Goal: Task Accomplishment & Management: Use online tool/utility

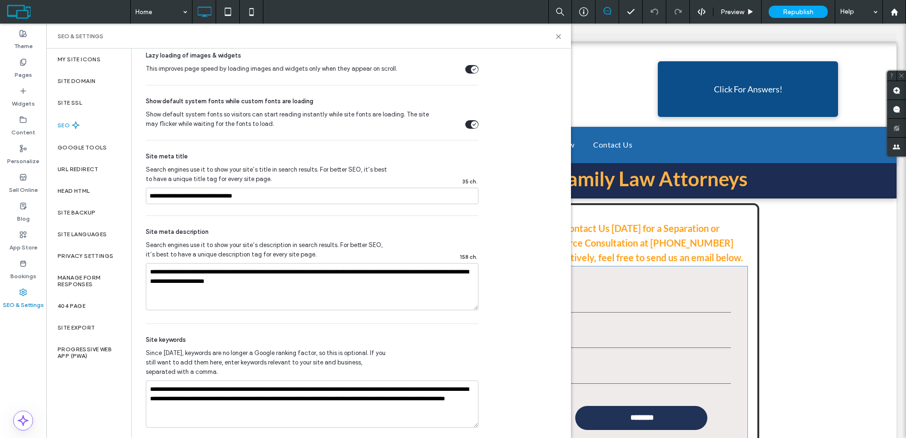
scroll to position [493, 0]
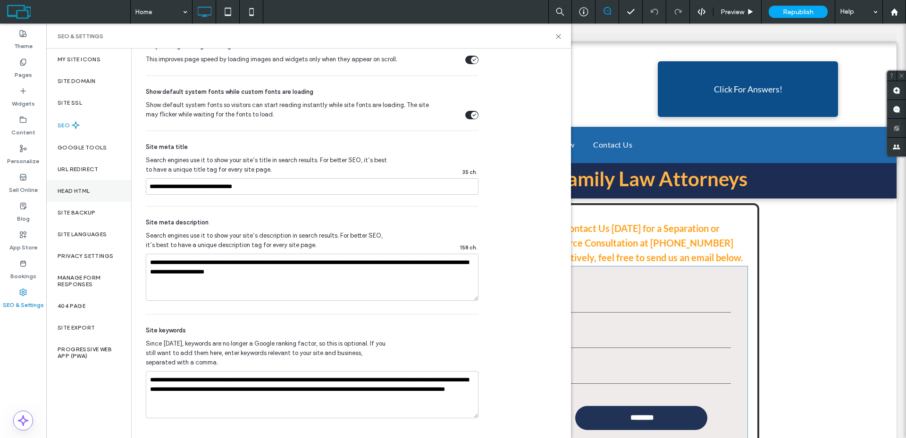
click at [98, 193] on div "Head HTML" at bounding box center [88, 191] width 85 height 22
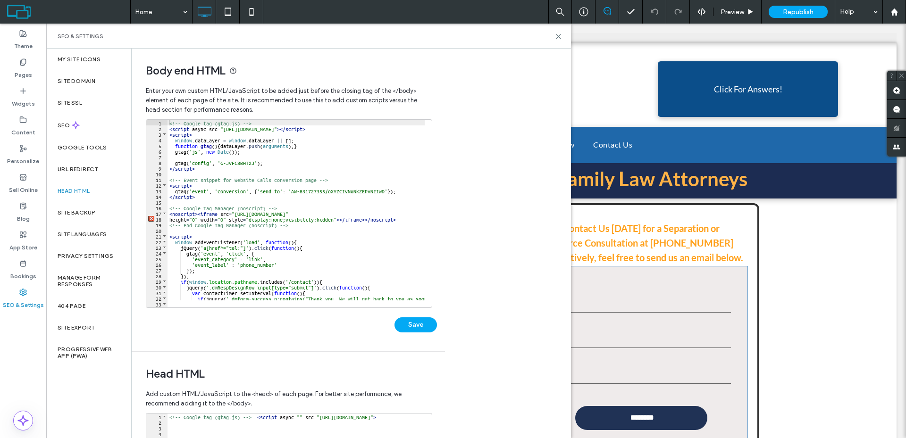
click at [304, 184] on div "<!-- Google tag (gtag.js) --> < script async src = "https://www.googletagmanage…" at bounding box center [338, 216] width 343 height 192
click at [240, 199] on div "<!-- Google tag (gtag.js) --> < script async src = "https://www.googletagmanage…" at bounding box center [338, 216] width 343 height 192
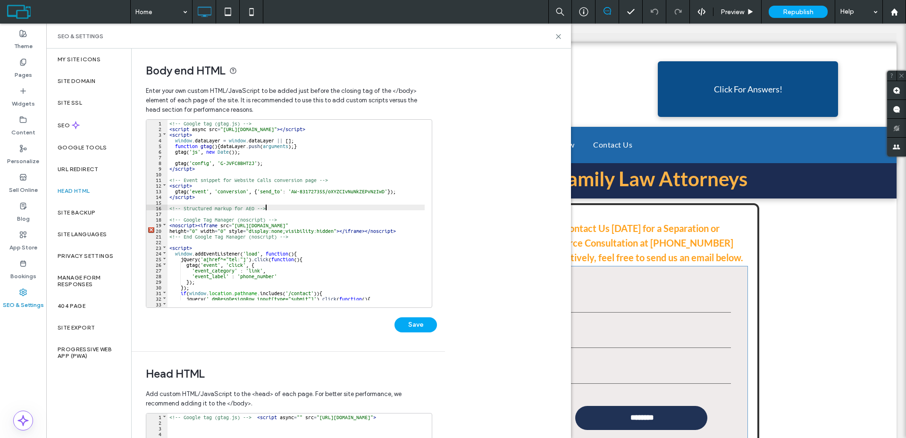
type textarea "**"
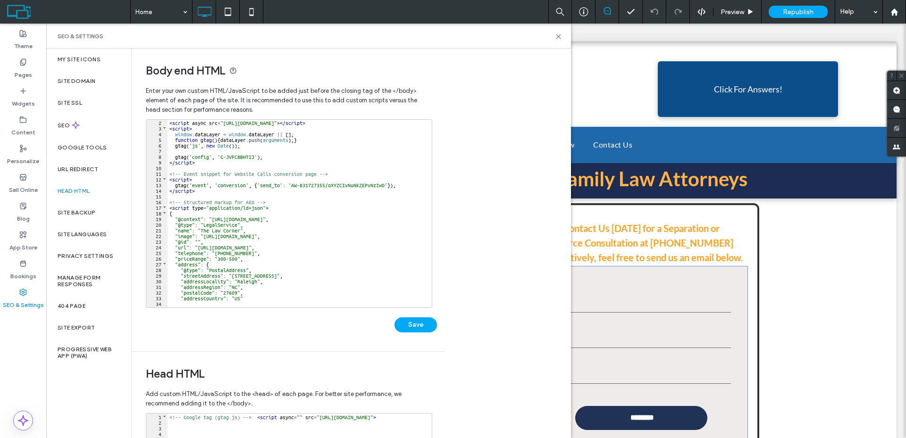
scroll to position [34, 0]
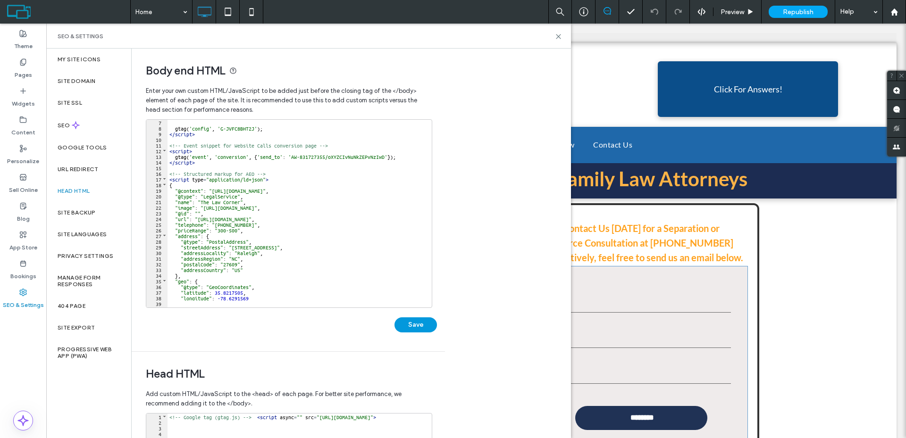
click at [422, 322] on button "Save" at bounding box center [415, 325] width 42 height 15
drag, startPoint x: 561, startPoint y: 36, endPoint x: 514, endPoint y: 13, distance: 52.3
click at [561, 36] on icon at bounding box center [558, 36] width 7 height 7
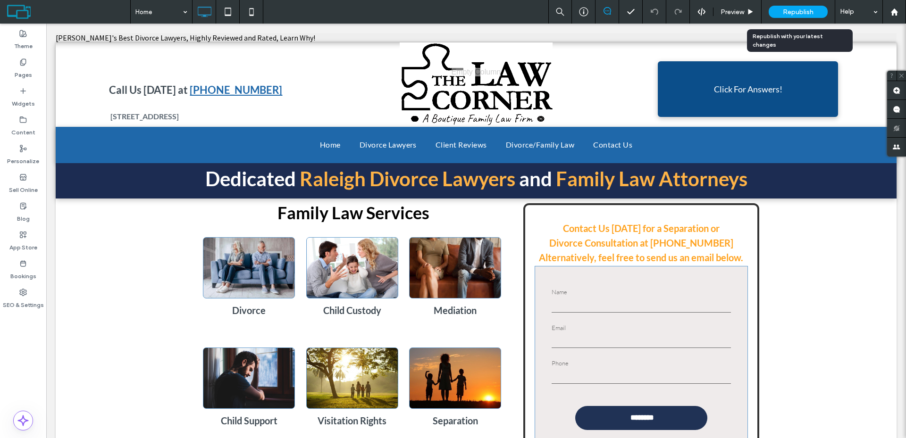
click at [798, 7] on div "Republish" at bounding box center [798, 12] width 59 height 12
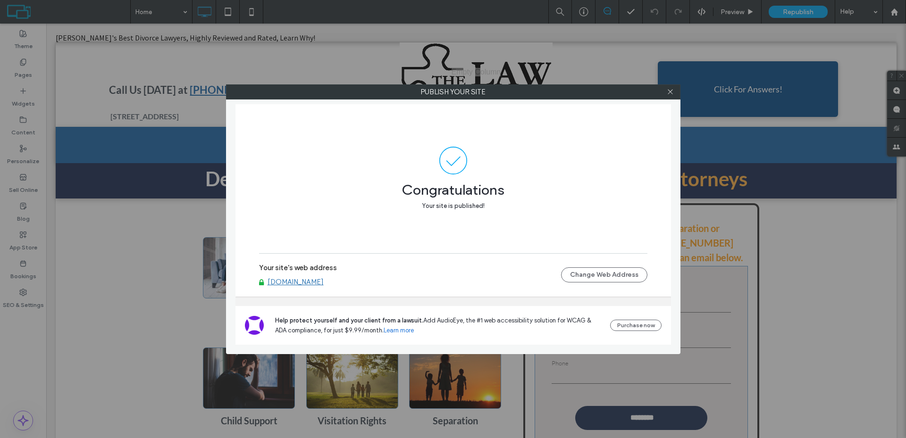
click at [714, 167] on div "Publish your site Congratulations Your site is published! Your site's web addre…" at bounding box center [453, 219] width 906 height 438
click at [669, 94] on icon at bounding box center [670, 91] width 7 height 7
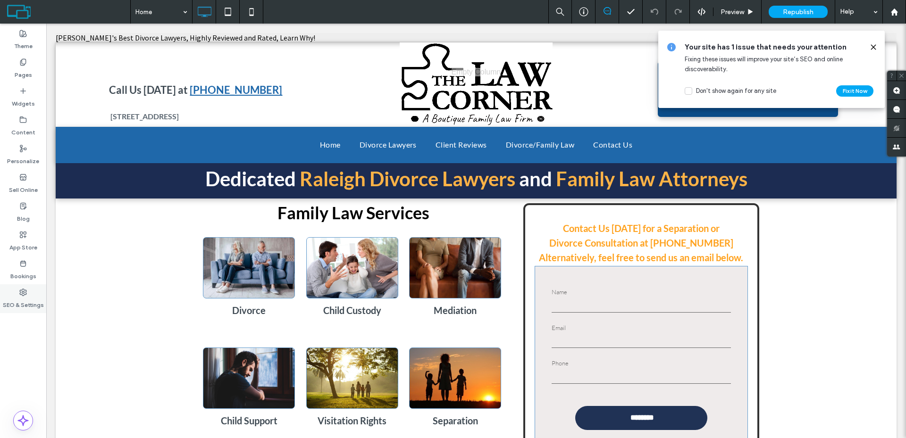
click at [23, 296] on use at bounding box center [23, 292] width 7 height 7
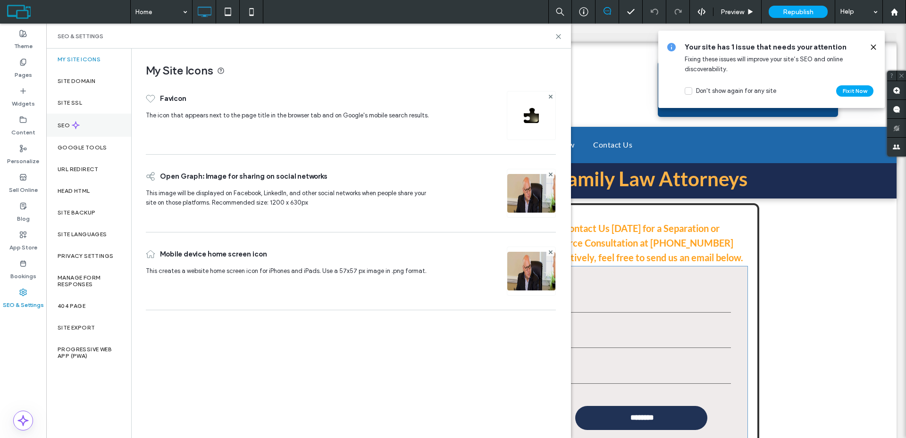
click at [100, 129] on div "SEO" at bounding box center [88, 125] width 85 height 23
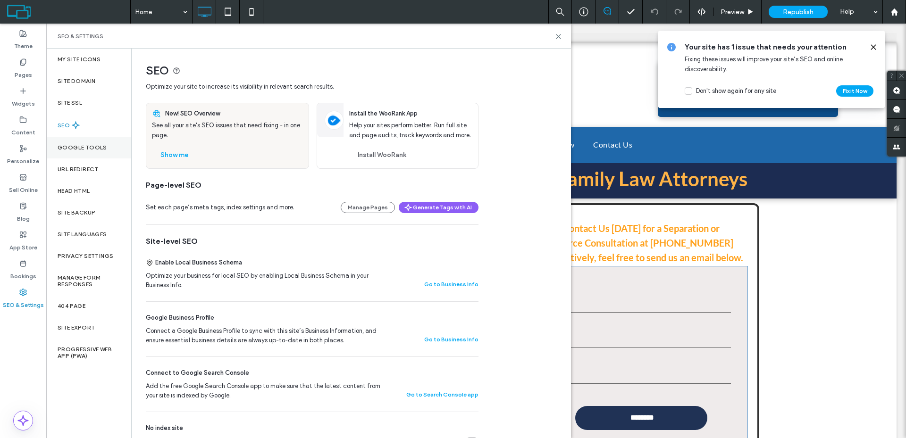
click at [97, 150] on label "Google Tools" at bounding box center [83, 147] width 50 height 7
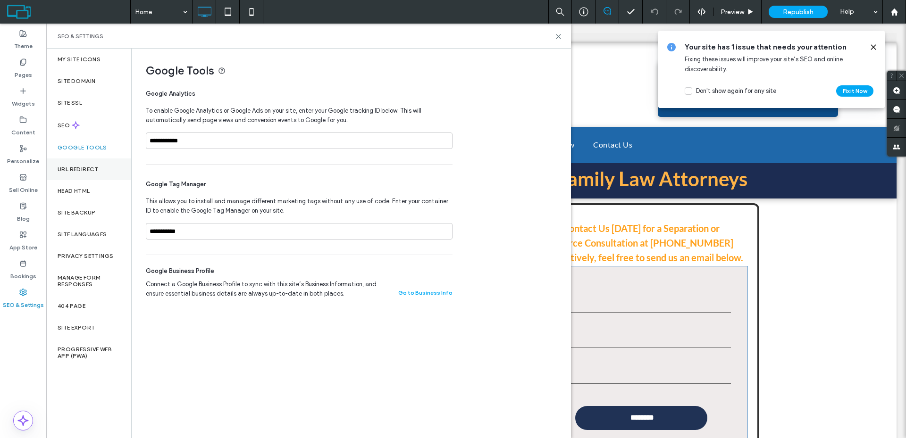
click at [93, 168] on label "URL Redirect" at bounding box center [78, 169] width 41 height 7
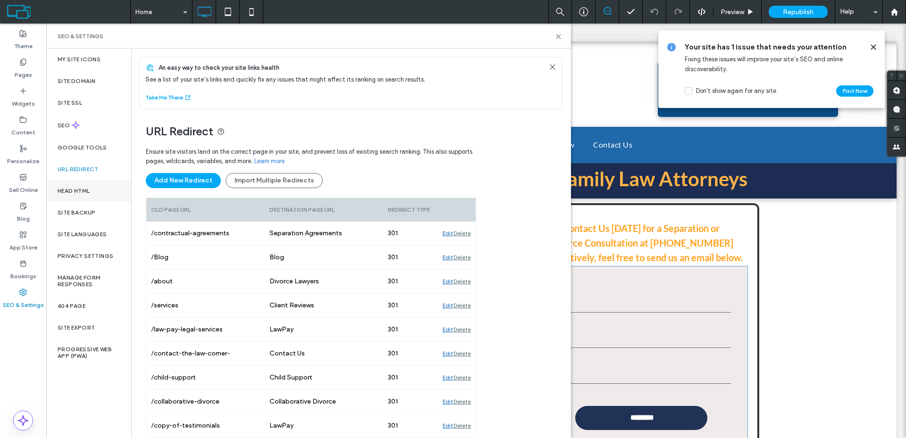
click at [92, 188] on div "Head HTML" at bounding box center [88, 191] width 85 height 22
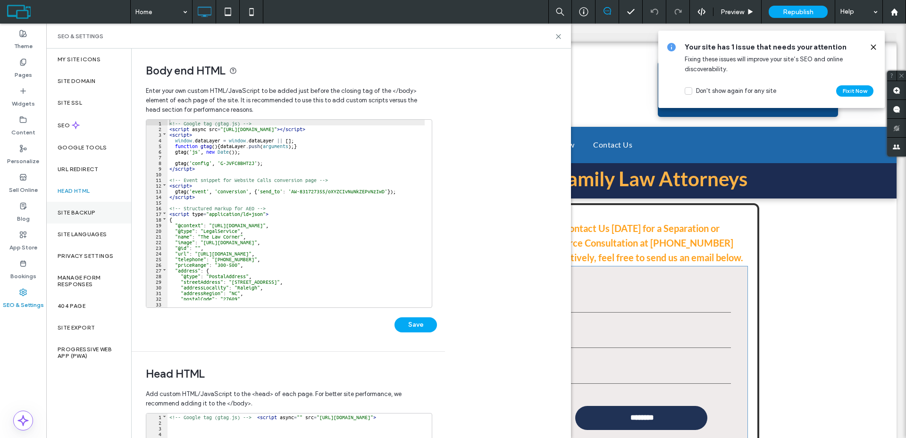
click at [92, 208] on div "Site Backup" at bounding box center [88, 213] width 85 height 22
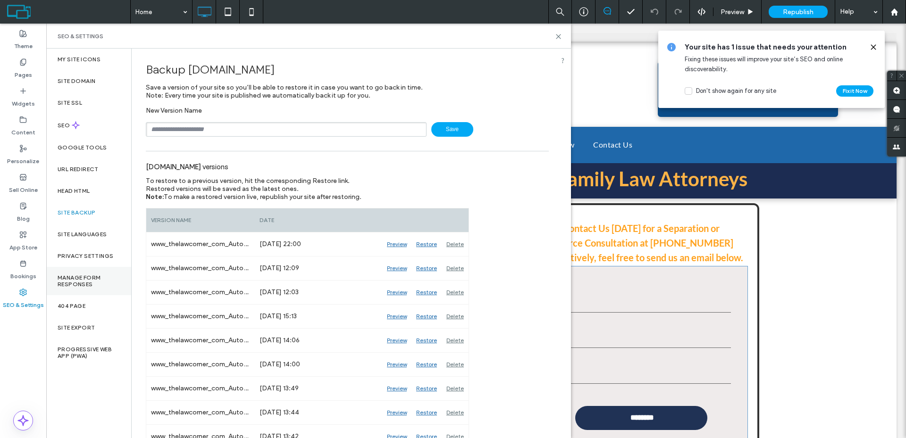
click at [96, 281] on label "Manage Form Responses" at bounding box center [89, 281] width 62 height 13
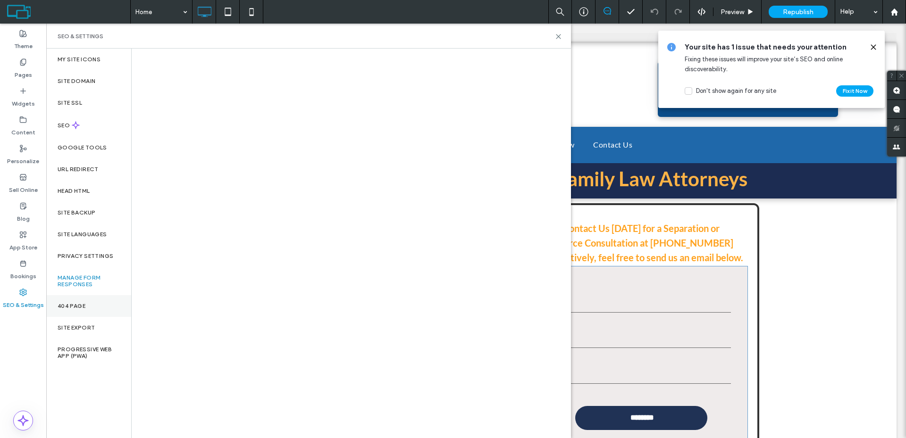
click at [95, 303] on div "404 Page" at bounding box center [88, 306] width 85 height 22
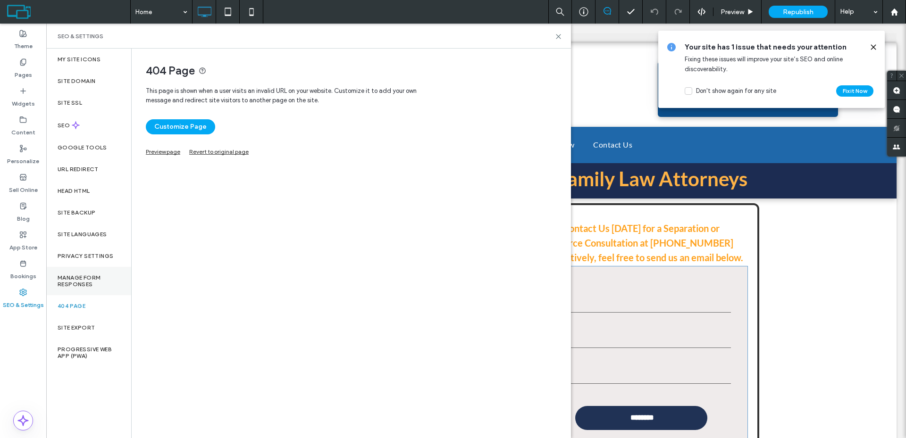
drag, startPoint x: 98, startPoint y: 257, endPoint x: 97, endPoint y: 270, distance: 12.8
click at [98, 257] on label "Privacy Settings" at bounding box center [86, 256] width 56 height 7
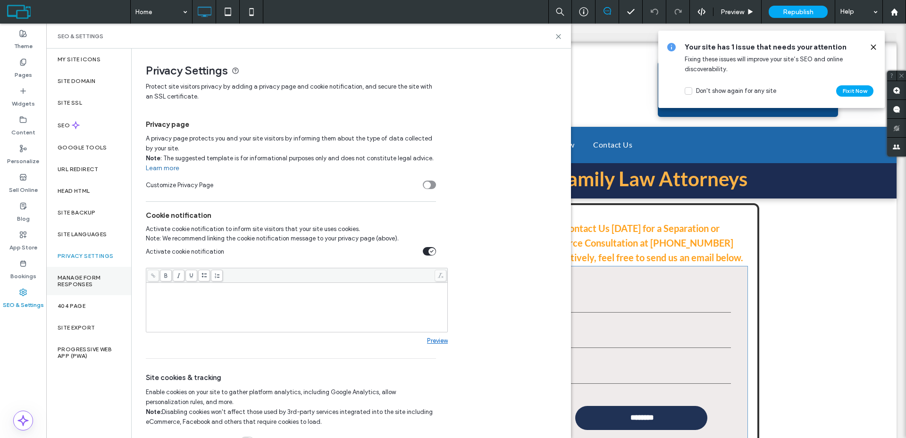
click at [93, 280] on label "Manage Form Responses" at bounding box center [89, 281] width 62 height 13
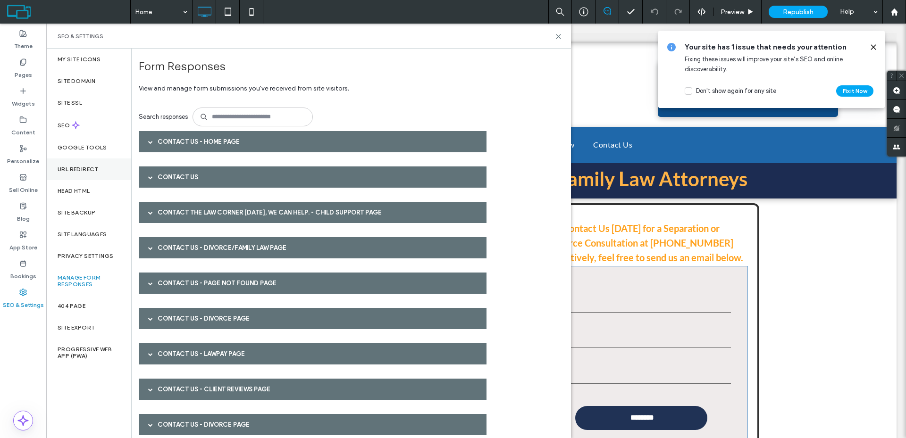
click at [100, 161] on div "URL Redirect" at bounding box center [88, 170] width 85 height 22
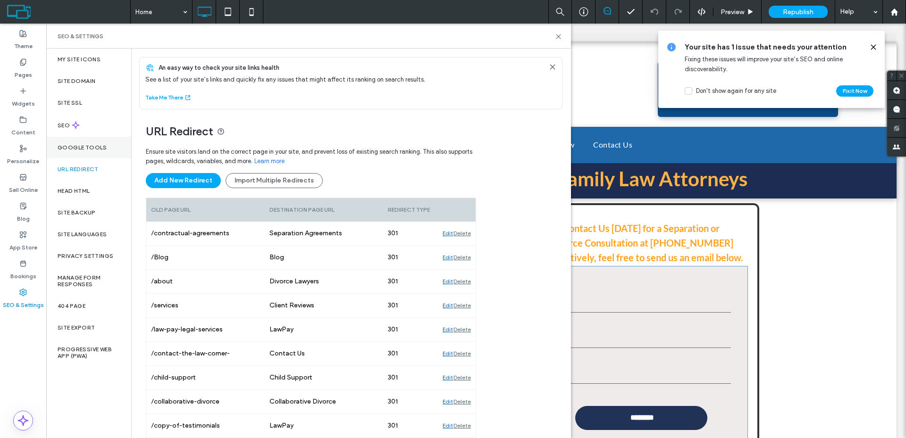
click at [105, 142] on div "Google Tools" at bounding box center [88, 148] width 85 height 22
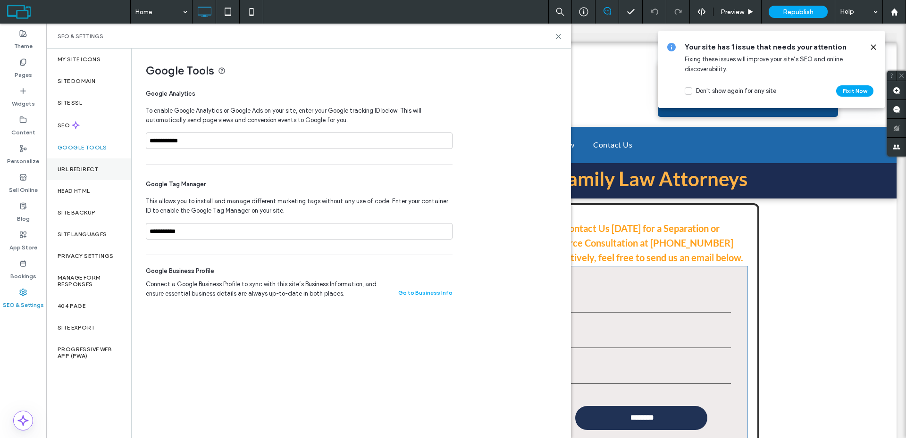
click at [98, 169] on label "URL Redirect" at bounding box center [78, 169] width 41 height 7
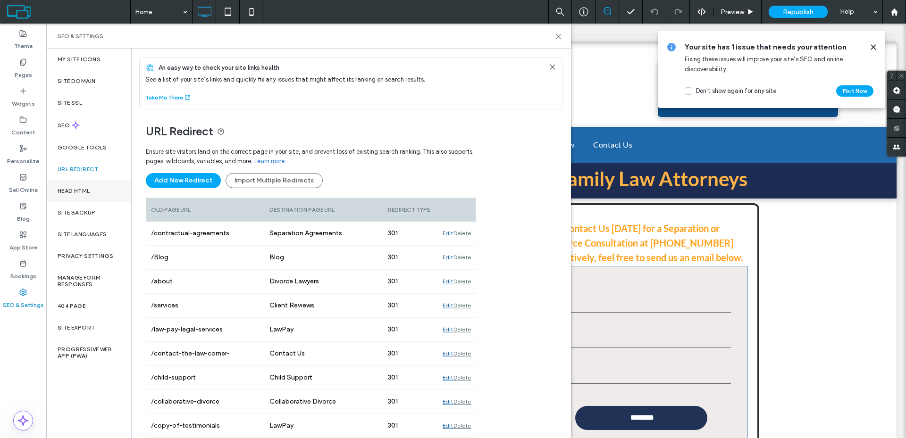
click at [79, 194] on label "Head HTML" at bounding box center [74, 191] width 33 height 7
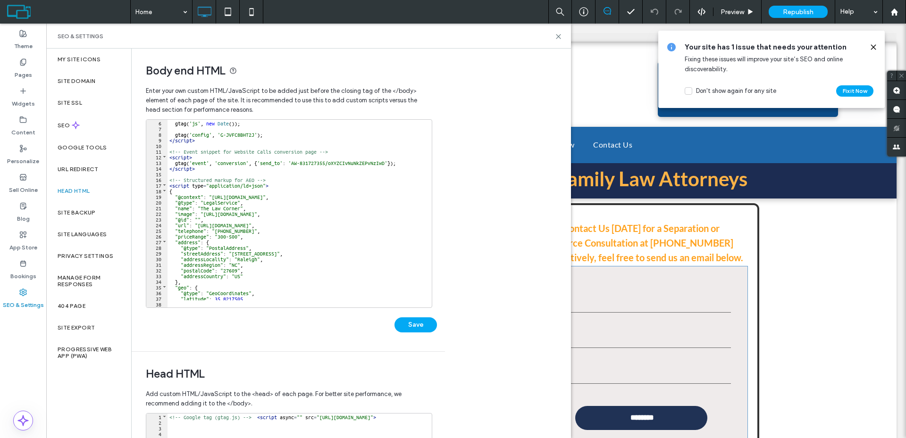
scroll to position [57, 0]
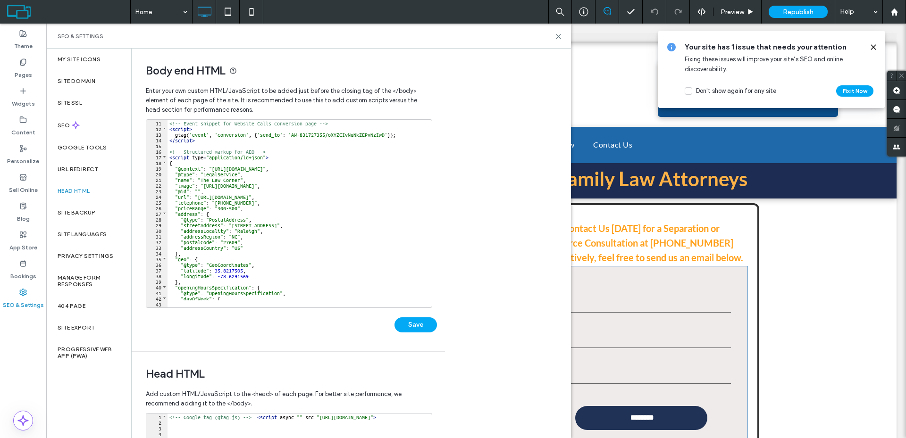
click at [176, 196] on div "<!-- Event snippet for Website Calls conversion page --> < script > gtag ( 'eve…" at bounding box center [344, 216] width 355 height 192
click at [274, 208] on div "<!-- Event snippet for Website Calls conversion page --> < script > gtag ( 'eve…" at bounding box center [344, 216] width 355 height 192
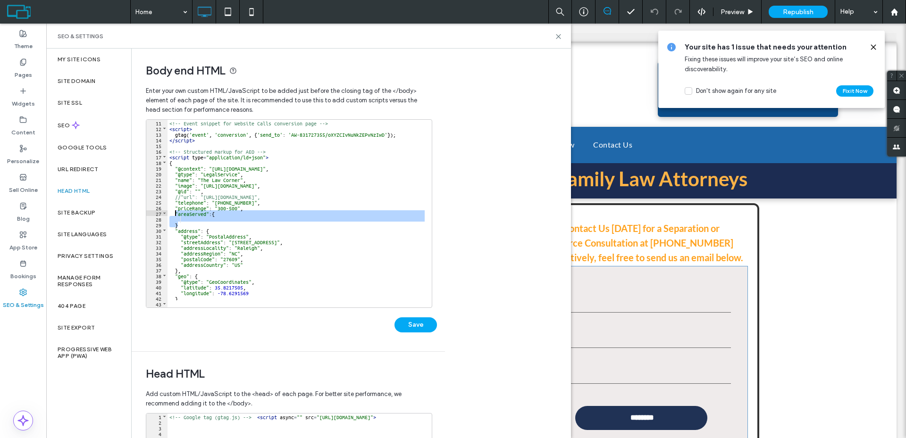
drag, startPoint x: 191, startPoint y: 226, endPoint x: 175, endPoint y: 215, distance: 18.9
click at [175, 215] on div "<!-- Event snippet for Website Calls conversion page --> < script > gtag ( 'eve…" at bounding box center [344, 216] width 355 height 192
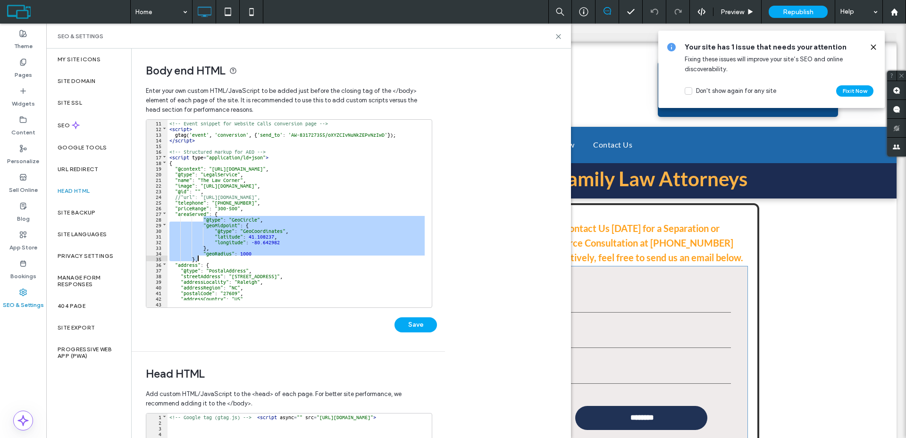
drag, startPoint x: 203, startPoint y: 219, endPoint x: 246, endPoint y: 258, distance: 57.8
click at [246, 258] on div "<!-- Event snippet for Website Calls conversion page --> < script > gtag ( 'eve…" at bounding box center [344, 216] width 355 height 192
click at [246, 258] on div "<!-- Event snippet for Website Calls conversion page --> < script > gtag ( 'eve…" at bounding box center [295, 210] width 257 height 181
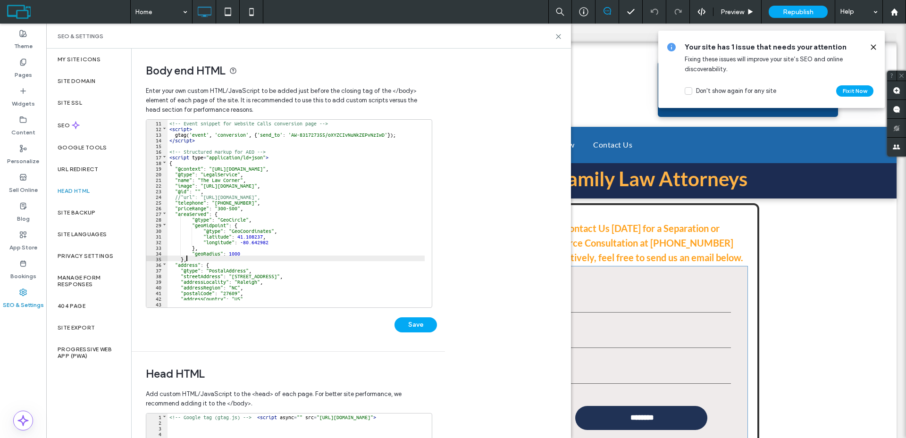
click at [224, 218] on div "<!-- Event snippet for Website Calls conversion page --> < script > gtag ( 'eve…" at bounding box center [344, 216] width 355 height 192
click at [226, 218] on div "<!-- Event snippet for Website Calls conversion page --> < script > gtag ( 'eve…" at bounding box center [344, 216] width 355 height 192
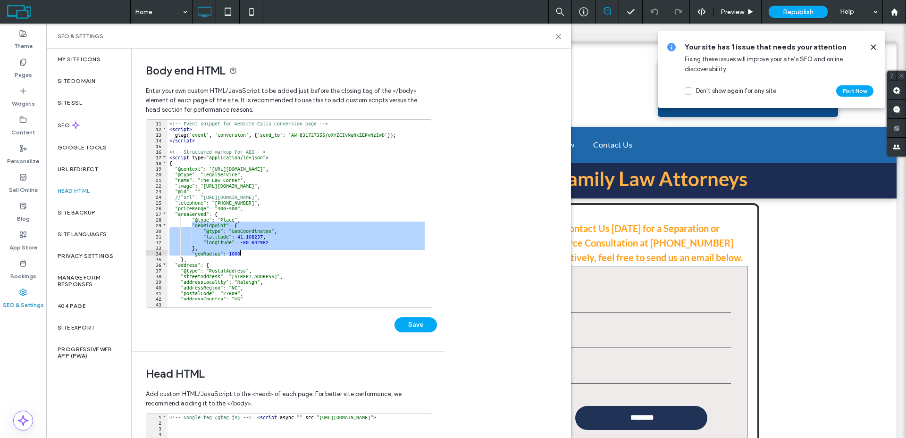
drag, startPoint x: 197, startPoint y: 229, endPoint x: 289, endPoint y: 252, distance: 94.7
click at [289, 252] on div "<!-- Event snippet for Website Calls conversion page --> < script > gtag ( 'eve…" at bounding box center [344, 216] width 355 height 192
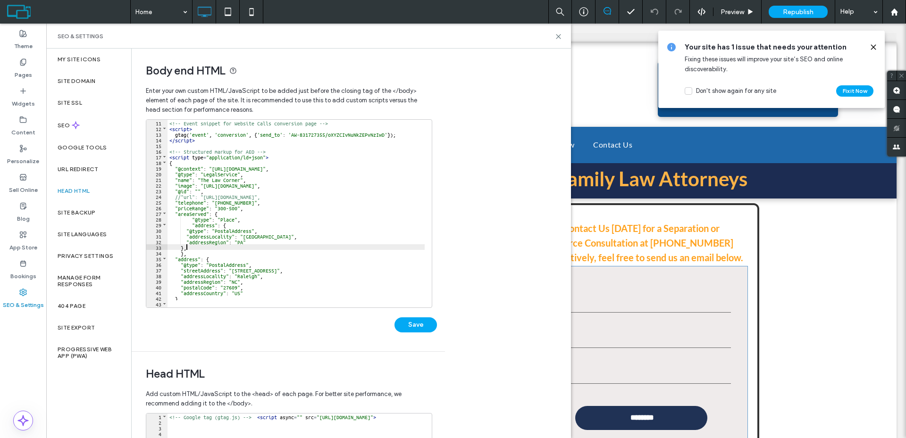
click at [186, 231] on div "<!-- Event snippet for Website Calls conversion page --> < script > gtag ( 'eve…" at bounding box center [344, 216] width 355 height 192
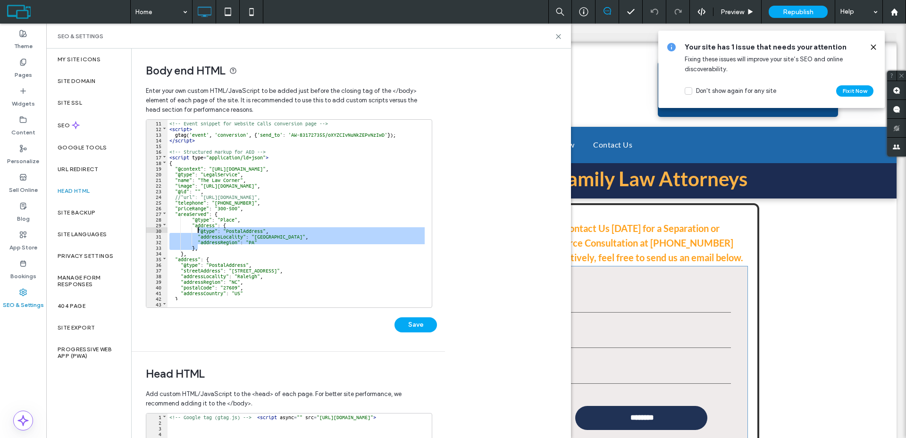
click at [302, 223] on div "<!-- Event snippet for Website Calls conversion page --> < script > gtag ( 'eve…" at bounding box center [344, 216] width 355 height 192
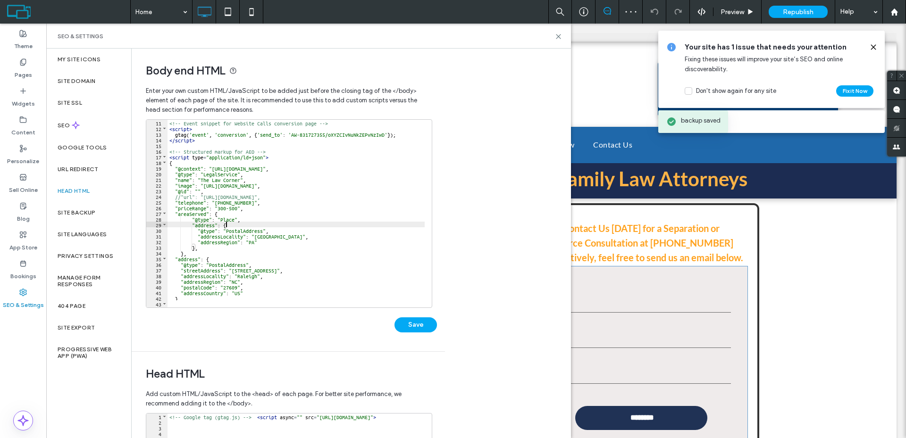
click at [249, 232] on div "<!-- Event snippet for Website Calls conversion page --> < script > gtag ( 'eve…" at bounding box center [344, 216] width 355 height 192
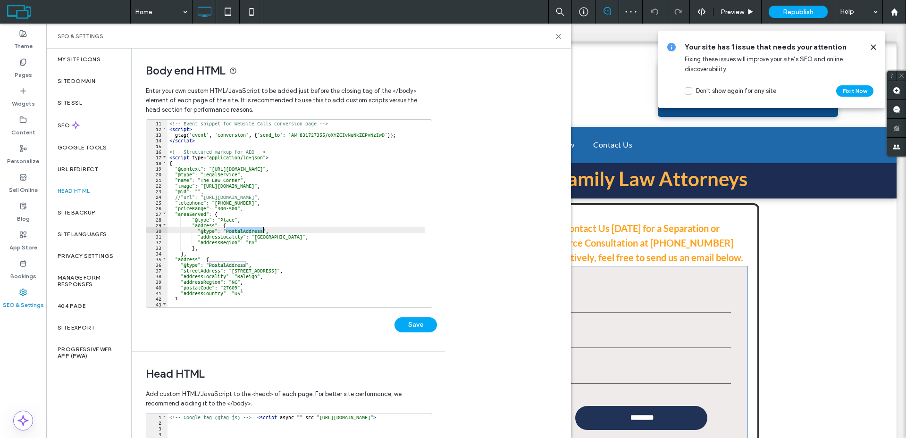
click at [272, 234] on div "<!-- Event snippet for Website Calls conversion page --> < script > gtag ( 'eve…" at bounding box center [344, 216] width 355 height 192
click at [856, 91] on button "Fix it Now" at bounding box center [854, 90] width 37 height 11
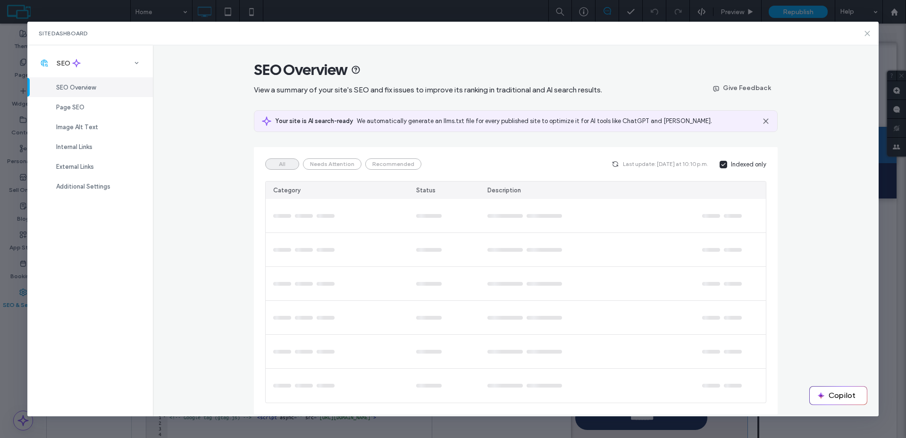
click at [865, 32] on icon at bounding box center [867, 34] width 8 height 8
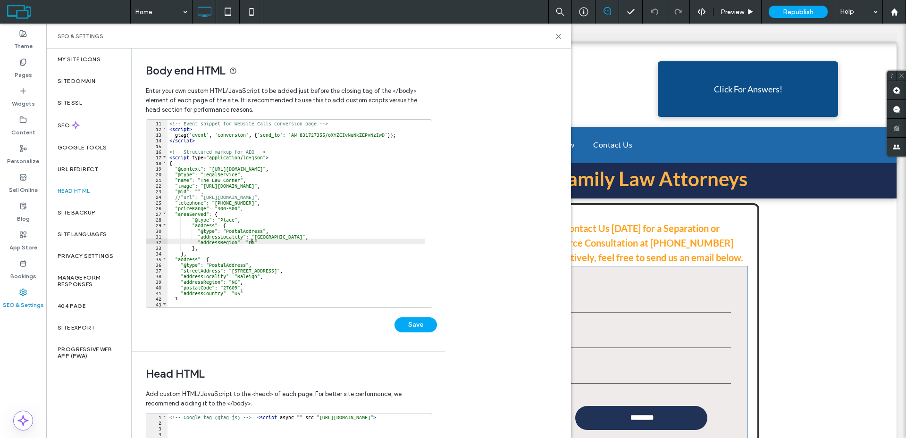
click at [250, 242] on div "<!-- Event snippet for Website Calls conversion page --> < script > gtag ( 'eve…" at bounding box center [344, 216] width 355 height 192
click at [274, 237] on div "<!-- Event snippet for Website Calls conversion page --> < script > gtag ( 'eve…" at bounding box center [344, 216] width 355 height 192
click at [311, 249] on div "<!-- Event snippet for Website Calls conversion page --> < script > gtag ( 'eve…" at bounding box center [344, 216] width 355 height 192
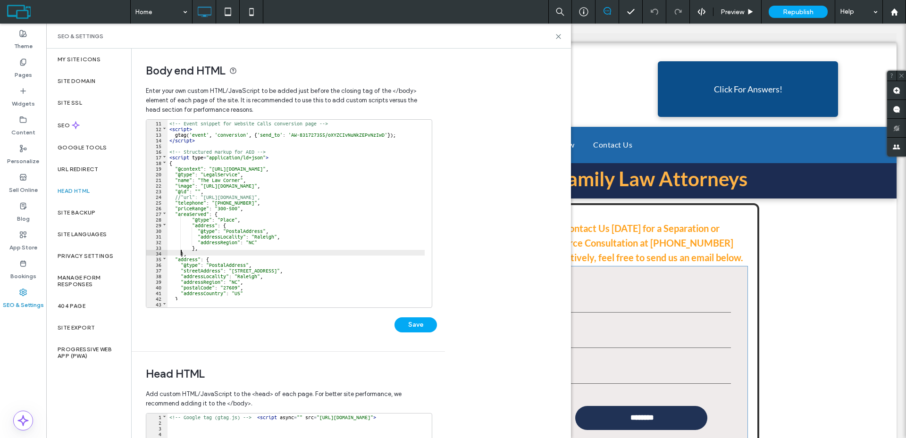
click at [180, 253] on div "<!-- Event snippet for Website Calls conversion page --> < script > gtag ( 'eve…" at bounding box center [344, 216] width 355 height 192
type textarea "**"
click at [216, 211] on div "<!-- Event snippet for Website Calls conversion page --> < script > gtag ( 'eve…" at bounding box center [344, 216] width 355 height 192
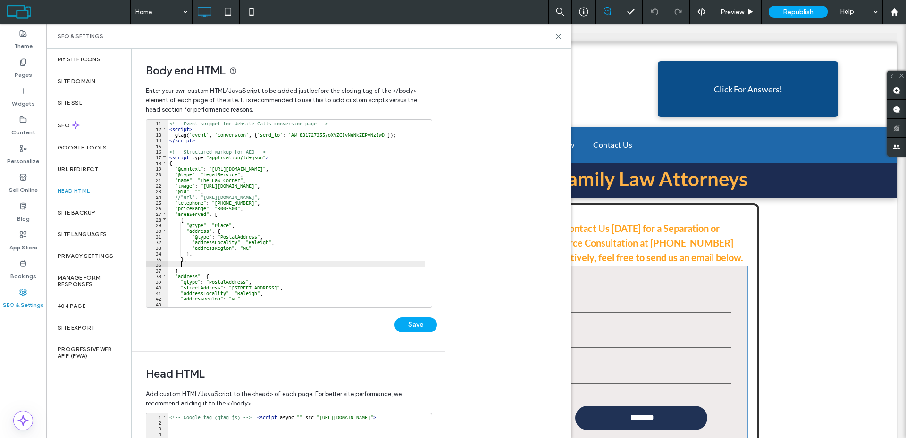
paste textarea
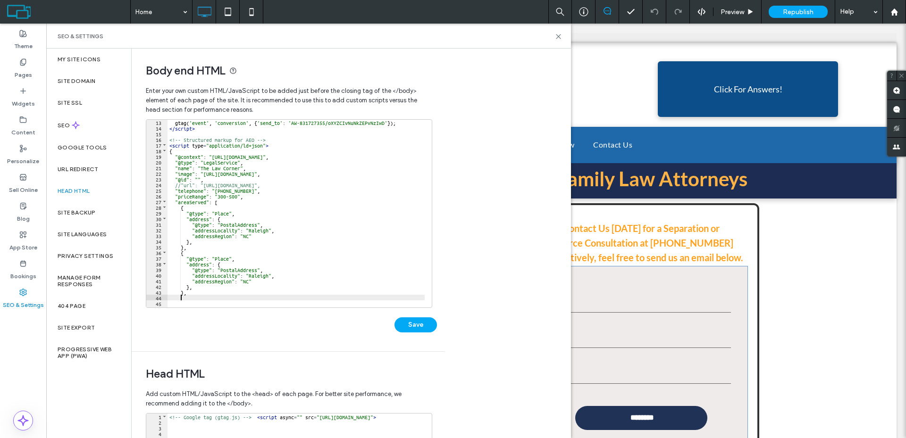
paste textarea
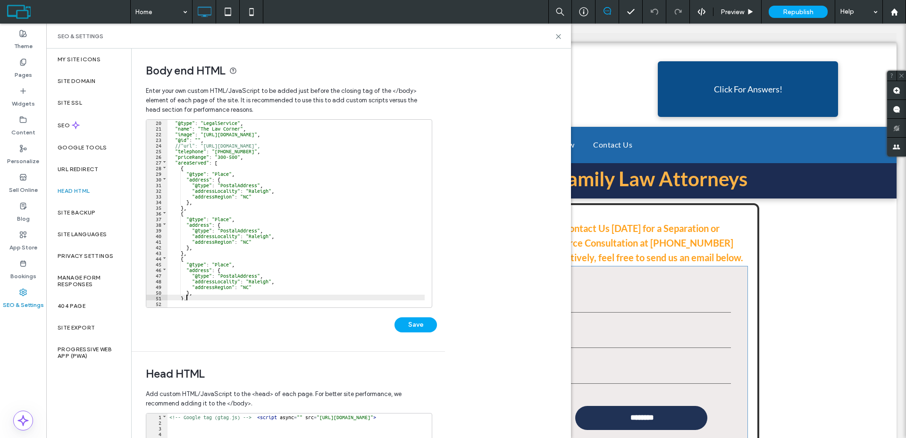
scroll to position [108, 0]
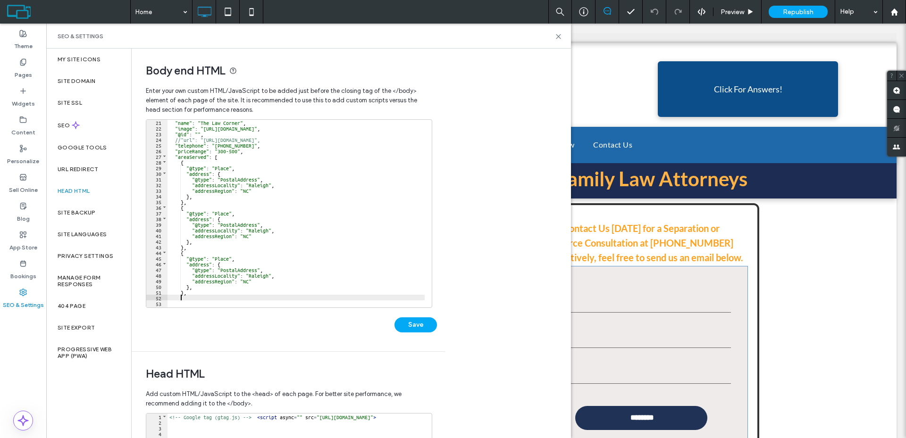
paste textarea
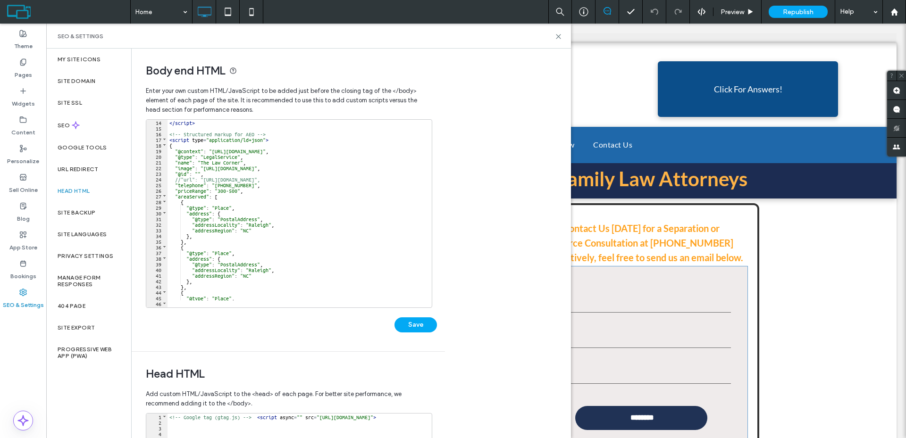
scroll to position [74, 0]
click at [258, 269] on div "</ script > <!-- Structured markup for AEO --> < script type = "application/ld+…" at bounding box center [344, 215] width 355 height 192
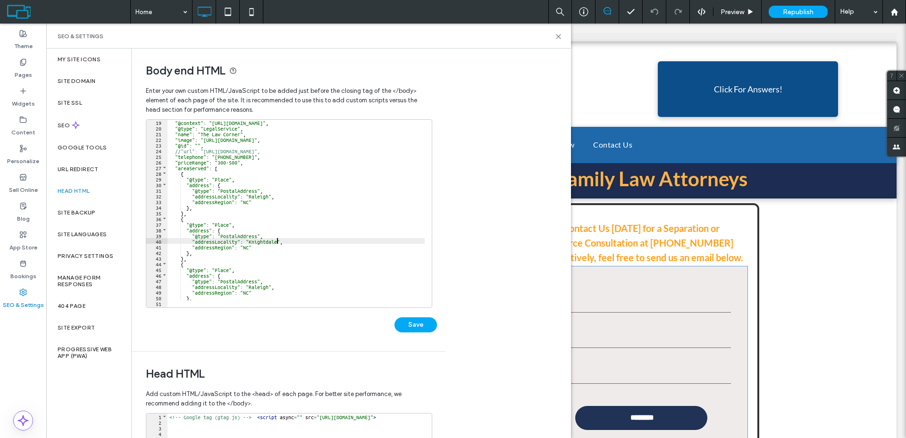
scroll to position [131, 0]
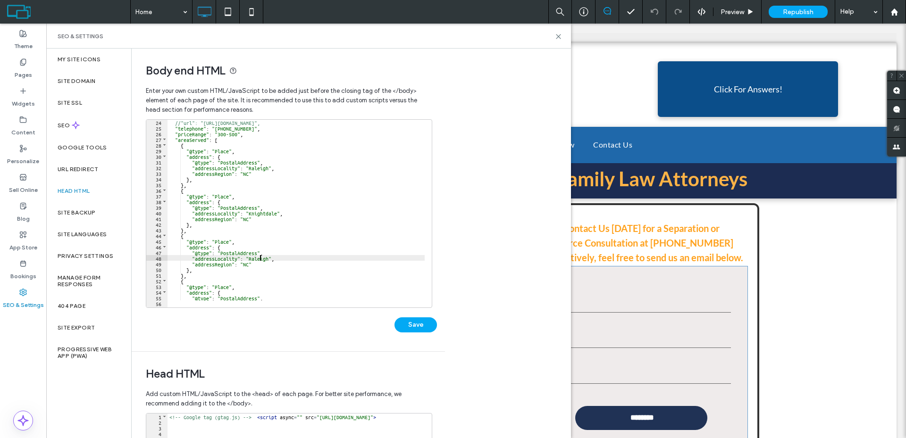
click at [261, 256] on div "//"url": "https://www.thelawcorner.com/", "telephone" : "919-424-8319" , "price…" at bounding box center [344, 215] width 355 height 192
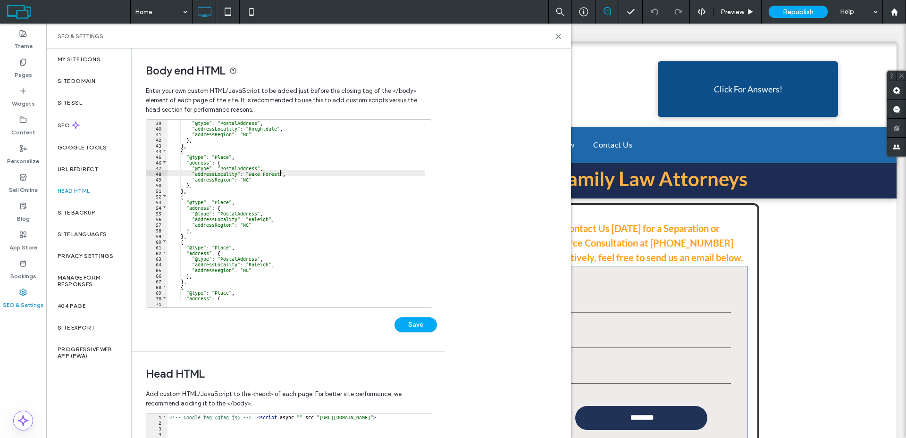
scroll to position [216, 0]
click at [256, 219] on div ""@type" : "PostalAddress" , "addressLocality" : "Knightdale" , "addressRegion" …" at bounding box center [344, 215] width 355 height 192
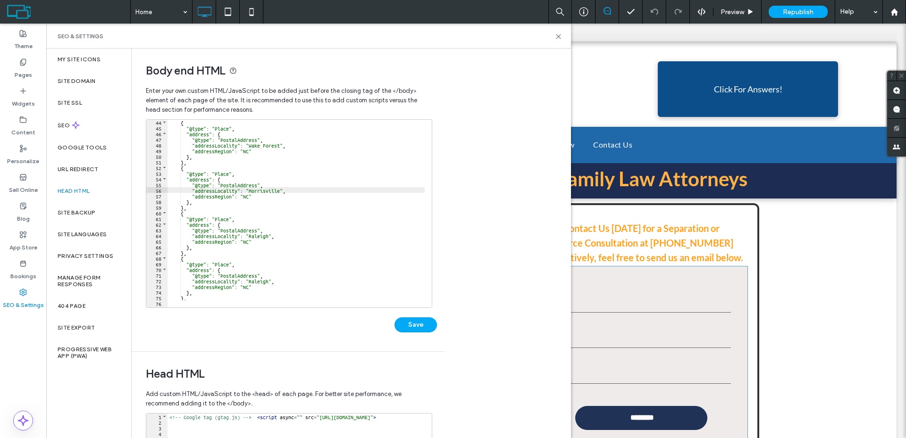
click at [260, 234] on div "{ "@type" : "Place" , "address" : { "@type" : "PostalAddress" , "addressLocalit…" at bounding box center [344, 215] width 355 height 192
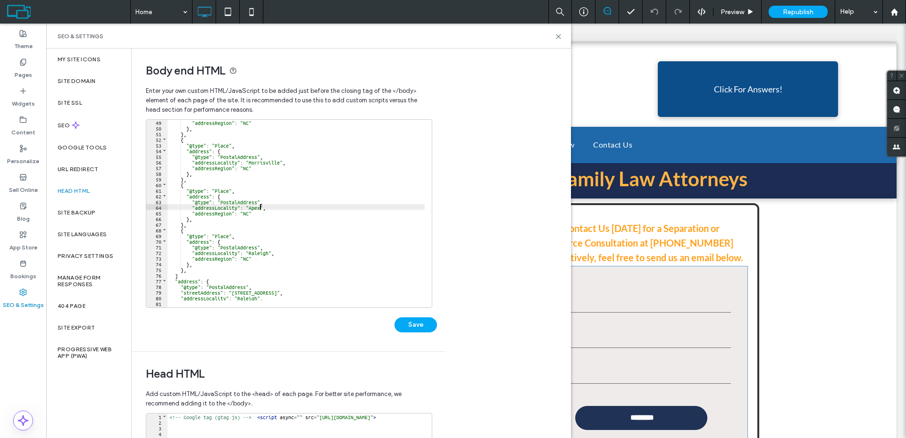
scroll to position [301, 0]
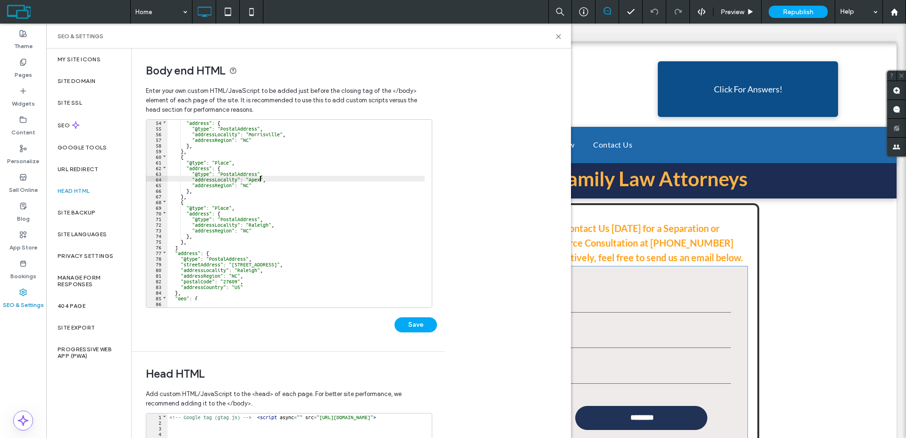
click at [258, 226] on div ""address" : { "@type" : "PostalAddress" , "addressLocality" : "Morrisville" , "…" at bounding box center [344, 215] width 355 height 192
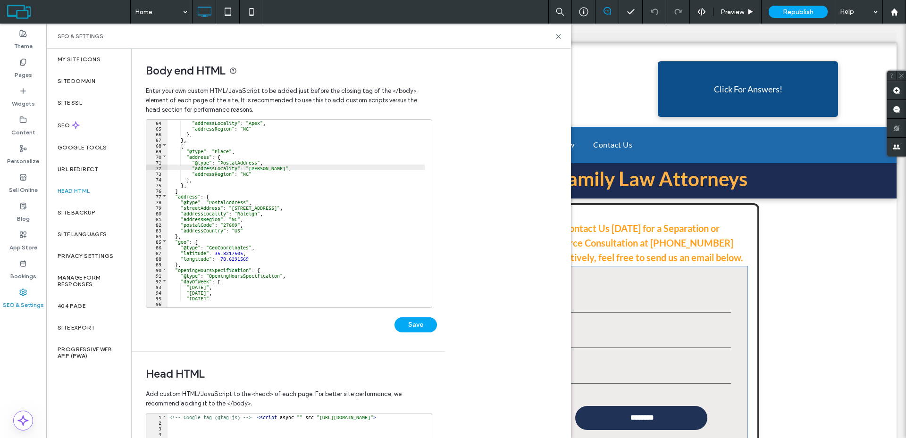
click at [250, 213] on div ""addressLocality" : "Apex" , "addressRegion" : "NC" } , } , { "@type" : "Place"…" at bounding box center [344, 215] width 355 height 192
click at [250, 216] on div ""addressLocality" : "Apex" , "addressRegion" : "NC" } , } , { "@type" : "Place"…" at bounding box center [344, 215] width 355 height 192
click at [250, 212] on div ""addressLocality" : "Apex" , "addressRegion" : "NC" } , } , { "@type" : "Place"…" at bounding box center [344, 215] width 355 height 192
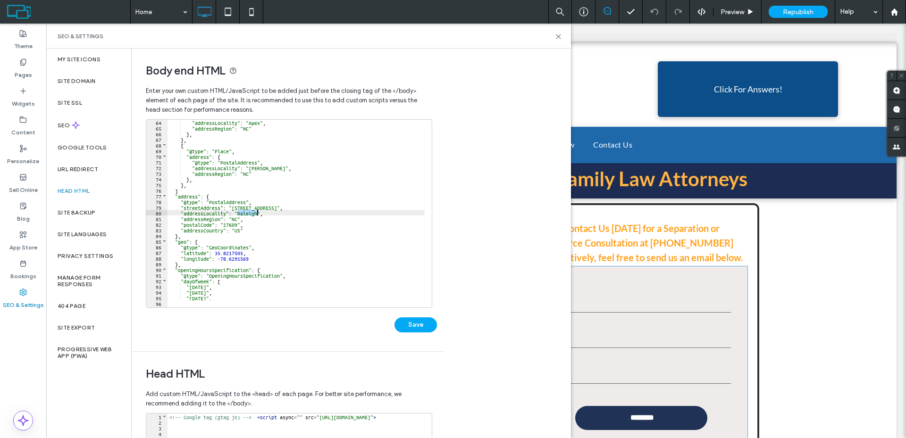
click at [250, 212] on div ""addressLocality" : "Apex" , "addressRegion" : "NC" } , } , { "@type" : "Place"…" at bounding box center [344, 215] width 355 height 192
click at [268, 231] on div ""addressLocality" : "Apex" , "addressRegion" : "NC" } , } , { "@type" : "Place"…" at bounding box center [344, 215] width 355 height 192
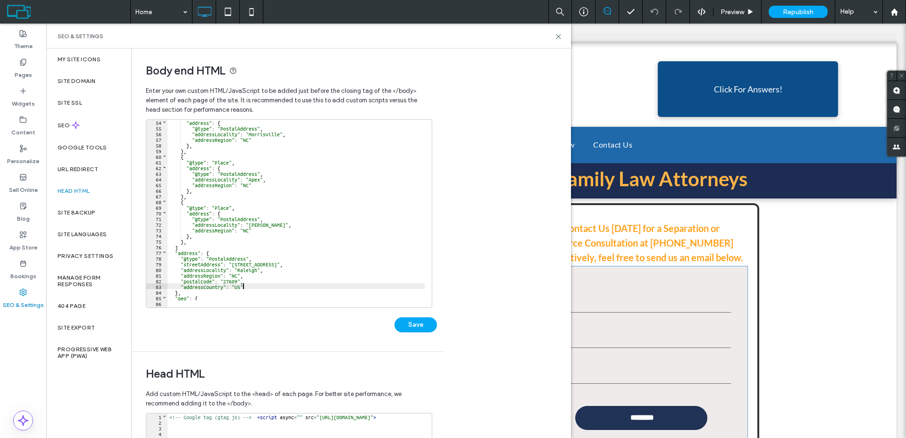
scroll to position [301, 0]
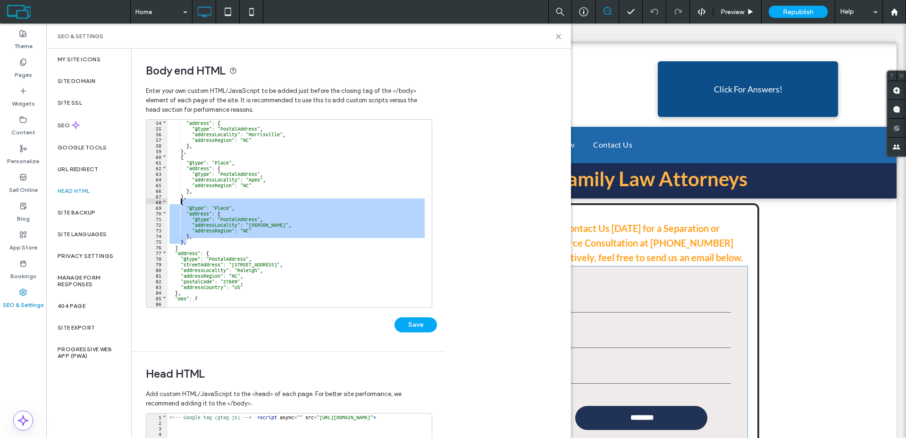
drag, startPoint x: 187, startPoint y: 241, endPoint x: 181, endPoint y: 203, distance: 38.3
click at [181, 203] on div ""address" : { "@type" : "PostalAddress" , "addressLocality" : "Morrisville" , "…" at bounding box center [344, 215] width 355 height 192
click at [205, 242] on div ""address" : { "@type" : "PostalAddress" , "addressLocality" : "Morrisville" , "…" at bounding box center [295, 210] width 257 height 181
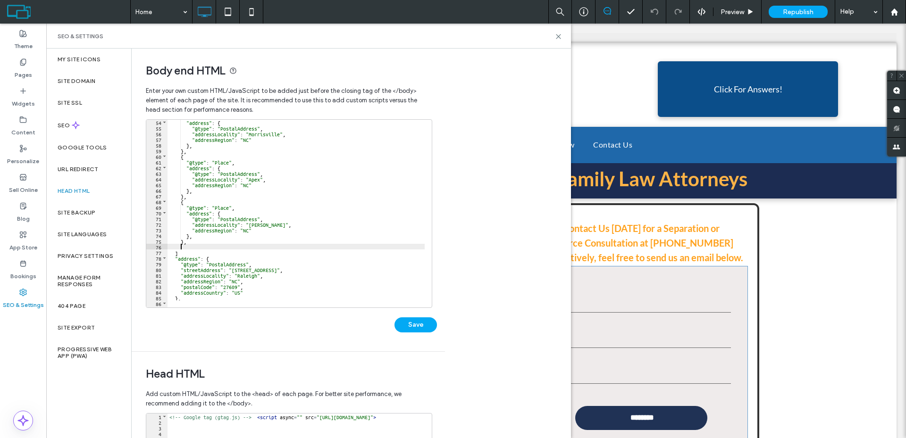
paste textarea
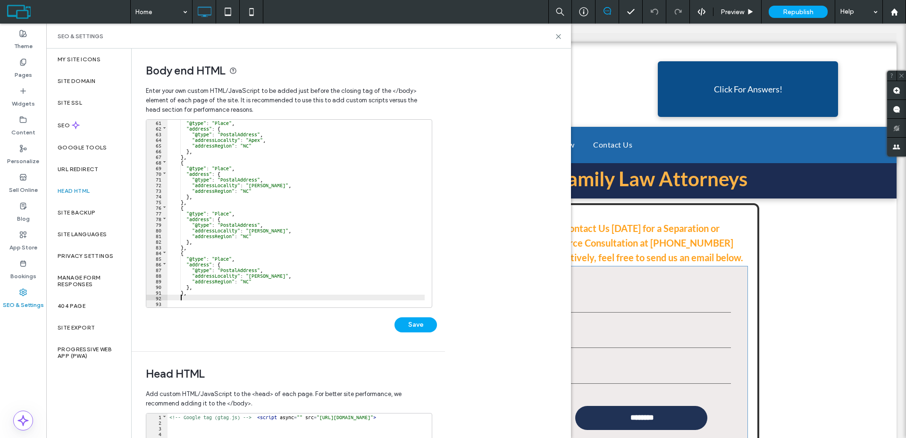
paste textarea
click at [258, 232] on div ""@type" : "Place" , "address" : { "@type" : "PostalAddress" , "addressLocality"…" at bounding box center [344, 215] width 355 height 192
click at [259, 275] on div ""@type" : "Place" , "address" : { "@type" : "PostalAddress" , "addressLocality"…" at bounding box center [344, 215] width 355 height 192
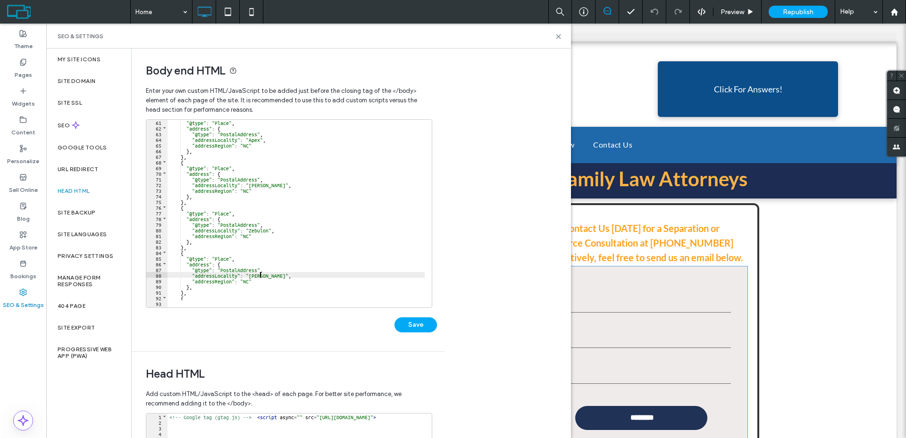
click at [259, 275] on div ""@type" : "Place" , "address" : { "@type" : "PostalAddress" , "addressLocality"…" at bounding box center [344, 215] width 355 height 192
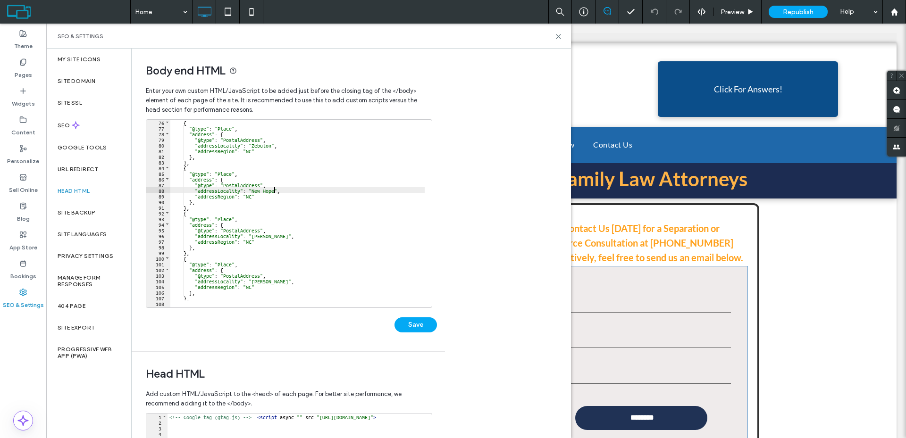
scroll to position [425, 0]
click at [262, 233] on div "{ "@type" : "Place" , "address" : { "@type" : "PostalAddress" , "addressLocalit…" at bounding box center [347, 215] width 355 height 192
click at [264, 282] on div "{ "@type" : "Place" , "address" : { "@type" : "PostalAddress" , "addressLocalit…" at bounding box center [347, 215] width 355 height 192
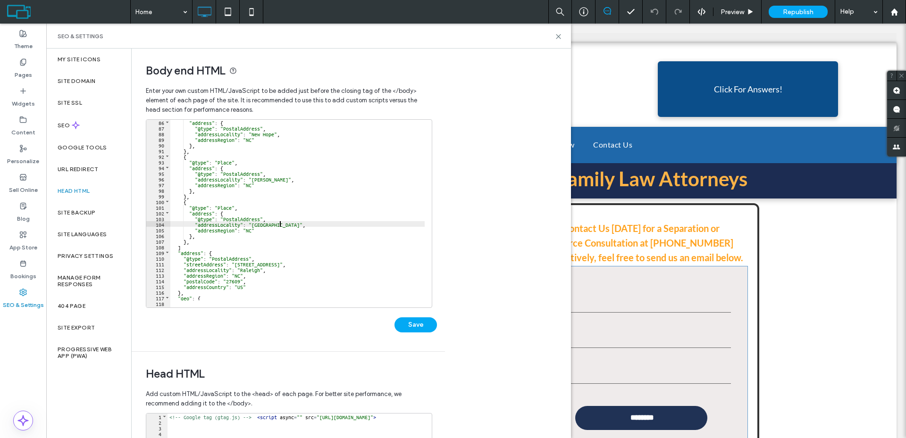
scroll to position [510, 0]
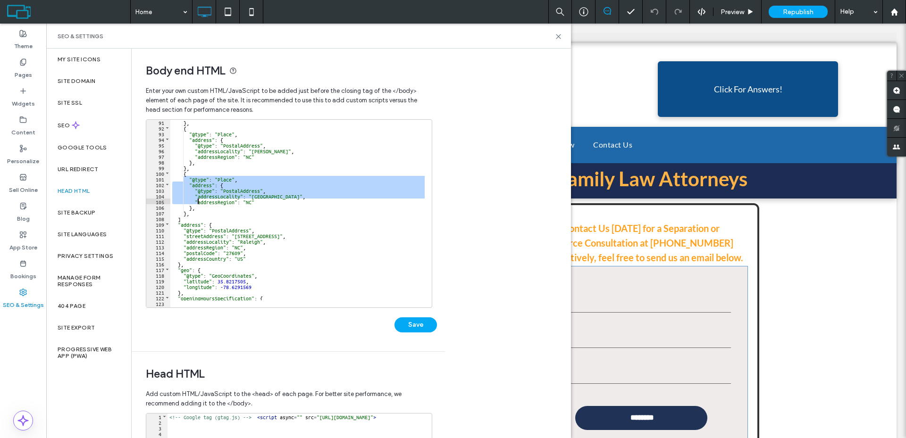
drag, startPoint x: 183, startPoint y: 176, endPoint x: 198, endPoint y: 203, distance: 31.3
click at [198, 203] on div "} , { "@type" : "Place" , "address" : { "@type" : "PostalAddress" , "addressLoc…" at bounding box center [347, 215] width 355 height 192
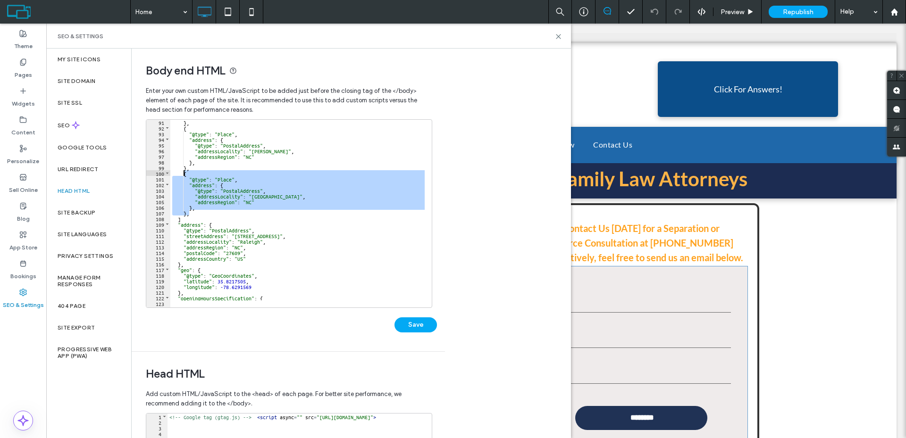
drag, startPoint x: 192, startPoint y: 213, endPoint x: 182, endPoint y: 172, distance: 42.3
click at [182, 172] on div "} , { "@type" : "Place" , "address" : { "@type" : "PostalAddress" , "addressLoc…" at bounding box center [347, 215] width 355 height 192
click at [207, 216] on div "} , { "@type" : "Place" , "address" : { "@type" : "PostalAddress" , "addressLoc…" at bounding box center [347, 215] width 355 height 192
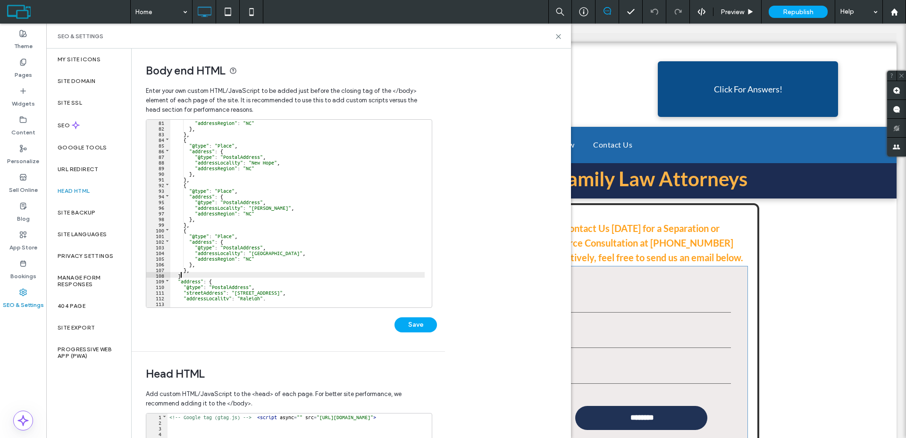
scroll to position [482, 0]
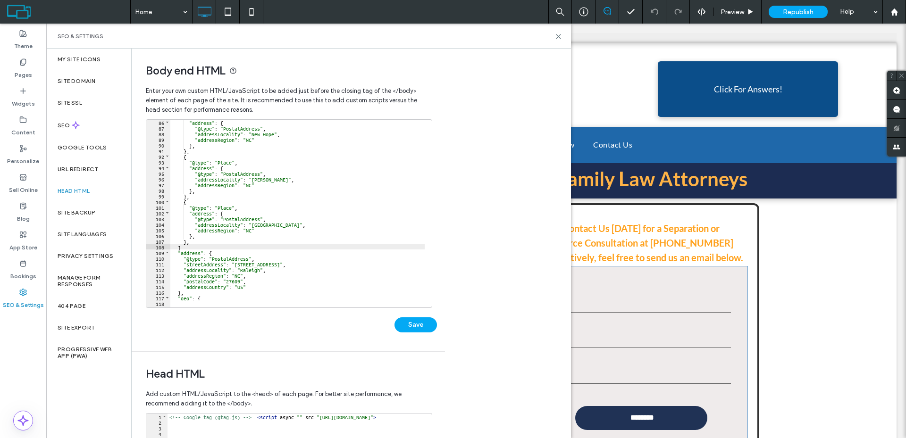
click at [198, 246] on div ""address" : { "@type" : "PostalAddress" , "addressLocality" : "New Hope" , "add…" at bounding box center [347, 215] width 355 height 192
click at [203, 243] on div ""address" : { "@type" : "PostalAddress" , "addressLocality" : "New Hope" , "add…" at bounding box center [347, 215] width 355 height 192
paste textarea
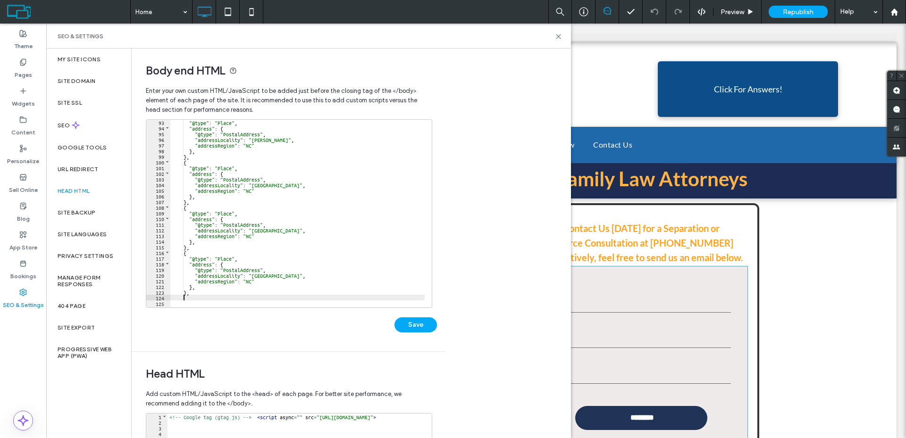
scroll to position [561, 0]
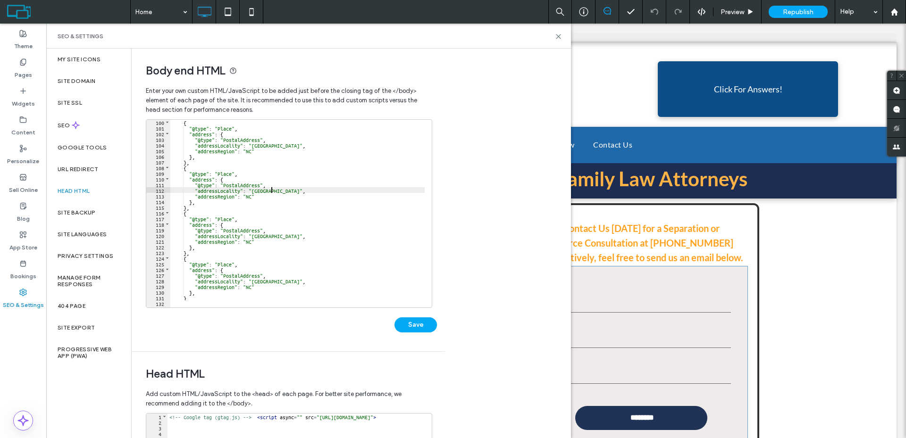
click at [270, 188] on div "{ "@type" : "Place" , "address" : { "@type" : "PostalAddress" , "addressLocalit…" at bounding box center [347, 215] width 355 height 192
click at [259, 234] on div "{ "@type" : "Place" , "address" : { "@type" : "PostalAddress" , "addressLocalit…" at bounding box center [347, 215] width 355 height 192
click at [260, 281] on div "{ "@type" : "Place" , "address" : { "@type" : "PostalAddress" , "addressLocalit…" at bounding box center [347, 215] width 355 height 192
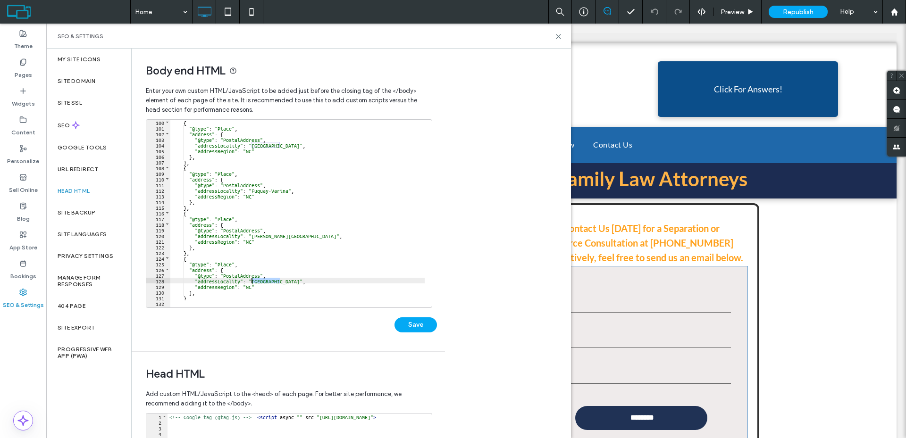
click at [260, 281] on div "{ "@type" : "Place" , "address" : { "@type" : "PostalAddress" , "addressLocalit…" at bounding box center [347, 215] width 355 height 192
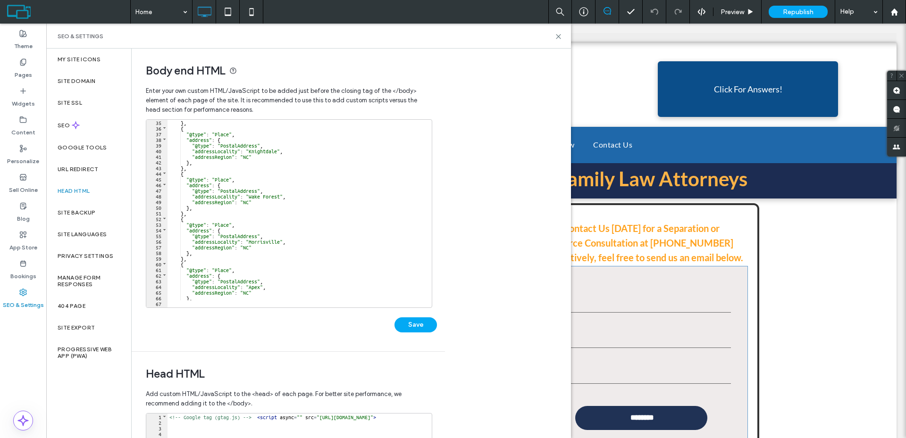
scroll to position [108, 0]
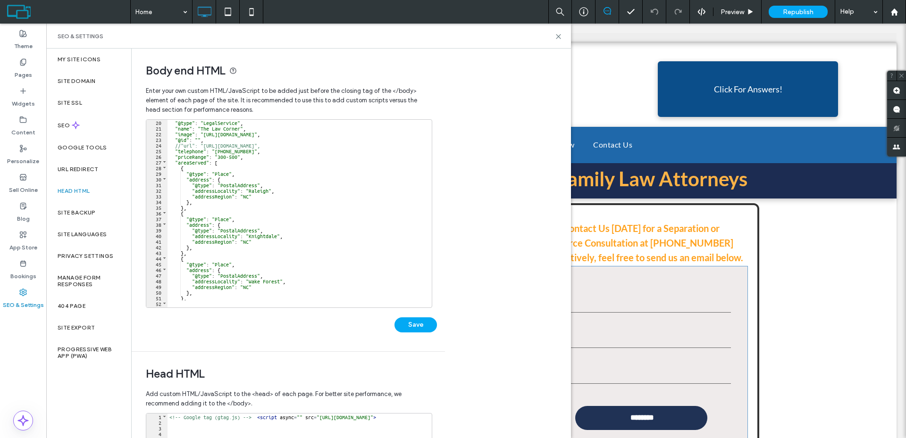
click at [207, 201] on div ""@type" : "LegalService" , "name" : "The Law Corner" , "image" : "https://irp.c…" at bounding box center [344, 215] width 355 height 192
click at [204, 247] on div ""@type" : "LegalService" , "name" : "The Law Corner" , "image" : "https://irp.c…" at bounding box center [344, 215] width 355 height 192
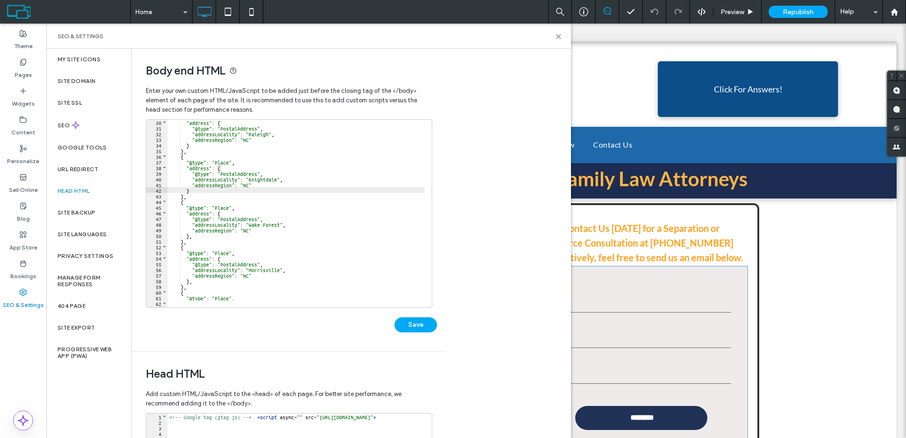
click at [205, 240] on div ""address" : { "@type" : "PostalAddress" , "addressLocality" : "Raleigh" , "addr…" at bounding box center [344, 215] width 355 height 192
click at [205, 238] on div ""address" : { "@type" : "PostalAddress" , "addressLocality" : "Raleigh" , "addr…" at bounding box center [344, 215] width 355 height 192
click at [205, 236] on div ""address" : { "@type" : "PostalAddress" , "addressLocality" : "Raleigh" , "addr…" at bounding box center [344, 215] width 355 height 192
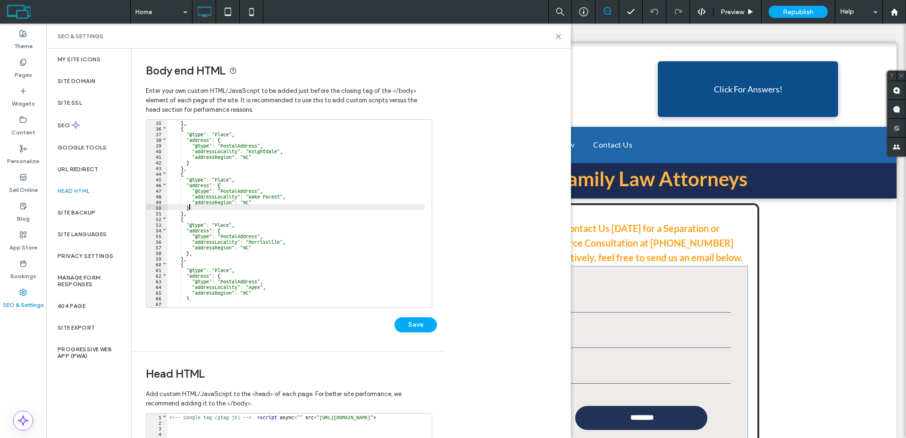
scroll to position [193, 0]
click at [205, 253] on div "} , { "@type" : "Place" , "address" : { "@type" : "PostalAddress" , "addressLoc…" at bounding box center [344, 215] width 355 height 192
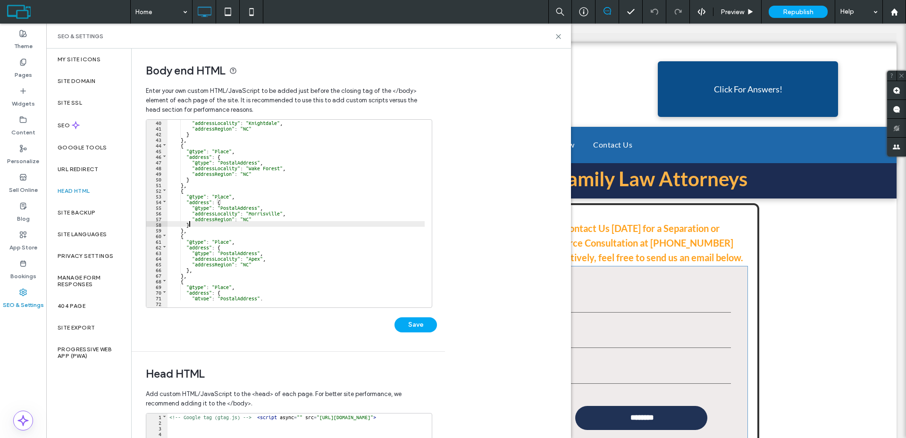
scroll to position [221, 0]
click at [204, 272] on div ""addressLocality" : "Knightdale" , "addressRegion" : "NC" } } , { "@type" : "Pl…" at bounding box center [344, 215] width 355 height 192
click at [206, 268] on div ""addressLocality" : "Knightdale" , "addressRegion" : "NC" } } , { "@type" : "Pl…" at bounding box center [344, 215] width 355 height 192
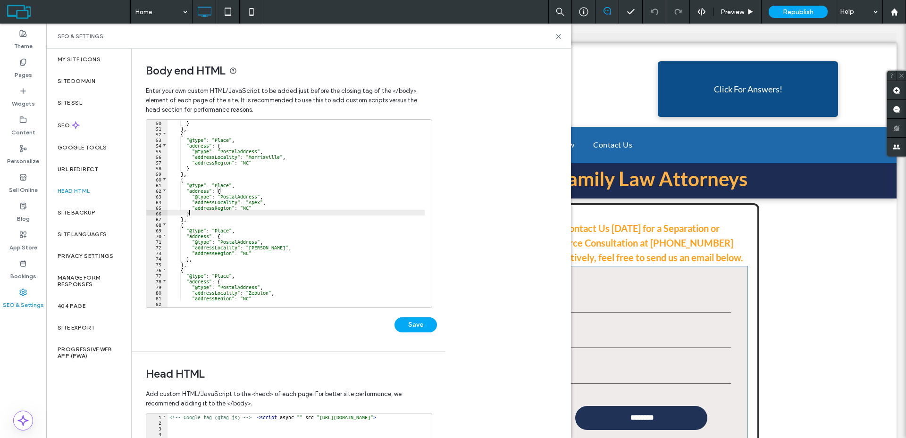
scroll to position [278, 0]
click at [216, 253] on div "} } , { "@type" : "Place" , "address" : { "@type" : "PostalAddress" , "addressL…" at bounding box center [344, 215] width 355 height 192
click at [213, 257] on div "} } , { "@type" : "Place" , "address" : { "@type" : "PostalAddress" , "addressL…" at bounding box center [344, 215] width 355 height 192
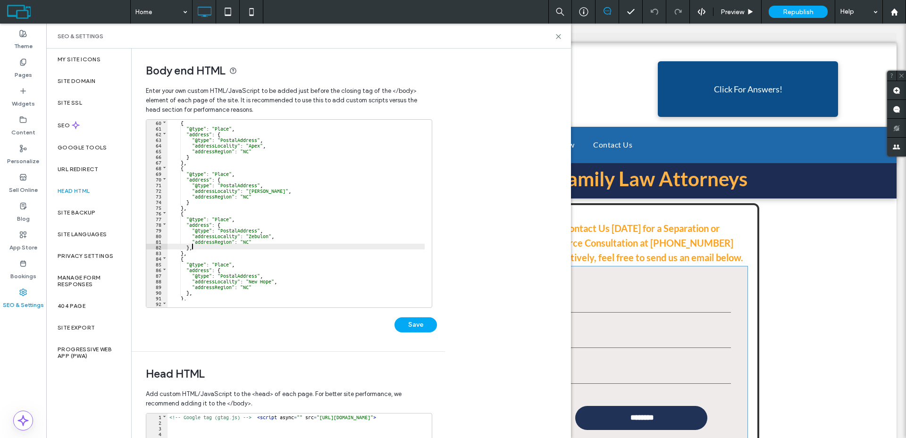
click at [216, 247] on div "{ "@type" : "Place" , "address" : { "@type" : "PostalAddress" , "addressLocalit…" at bounding box center [344, 215] width 355 height 192
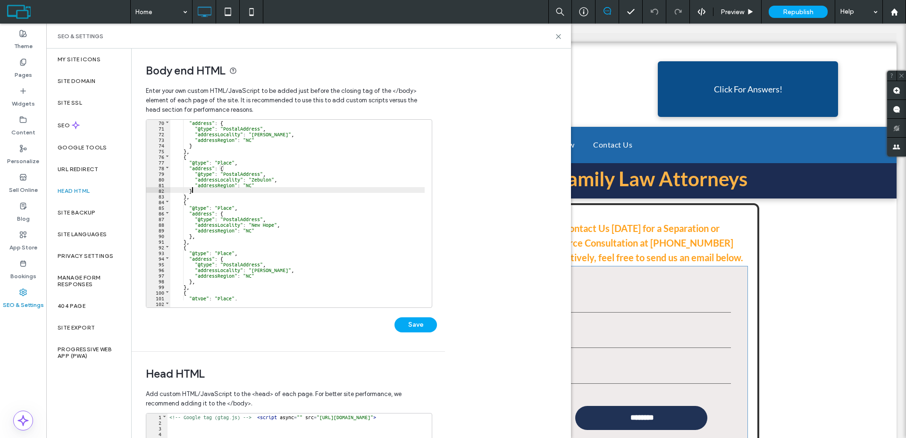
scroll to position [391, 0]
click at [202, 234] on div ""address" : { "@type" : "PostalAddress" , "addressLocality" : "Wendell" , "addr…" at bounding box center [347, 215] width 355 height 192
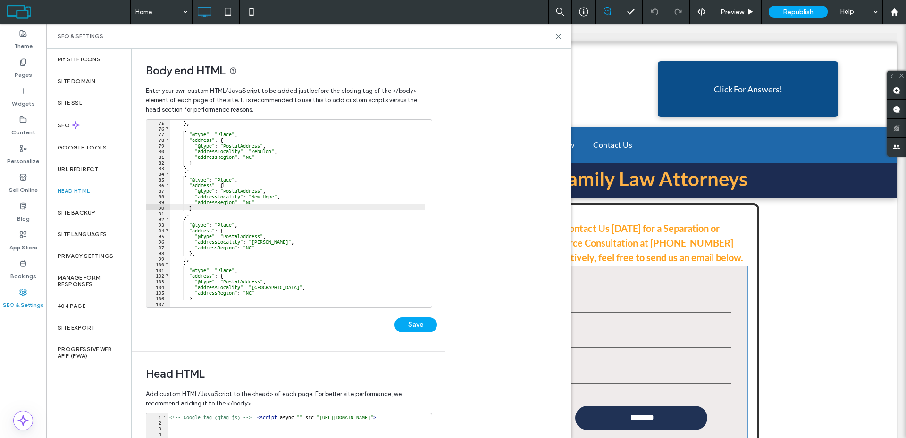
click at [206, 251] on div "} , { "@type" : "Place" , "address" : { "@type" : "PostalAddress" , "addressLoc…" at bounding box center [347, 215] width 355 height 192
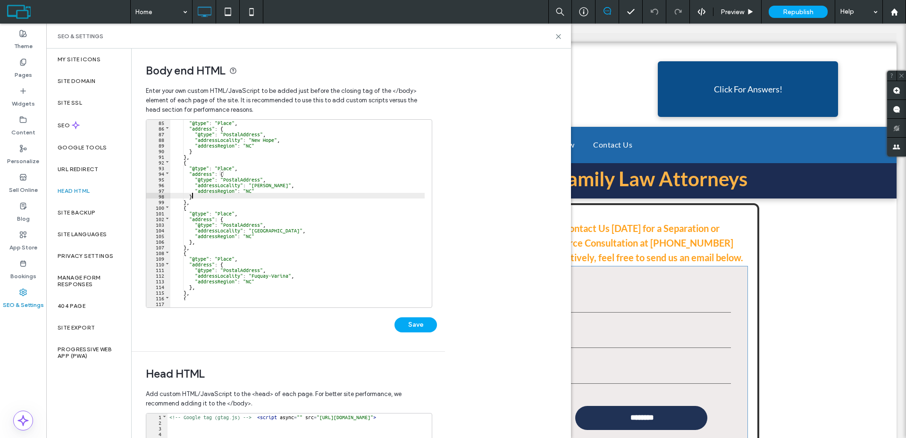
scroll to position [476, 0]
click at [220, 243] on div ""@type" : "Place" , "address" : { "@type" : "PostalAddress" , "addressLocality"…" at bounding box center [347, 215] width 355 height 192
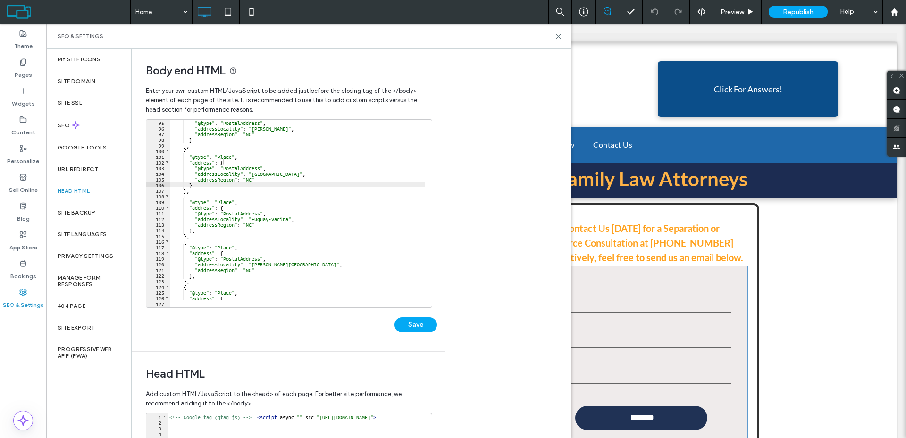
click at [210, 232] on div ""@type" : "PostalAddress" , "addressLocality" : "Cary" , "addressRegion" : "NC"…" at bounding box center [347, 215] width 355 height 192
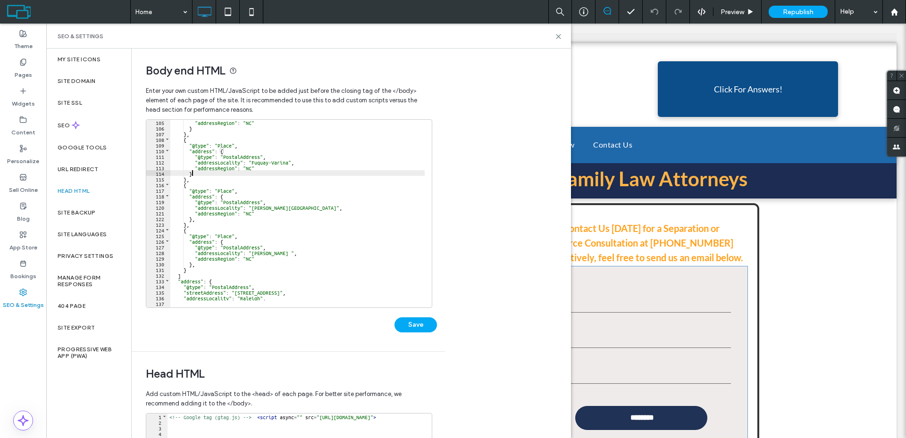
scroll to position [589, 0]
click at [204, 218] on div ""addressRegion" : "NC" } } , { "@type" : "Place" , "address" : { "@type" : "Pos…" at bounding box center [347, 215] width 355 height 192
click at [202, 266] on div ""addressRegion" : "NC" } } , { "@type" : "Place" , "address" : { "@type" : "Pos…" at bounding box center [347, 215] width 355 height 192
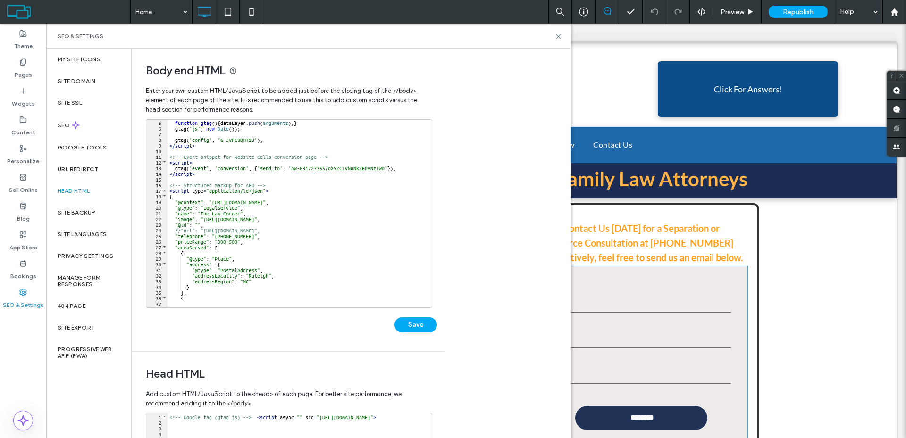
scroll to position [0, 0]
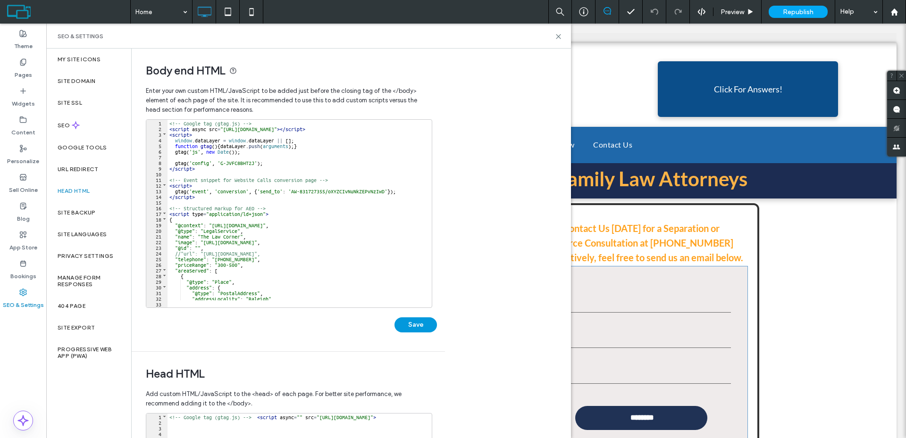
click at [414, 326] on button "Save" at bounding box center [415, 325] width 42 height 15
click at [312, 197] on div "<!-- Google tag (gtag.js) --> < script async src = "https://www.googletagmanage…" at bounding box center [344, 216] width 355 height 192
click at [170, 212] on div "<!-- Google tag (gtag.js) --> < script async src = "https://www.googletagmanage…" at bounding box center [344, 216] width 355 height 192
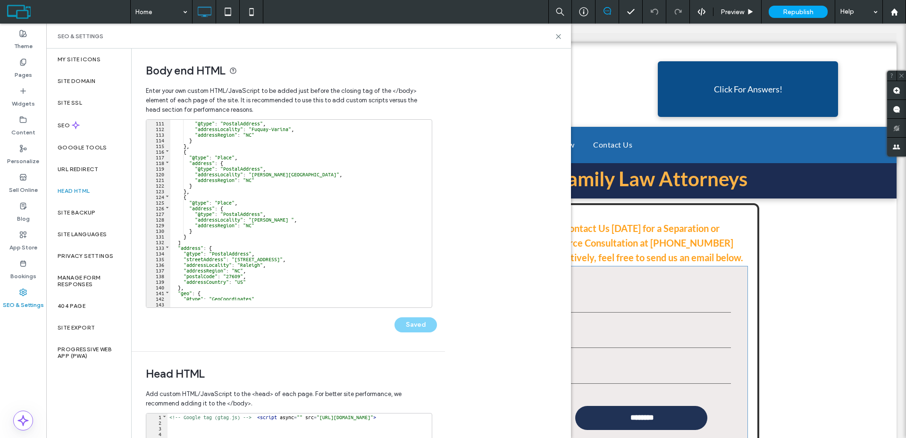
scroll to position [736, 0]
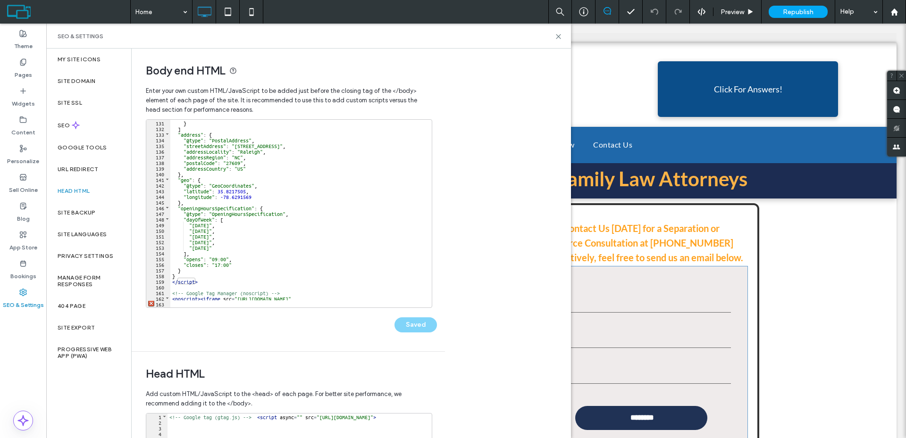
click at [203, 280] on div "} ] "address" : { "@type" : "PostalAddress" , "streetAddress" : "211 E Six Fork…" at bounding box center [347, 216] width 355 height 192
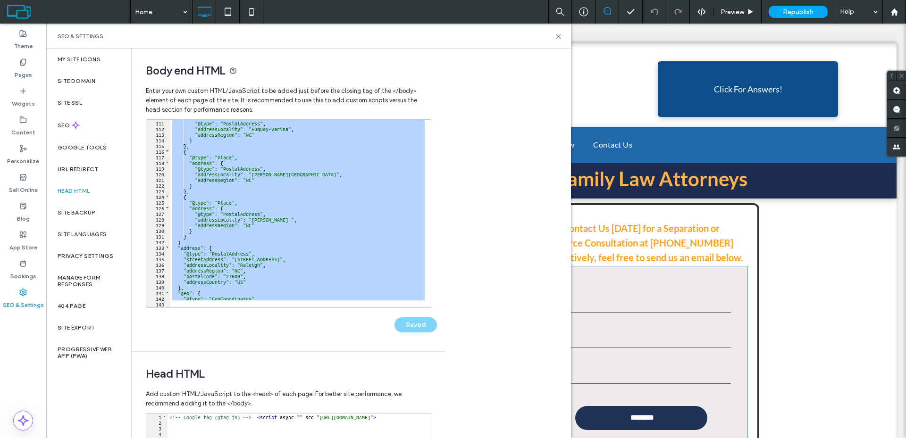
scroll to position [623, 0]
click at [189, 241] on div ""@type" : "PostalAddress" , "addressLocality" : "Fuquay-Varina" , "addressRegio…" at bounding box center [297, 210] width 254 height 181
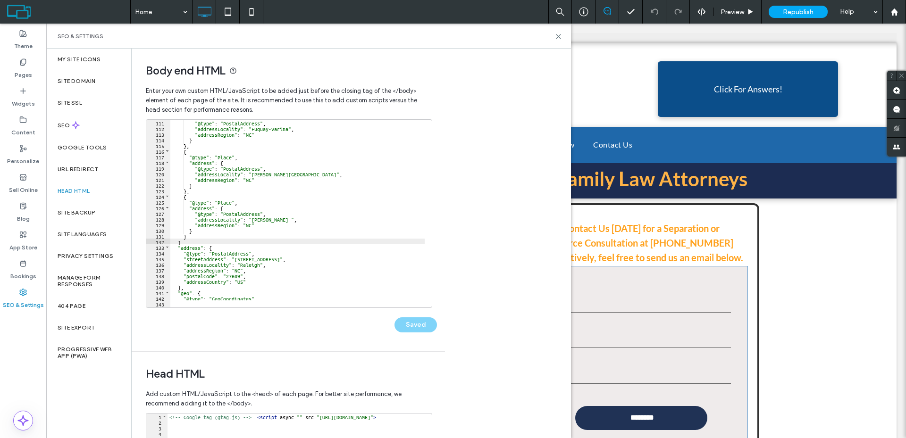
type textarea "**"
click at [411, 327] on button "Save" at bounding box center [415, 325] width 42 height 15
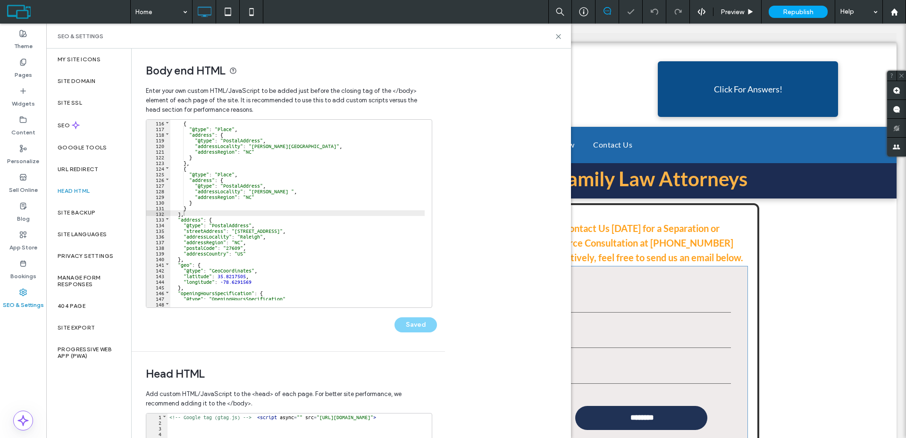
scroll to position [679, 0]
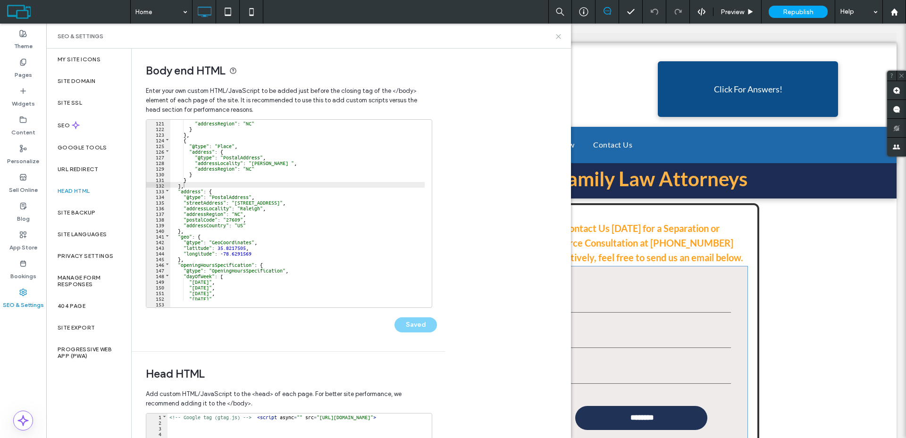
click at [559, 37] on icon at bounding box center [558, 36] width 7 height 7
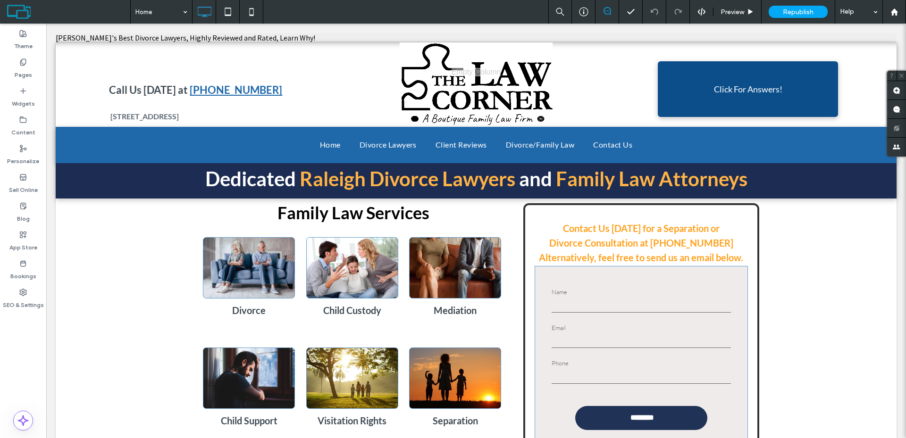
click at [812, 13] on span "Republish" at bounding box center [798, 12] width 31 height 8
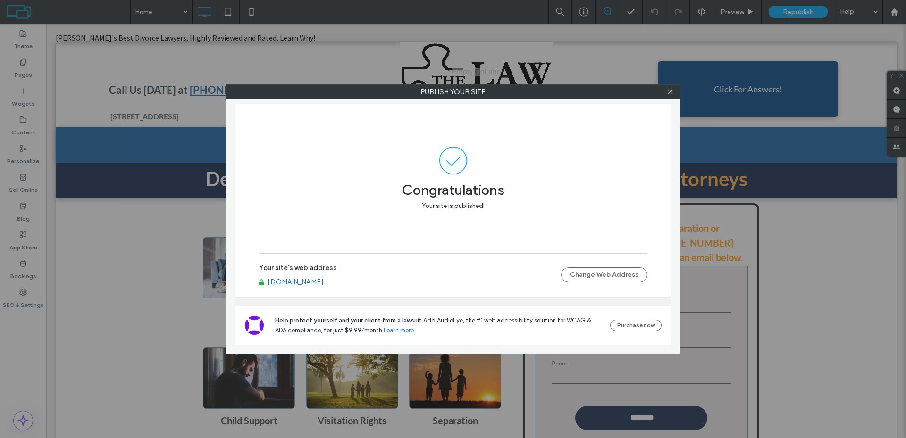
click at [144, 189] on div "Publish your site Congratulations Your site is published! Your site's web addre…" at bounding box center [453, 219] width 906 height 438
click at [669, 92] on use at bounding box center [670, 92] width 5 height 5
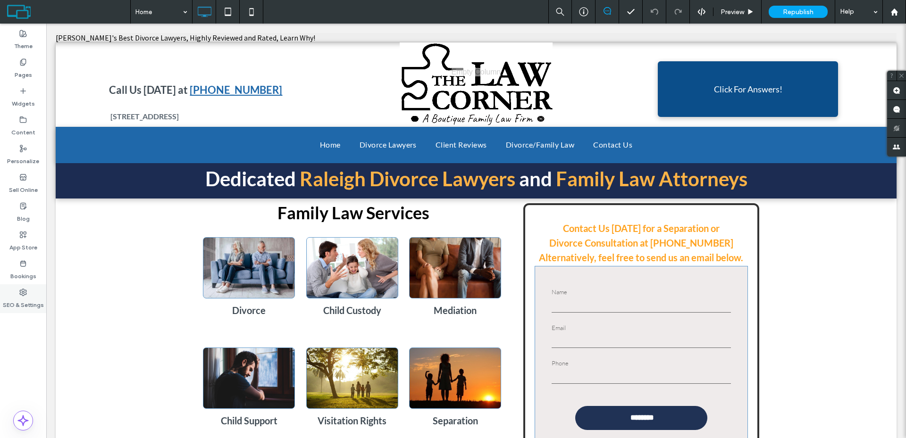
click at [29, 297] on label "SEO & Settings" at bounding box center [23, 302] width 41 height 13
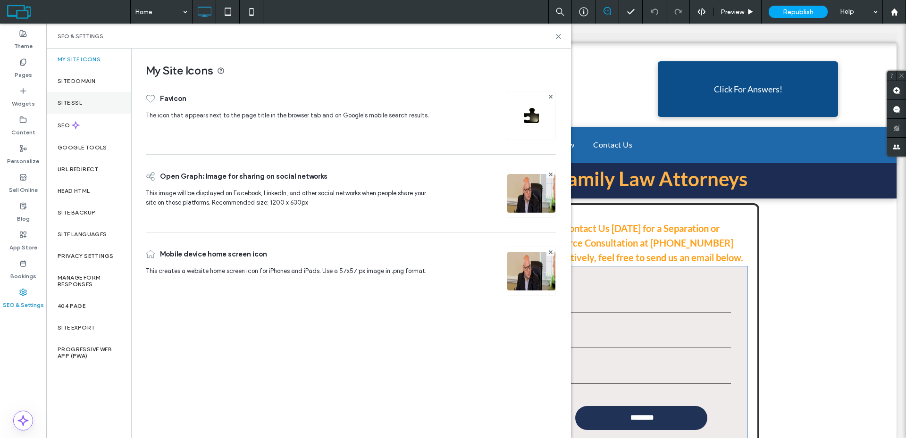
click at [104, 98] on div "Site SSL" at bounding box center [88, 103] width 85 height 22
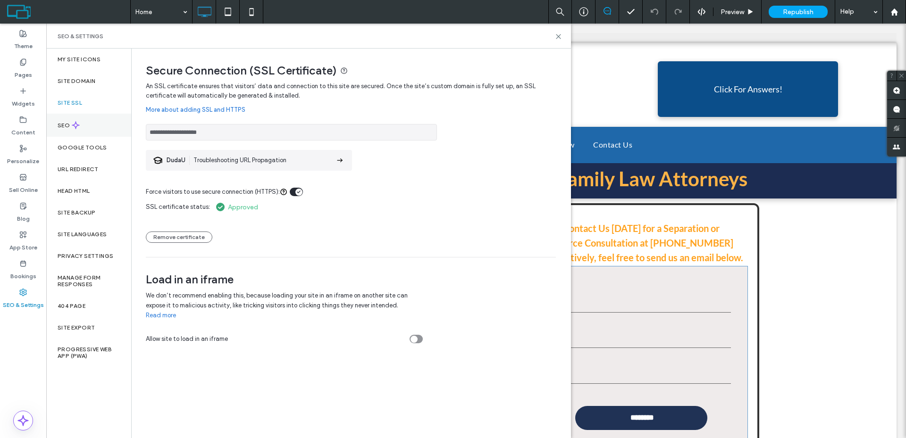
click at [101, 130] on div "SEO" at bounding box center [88, 125] width 85 height 23
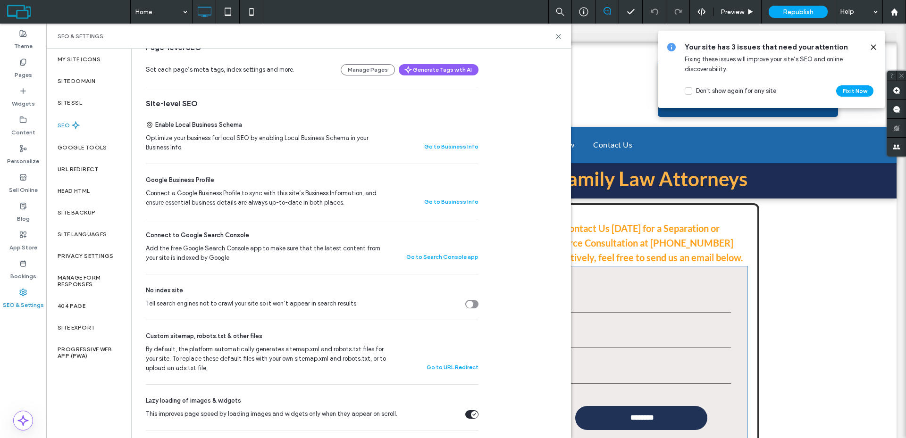
scroll to position [209, 0]
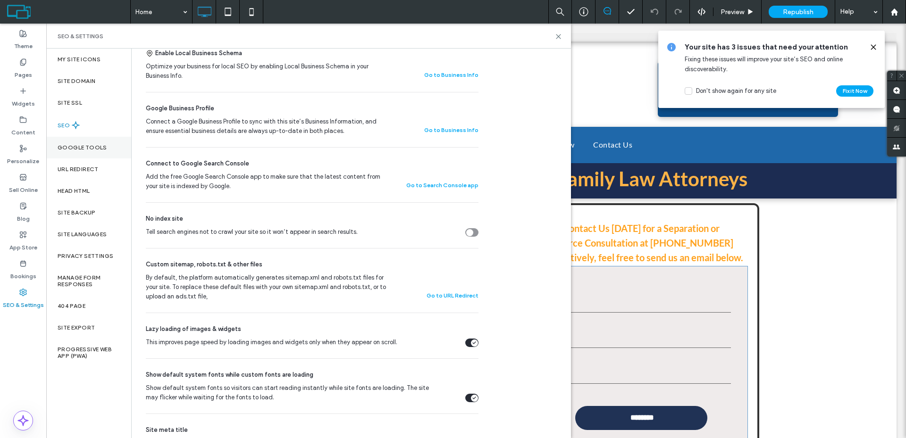
click at [74, 156] on div "Google Tools" at bounding box center [88, 148] width 85 height 22
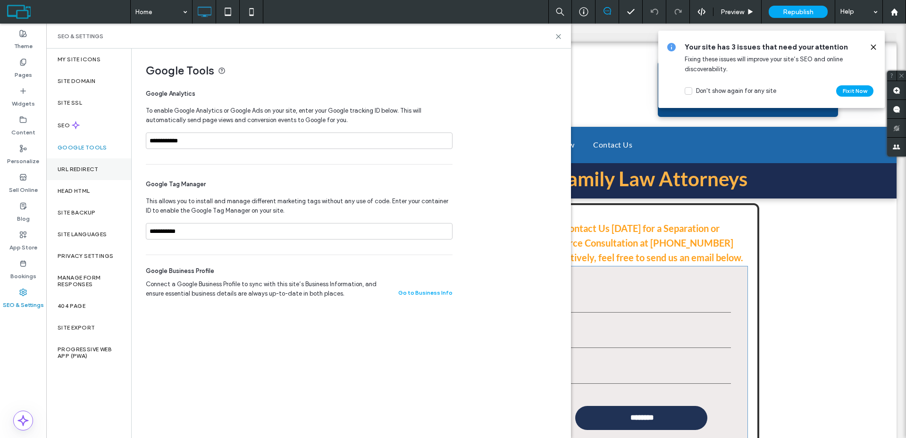
click at [75, 170] on label "URL Redirect" at bounding box center [78, 169] width 41 height 7
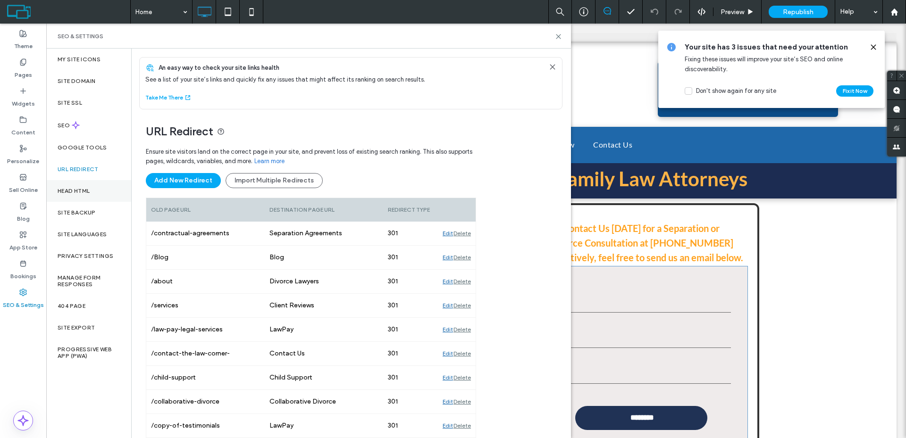
click at [76, 188] on label "Head HTML" at bounding box center [74, 191] width 33 height 7
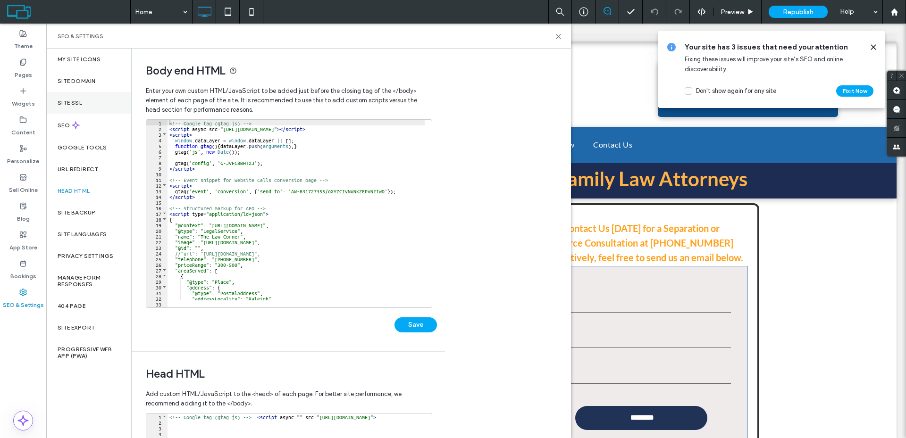
click at [92, 105] on div "Site SSL" at bounding box center [88, 103] width 85 height 22
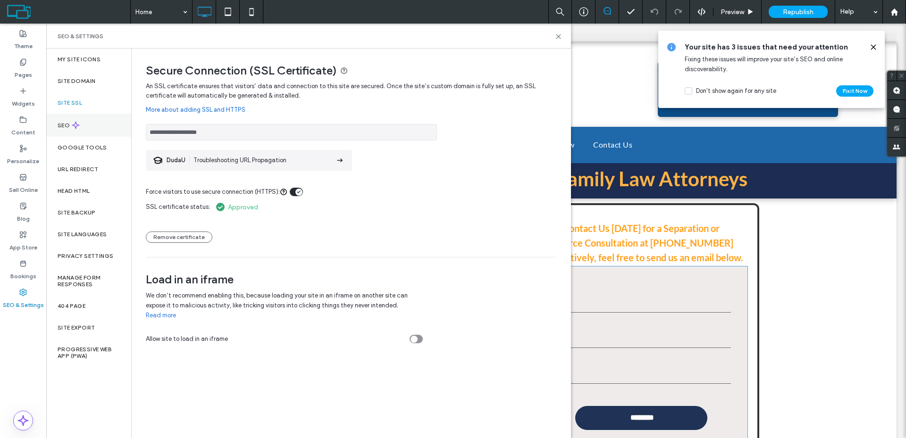
click at [87, 120] on div "SEO" at bounding box center [88, 125] width 85 height 23
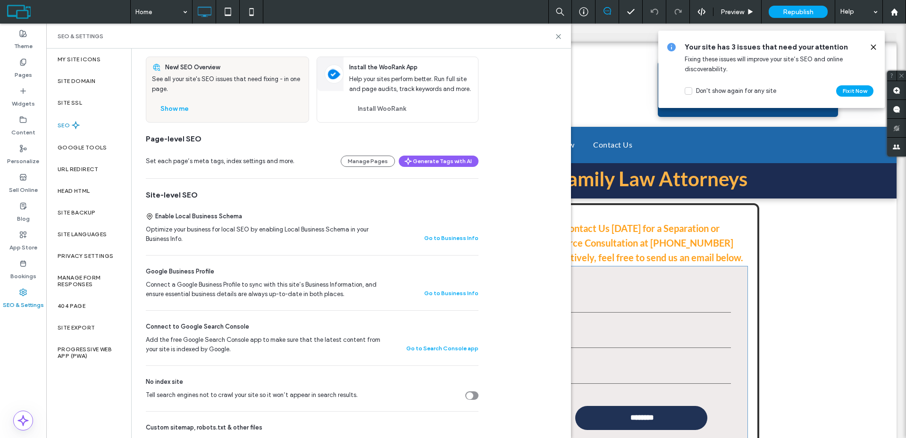
scroll to position [189, 0]
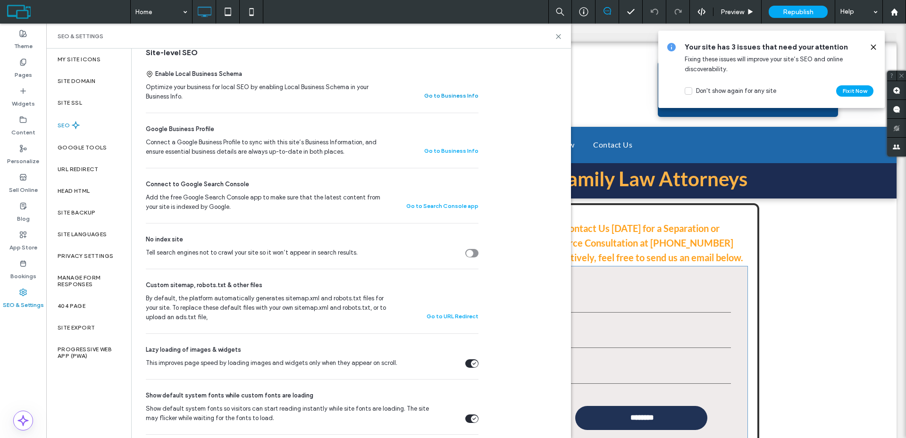
click at [463, 96] on button "Go to Business Info" at bounding box center [451, 95] width 54 height 11
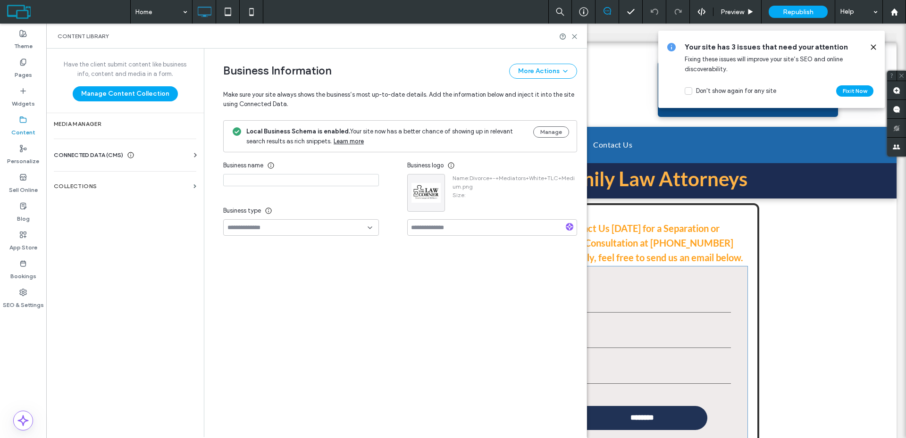
type input "**********"
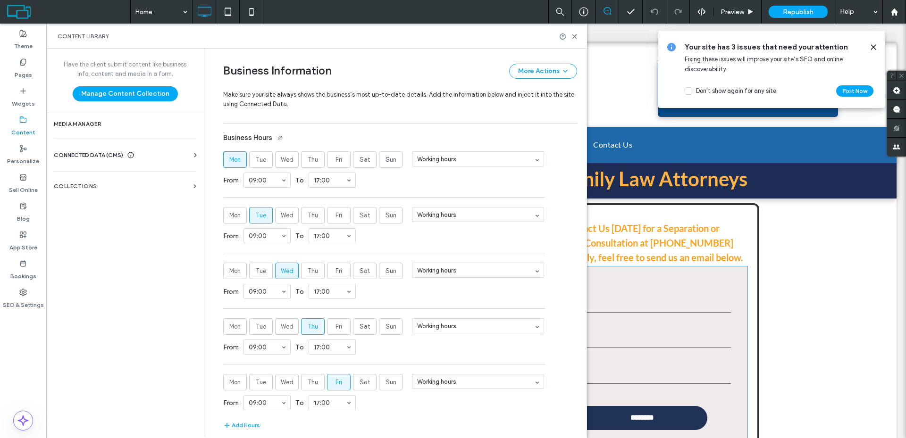
scroll to position [740, 0]
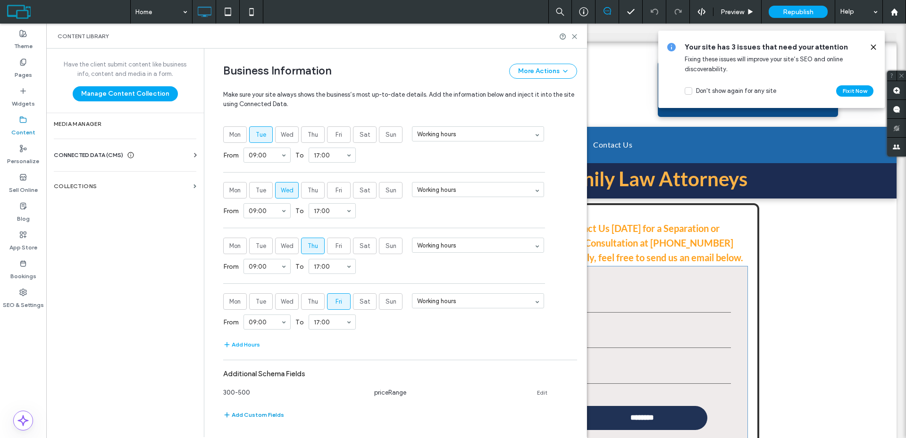
click at [260, 414] on button "Add Custom Fields" at bounding box center [253, 414] width 61 height 11
click at [313, 415] on input at bounding box center [290, 415] width 126 height 8
click at [160, 377] on div "Have the client submit content like business info, content and media in a form.…" at bounding box center [125, 243] width 158 height 388
click at [325, 417] on input at bounding box center [290, 415] width 126 height 8
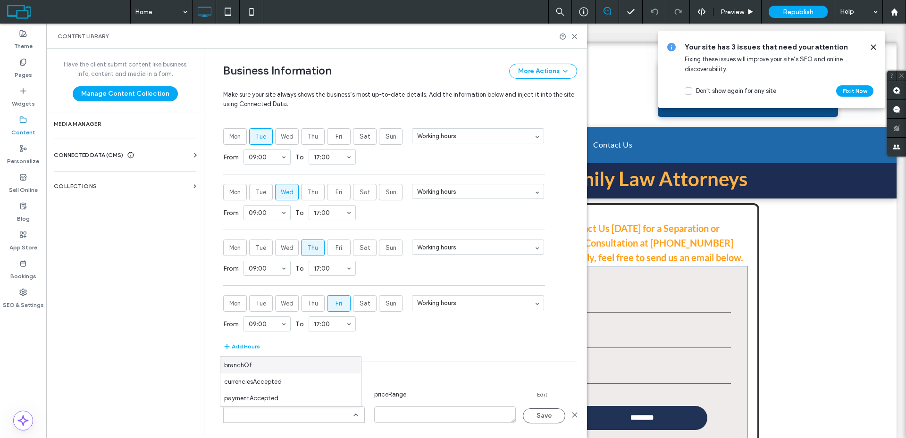
drag, startPoint x: 158, startPoint y: 400, endPoint x: 394, endPoint y: 394, distance: 236.4
click at [159, 399] on div "Have the client submit content like business info, content and media in a form.…" at bounding box center [125, 243] width 158 height 388
click at [576, 414] on div "**********" at bounding box center [397, 243] width 377 height 389
click at [568, 421] on div "Save" at bounding box center [551, 416] width 56 height 15
click at [571, 415] on icon at bounding box center [575, 415] width 8 height 8
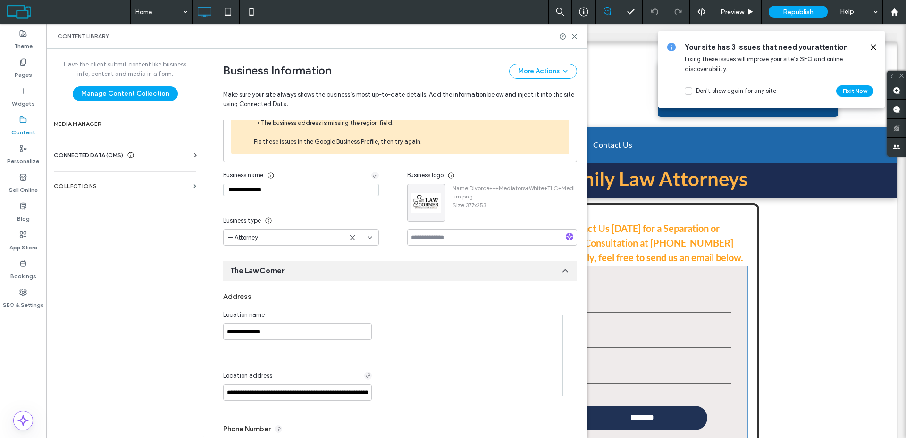
scroll to position [80, 0]
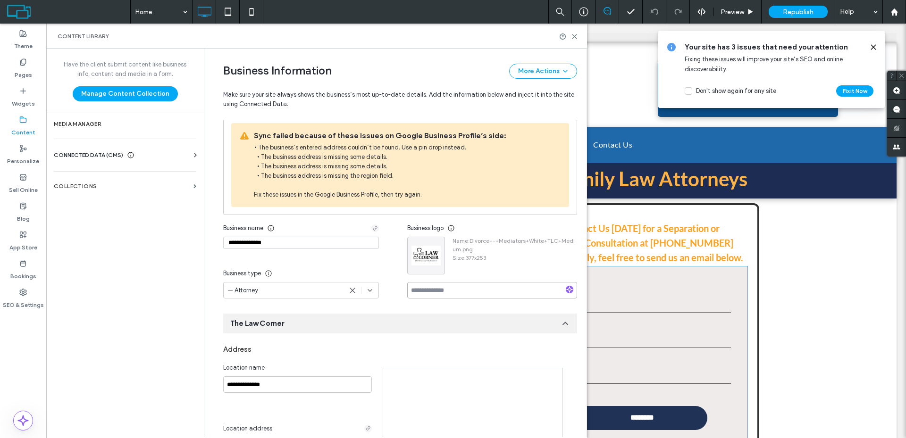
click at [487, 288] on input at bounding box center [492, 290] width 170 height 17
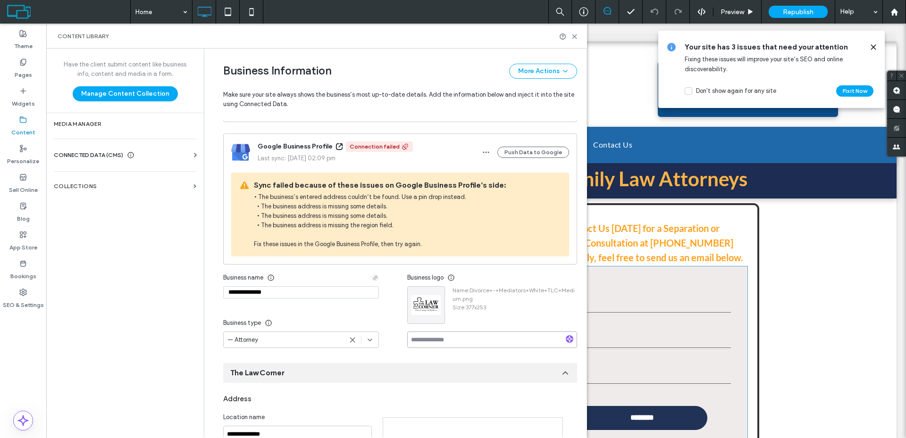
scroll to position [47, 0]
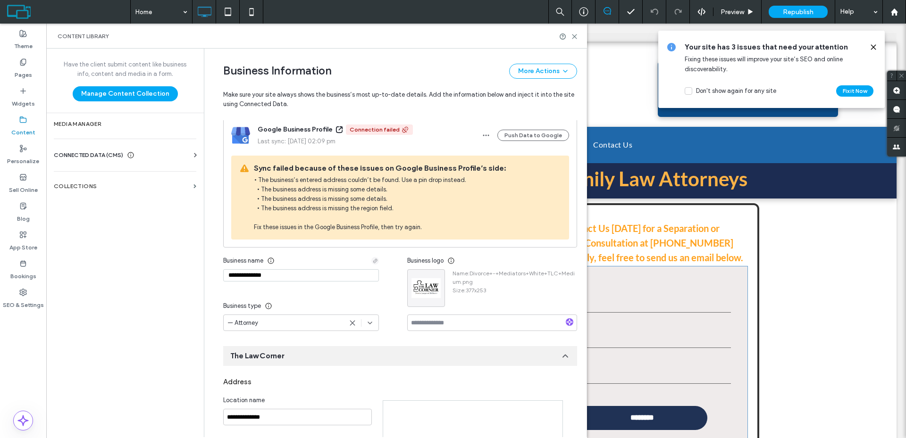
click at [268, 328] on div "— Attorney" at bounding box center [301, 323] width 156 height 17
click at [144, 306] on div "Have the client submit content like business info, content and media in a form.…" at bounding box center [125, 243] width 158 height 388
click at [551, 76] on button "More Actions" at bounding box center [543, 71] width 68 height 15
click at [532, 94] on span "Add Another Location" at bounding box center [518, 95] width 61 height 9
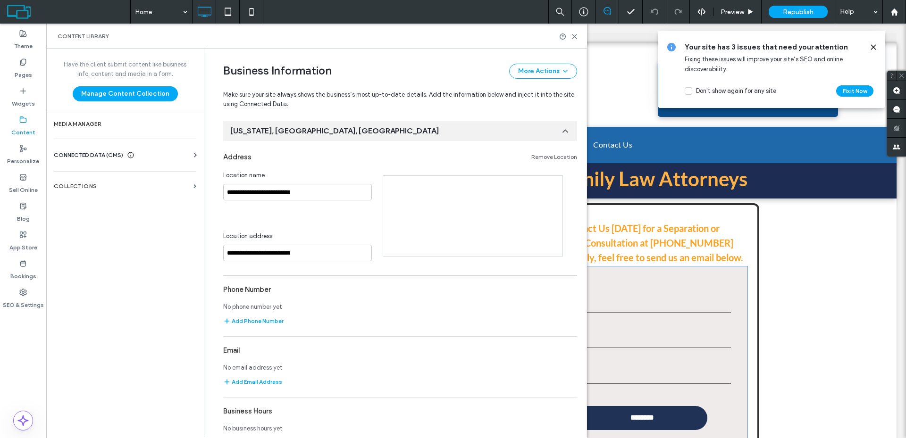
scroll to position [327, 0]
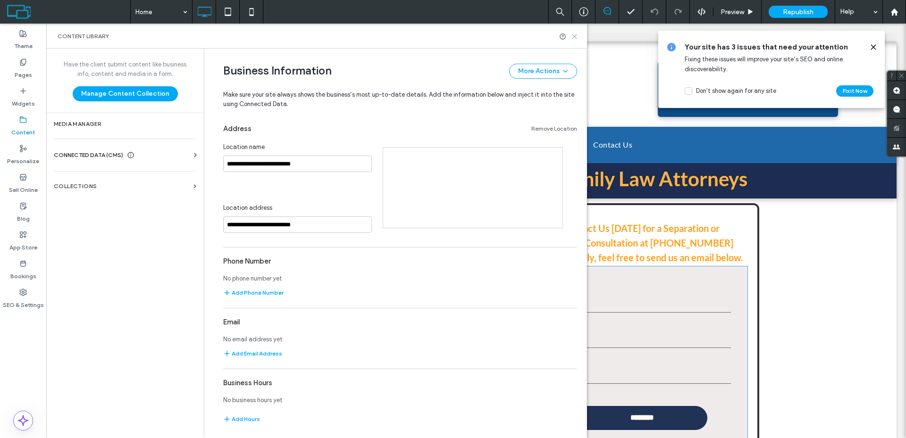
click at [575, 37] on use at bounding box center [574, 36] width 4 height 4
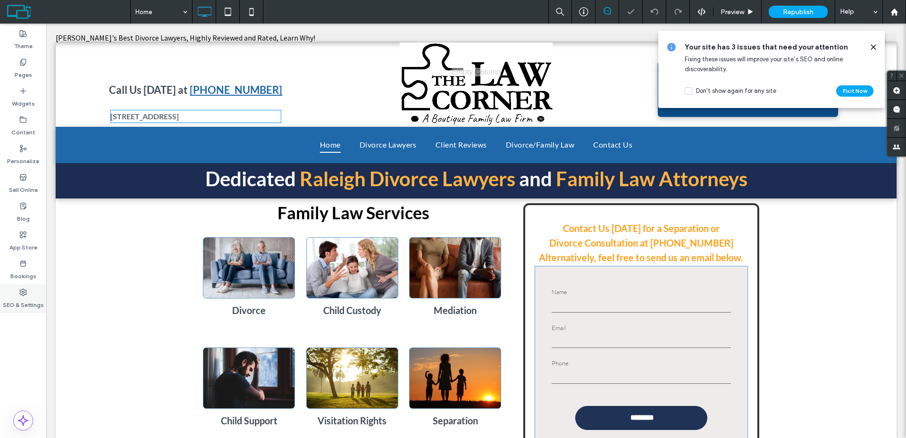
click at [26, 297] on label "SEO & Settings" at bounding box center [23, 302] width 41 height 13
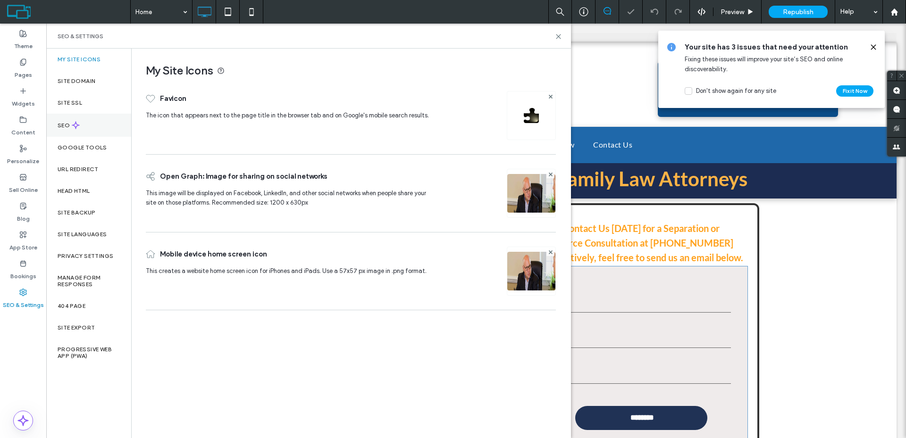
scroll to position [0, 0]
click at [100, 129] on div "SEO" at bounding box center [88, 125] width 85 height 23
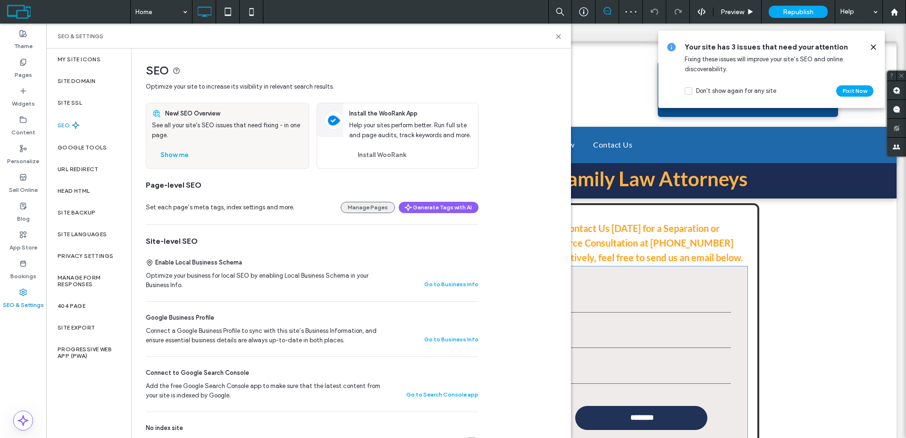
click at [382, 208] on button "Manage Pages" at bounding box center [368, 207] width 54 height 11
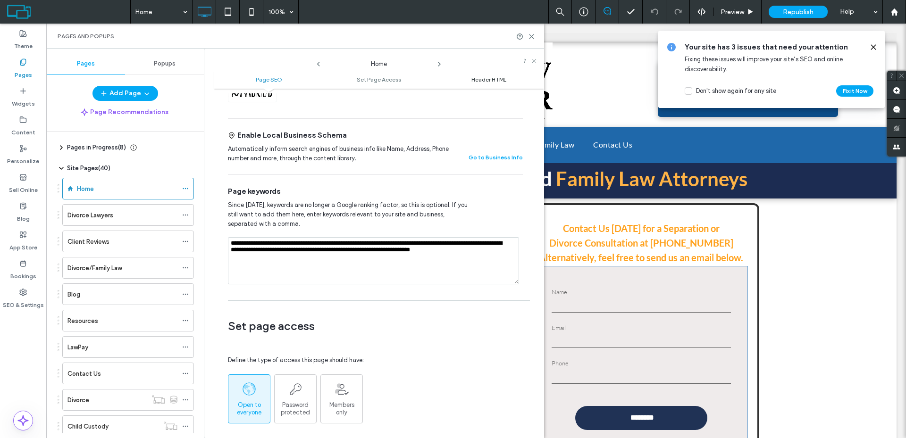
click at [468, 77] on link "Header HTML" at bounding box center [489, 79] width 110 height 7
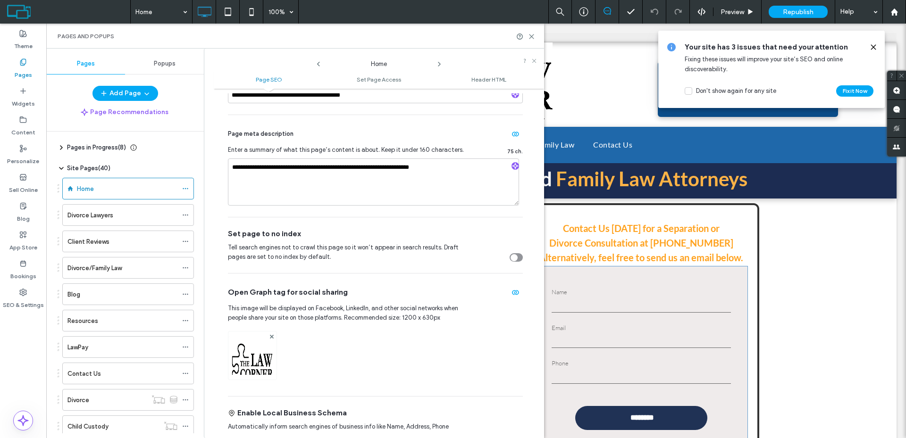
scroll to position [94, 0]
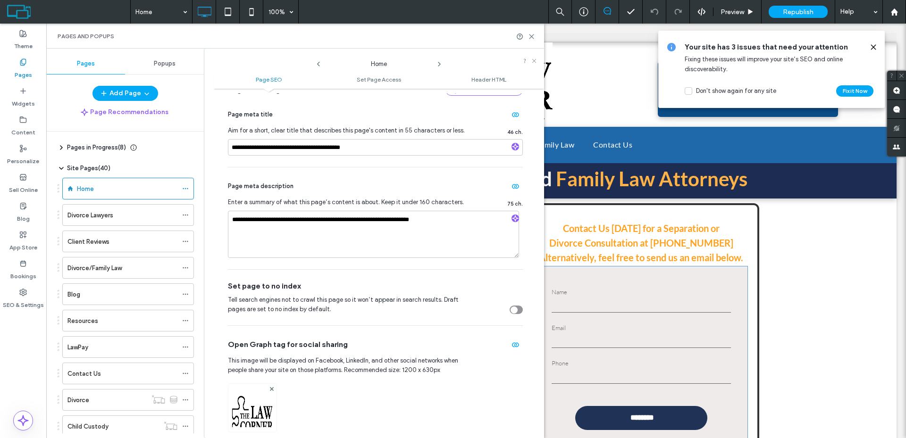
click at [58, 145] on icon at bounding box center [62, 148] width 8 height 8
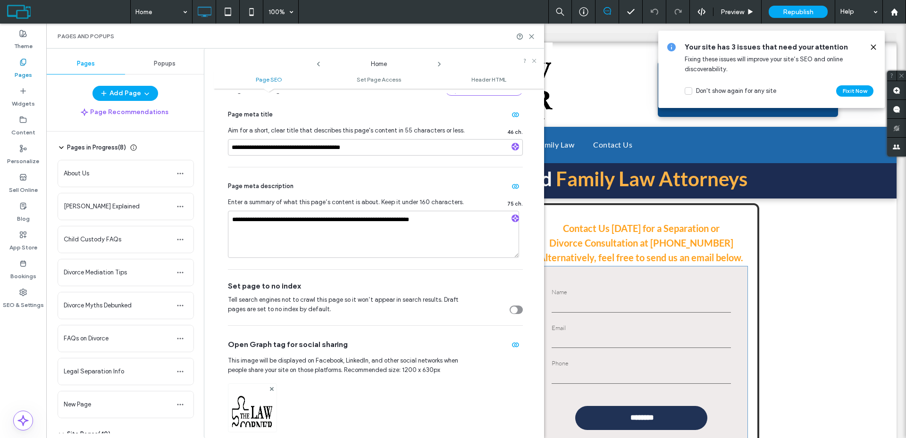
click at [58, 145] on icon at bounding box center [62, 148] width 8 height 8
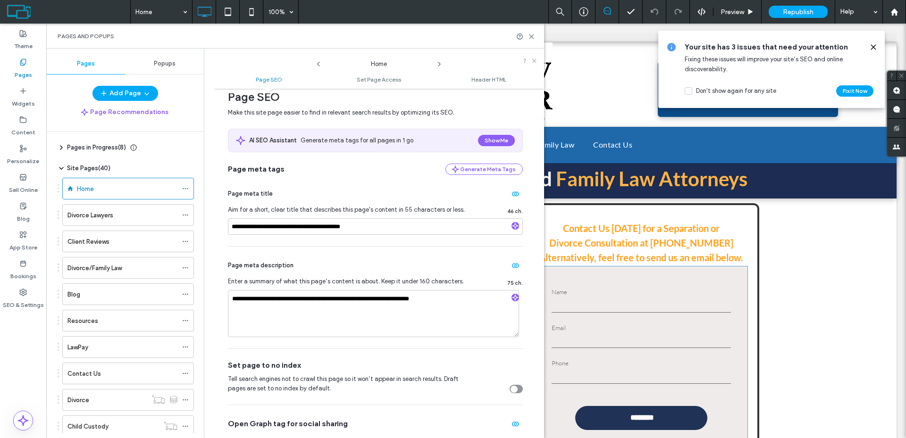
scroll to position [0, 0]
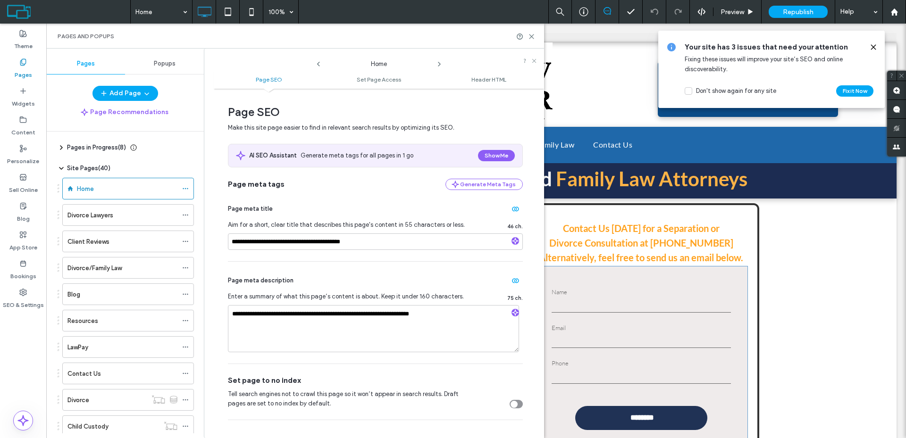
click at [433, 61] on div "Home" at bounding box center [378, 62] width 113 height 14
click at [439, 65] on icon at bounding box center [439, 64] width 8 height 8
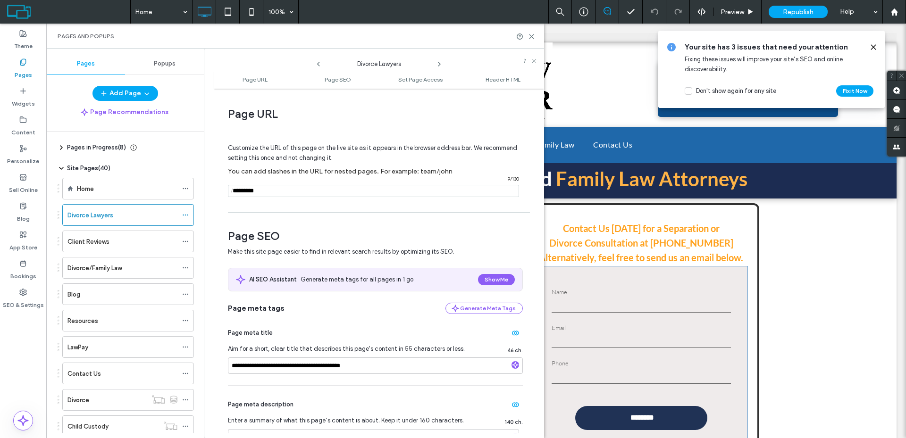
click at [317, 62] on icon at bounding box center [319, 64] width 8 height 8
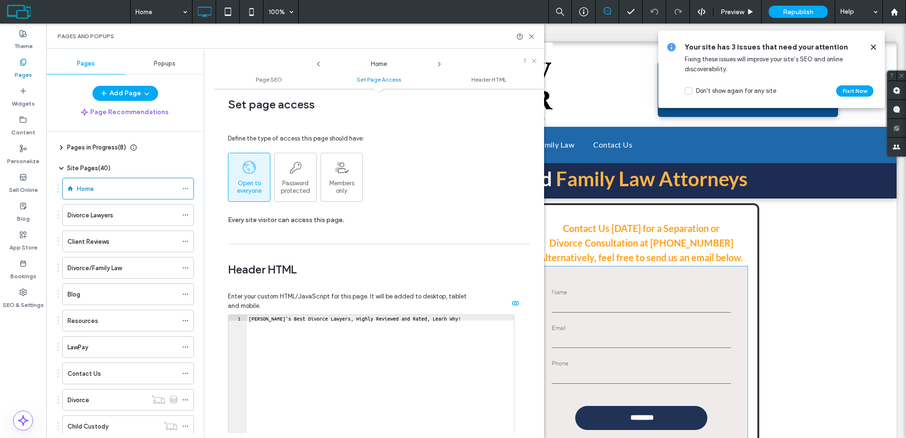
scroll to position [566, 0]
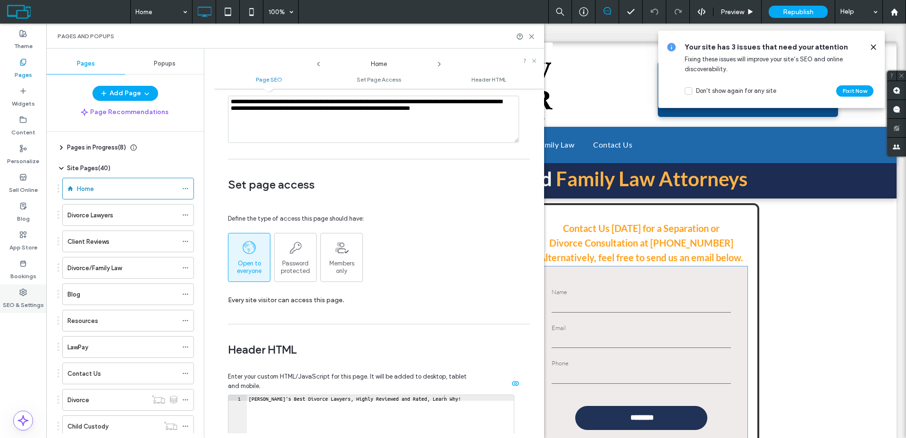
click at [27, 300] on label "SEO & Settings" at bounding box center [23, 302] width 41 height 13
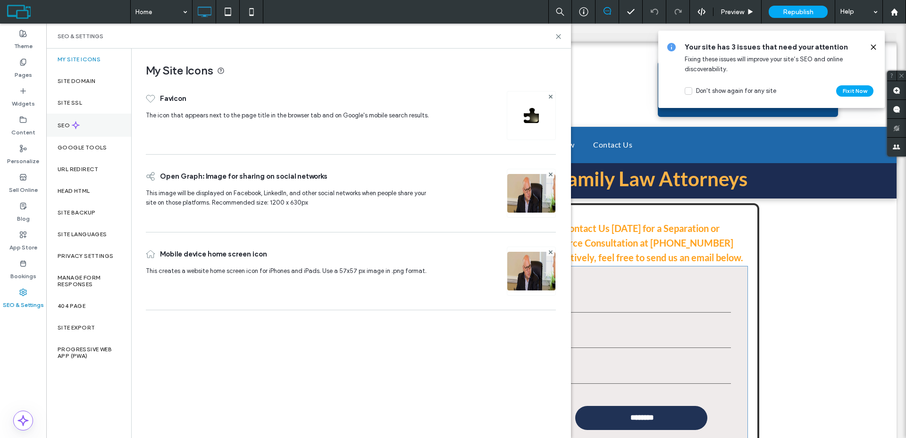
click at [98, 123] on div "SEO" at bounding box center [88, 125] width 85 height 23
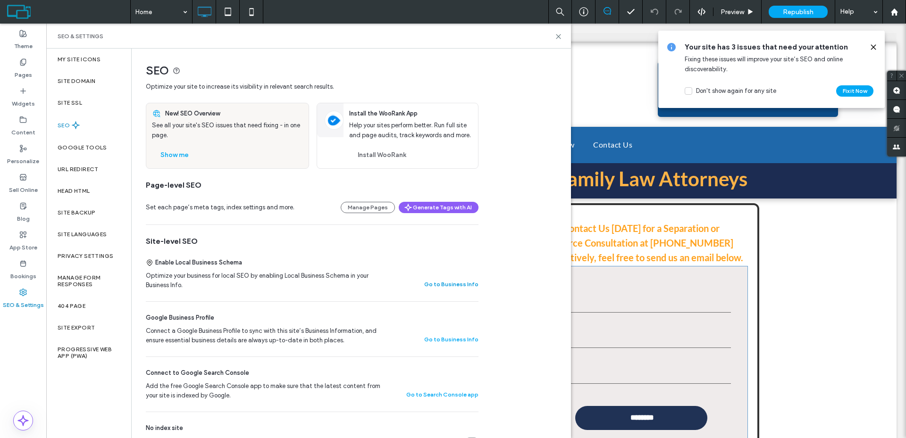
click at [461, 283] on button "Go to Business Info" at bounding box center [451, 284] width 54 height 11
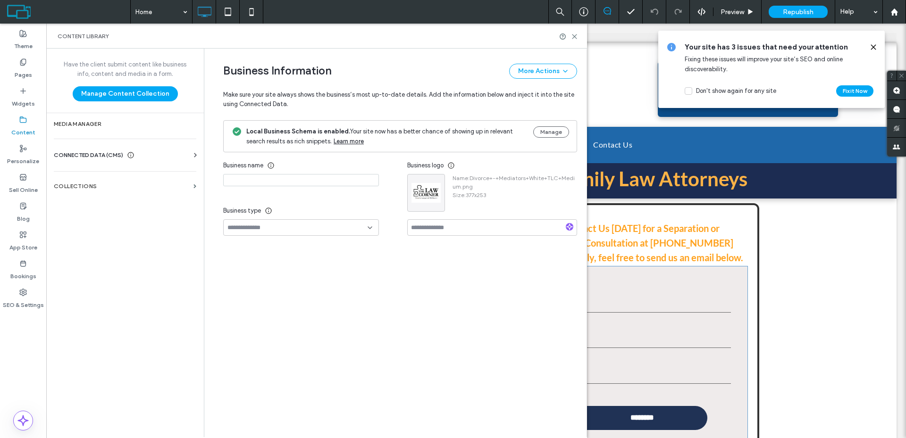
type input "**********"
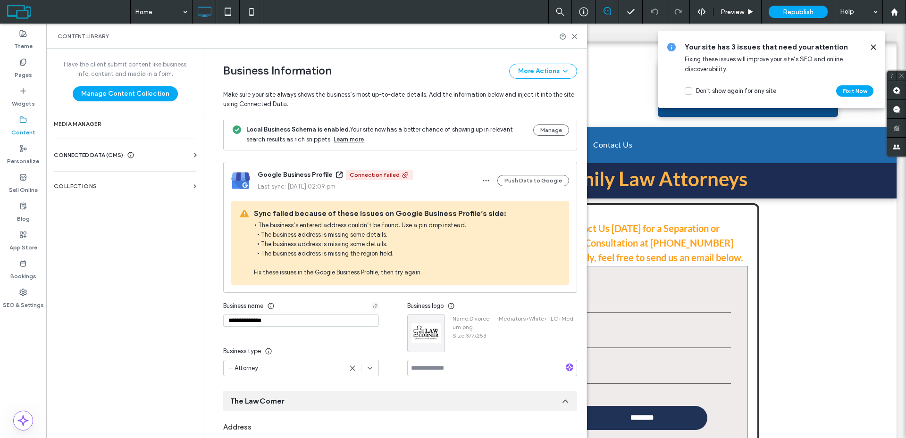
scroll to position [0, 0]
click at [552, 132] on button "Manage" at bounding box center [551, 131] width 36 height 11
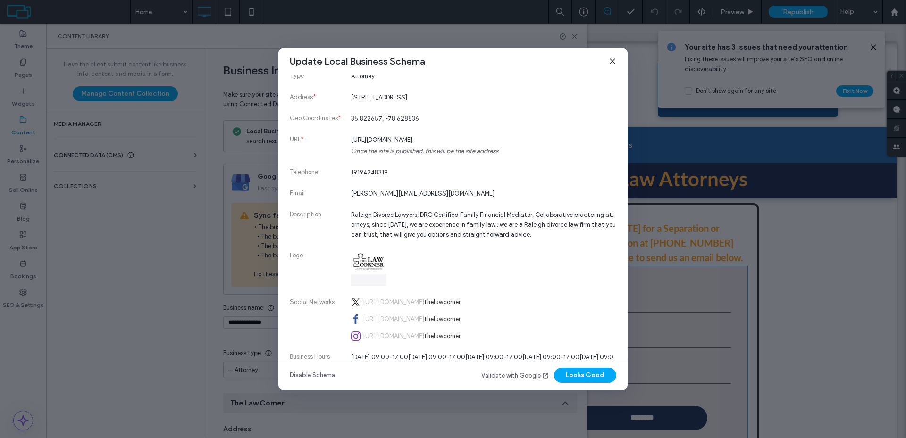
scroll to position [225, 0]
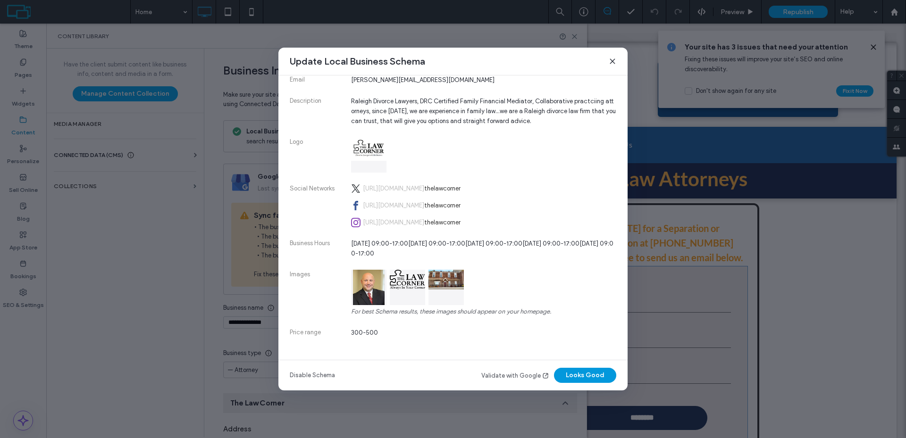
click at [568, 372] on button "Looks Good" at bounding box center [585, 375] width 62 height 15
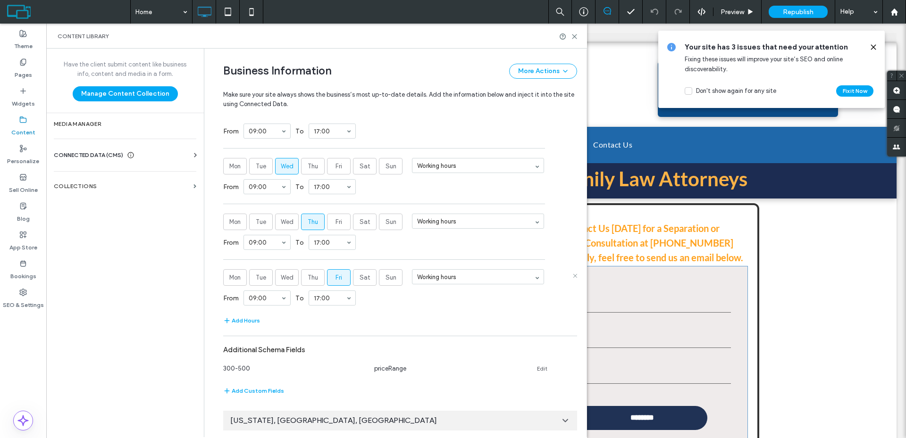
scroll to position [767, 0]
click at [551, 416] on div "New York, NY, United States" at bounding box center [400, 418] width 354 height 20
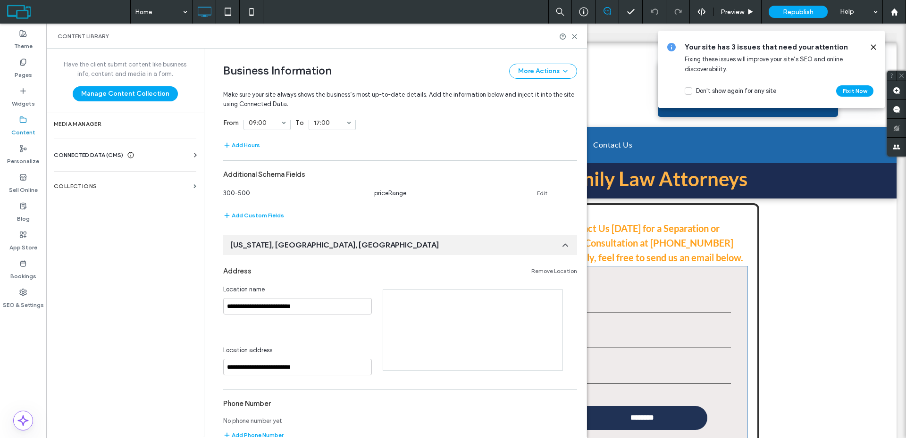
scroll to position [956, 0]
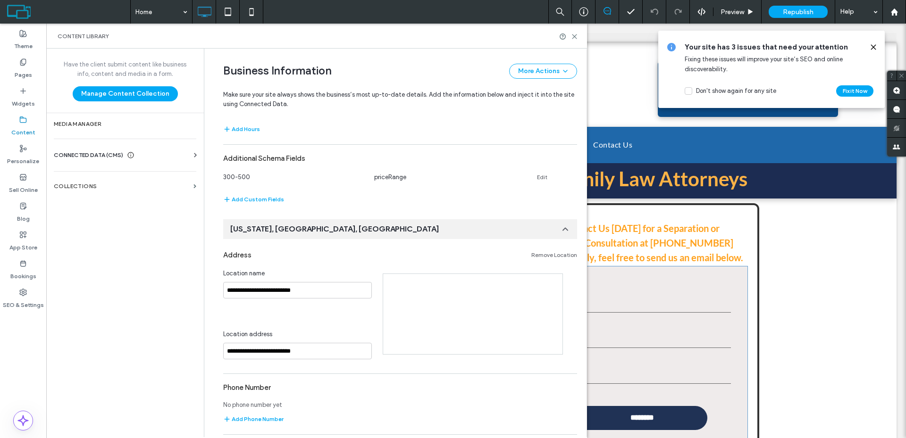
click at [557, 254] on link "Remove Location" at bounding box center [554, 255] width 46 height 8
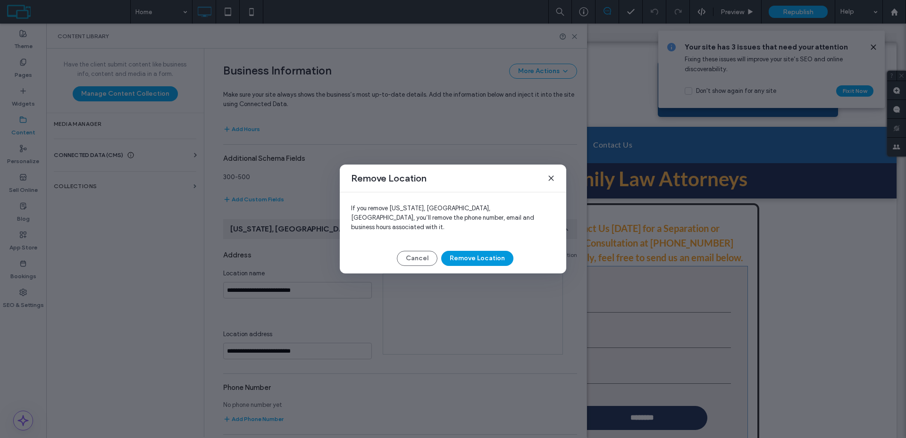
click at [491, 255] on button "Remove Location" at bounding box center [477, 258] width 72 height 15
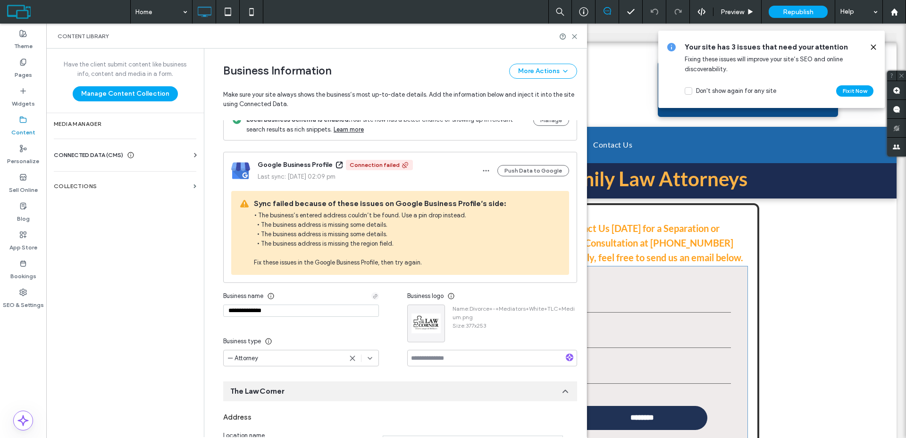
scroll to position [0, 0]
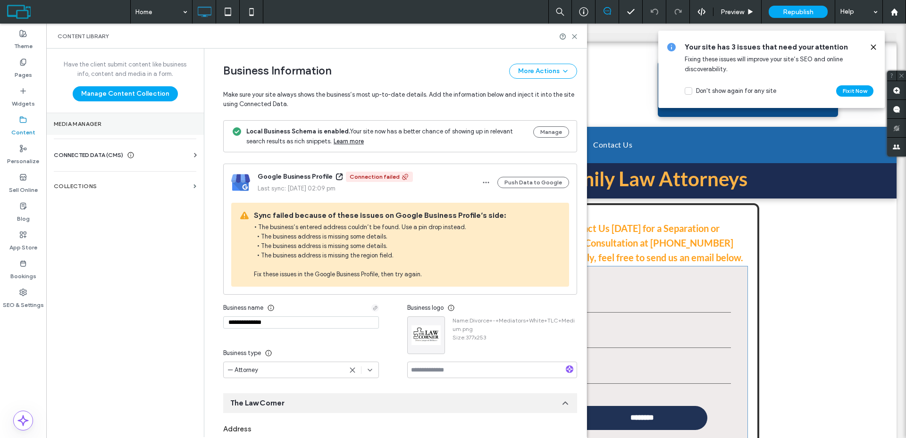
click at [139, 125] on label "Media Manager" at bounding box center [125, 124] width 142 height 7
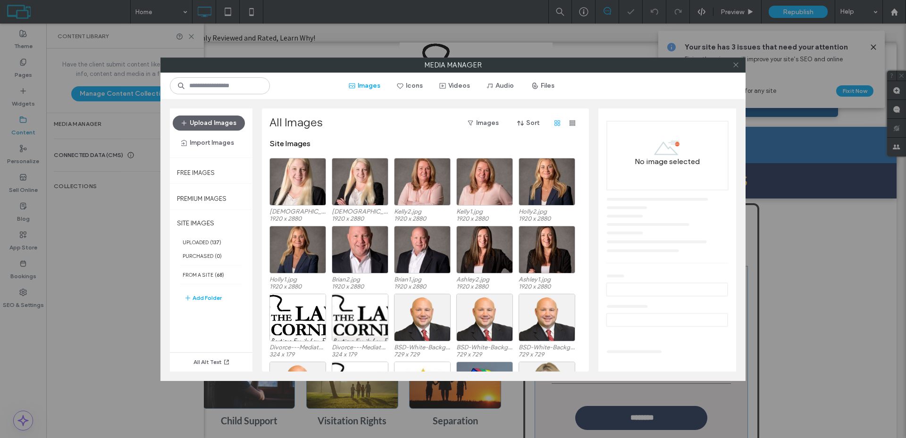
click at [735, 68] on span at bounding box center [735, 65] width 7 height 14
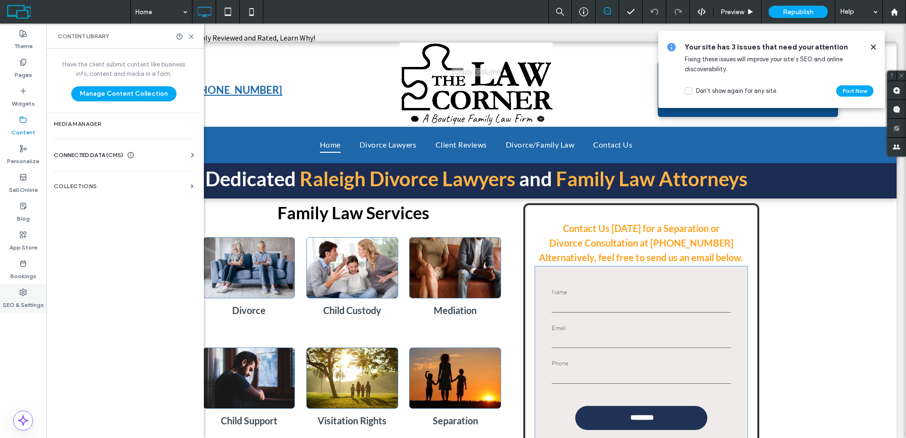
click at [23, 297] on label "SEO & Settings" at bounding box center [23, 302] width 41 height 13
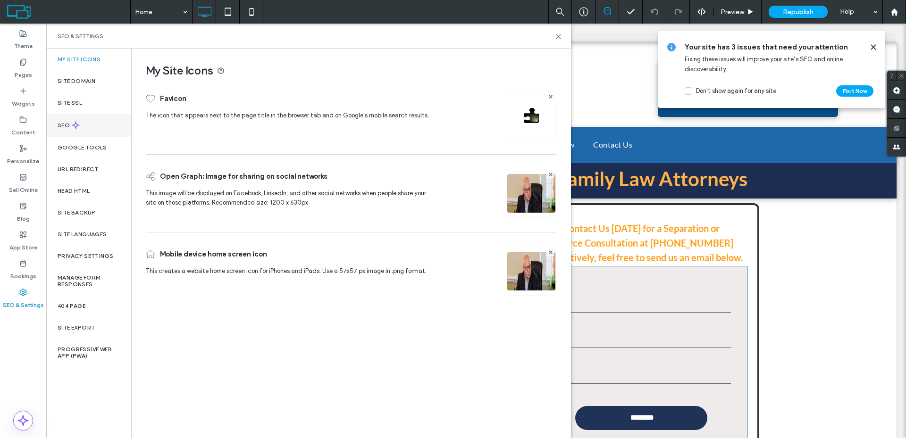
click at [91, 128] on div "SEO" at bounding box center [88, 125] width 85 height 23
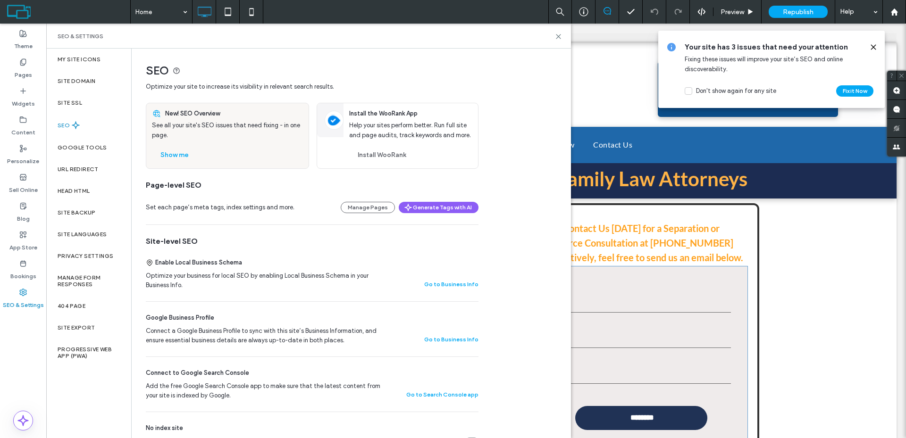
scroll to position [142, 0]
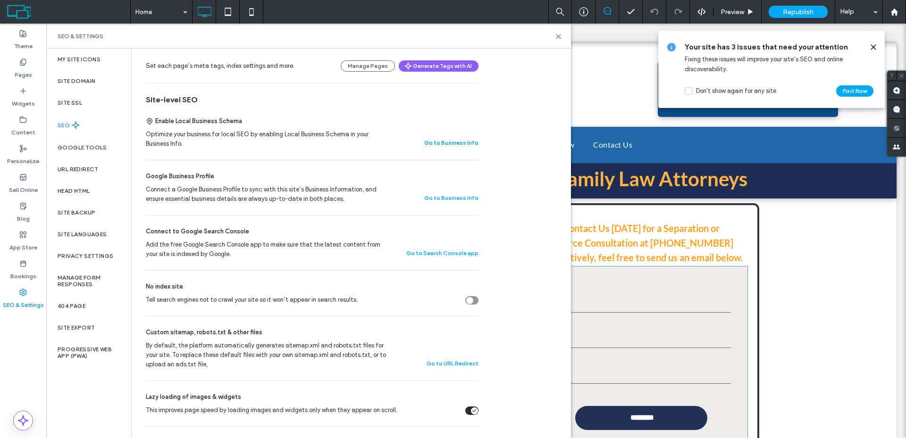
click at [456, 142] on button "Go to Business Info" at bounding box center [451, 142] width 54 height 11
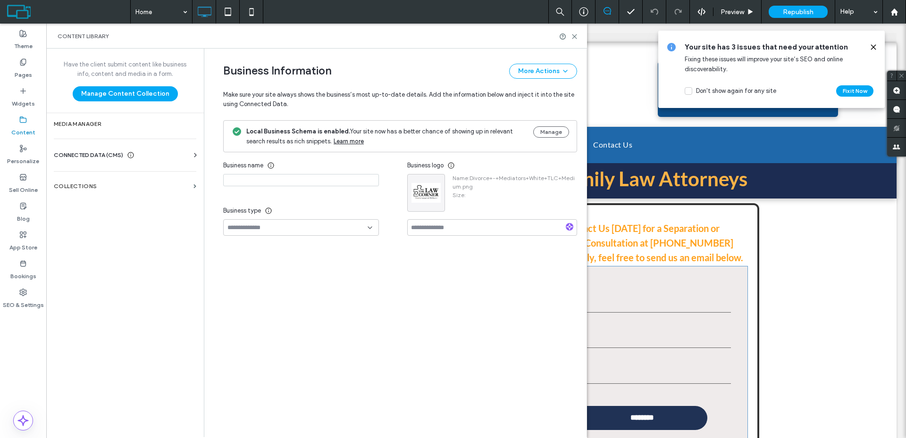
type input "**********"
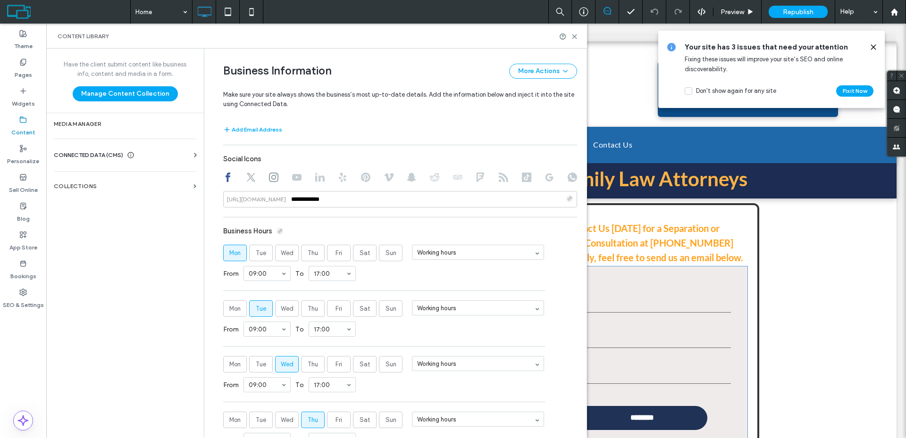
scroll to position [740, 0]
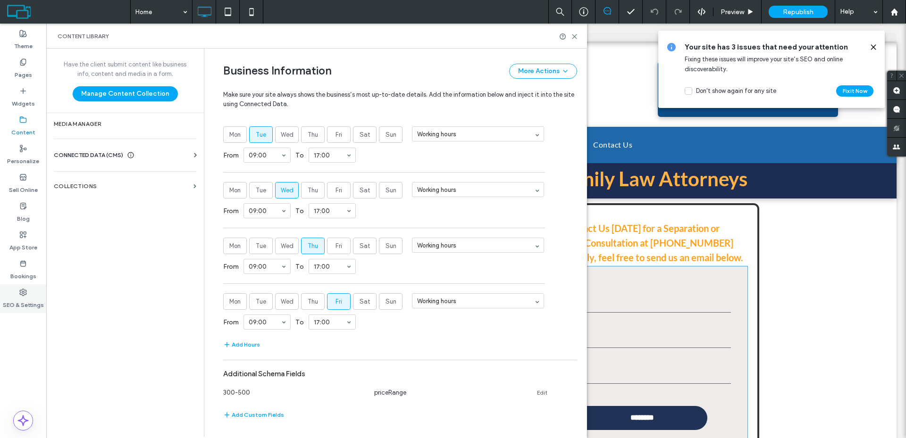
click at [19, 292] on icon at bounding box center [23, 293] width 8 height 8
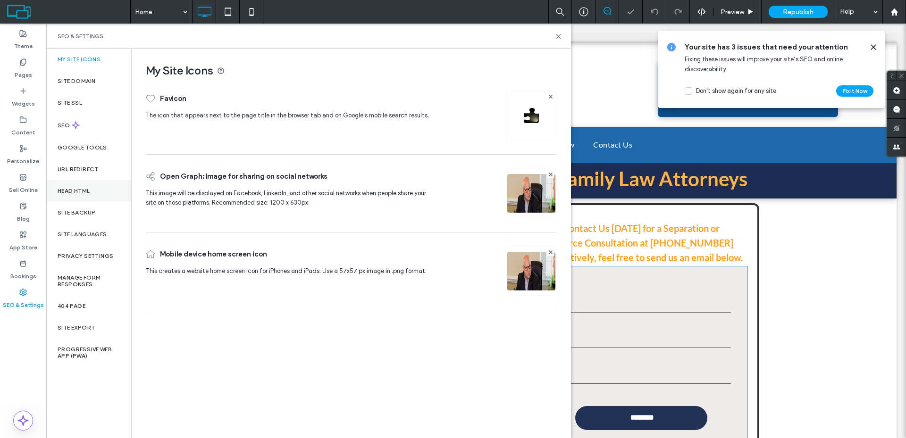
click at [111, 194] on div "Head HTML" at bounding box center [88, 191] width 85 height 22
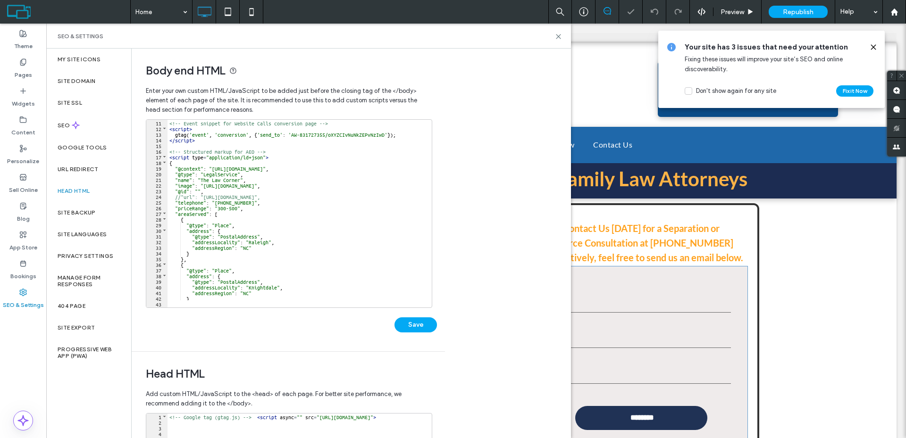
scroll to position [57, 0]
click at [277, 169] on div "<!-- Event snippet for Website Calls conversion page --> < script > gtag ( 'eve…" at bounding box center [344, 216] width 355 height 192
type textarea "**"
click at [424, 328] on button "Save" at bounding box center [415, 325] width 42 height 15
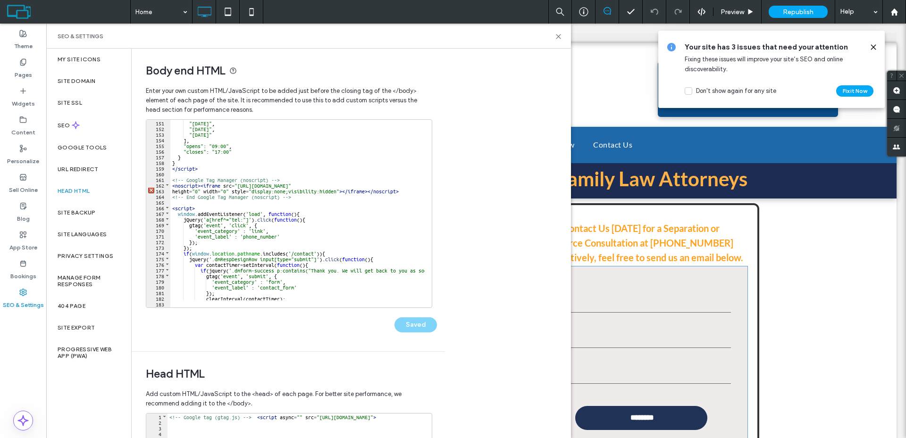
scroll to position [849, 0]
click at [212, 168] on div ""Wednesday" , "Thursday" , "Friday" ] , "opens" : "09:00" , "closes" : "17:00" …" at bounding box center [347, 216] width 355 height 192
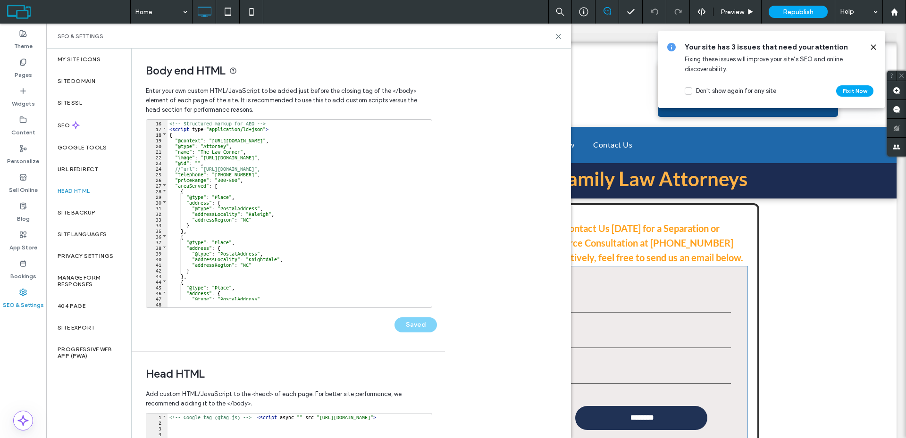
scroll to position [57, 0]
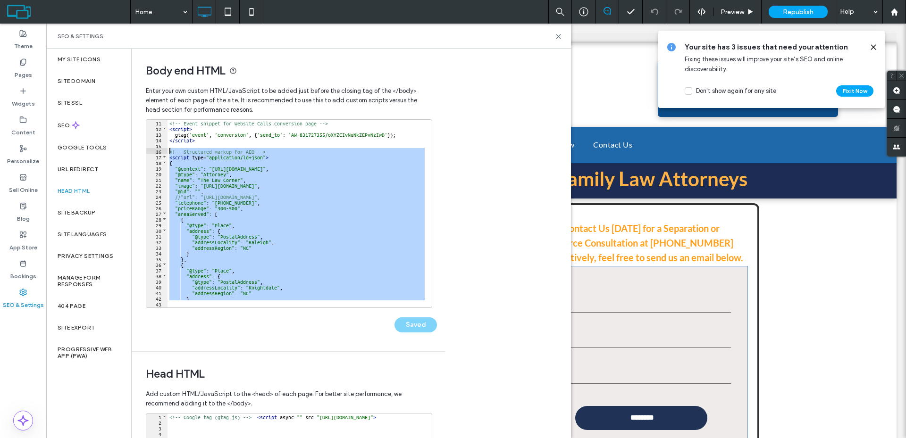
click at [167, 151] on div "<!-- Event snippet for Website Calls conversion page --> < script > gtag ( 'eve…" at bounding box center [344, 216] width 355 height 192
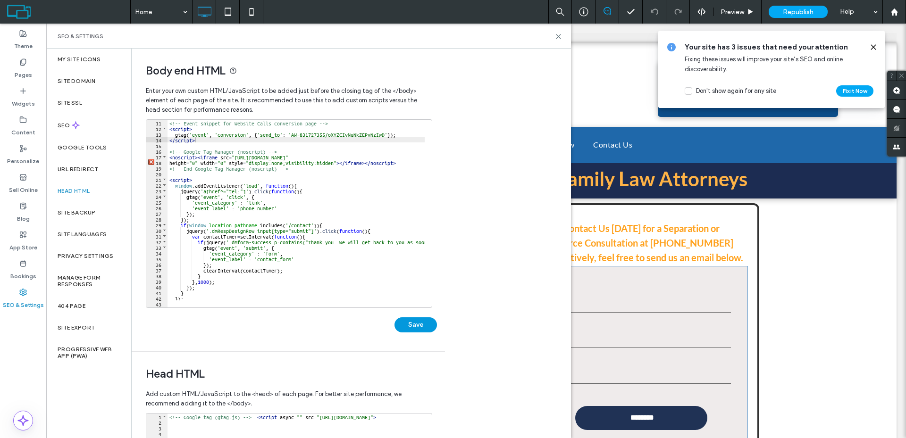
click at [406, 326] on button "Save" at bounding box center [415, 325] width 42 height 15
click at [558, 36] on icon at bounding box center [558, 36] width 7 height 7
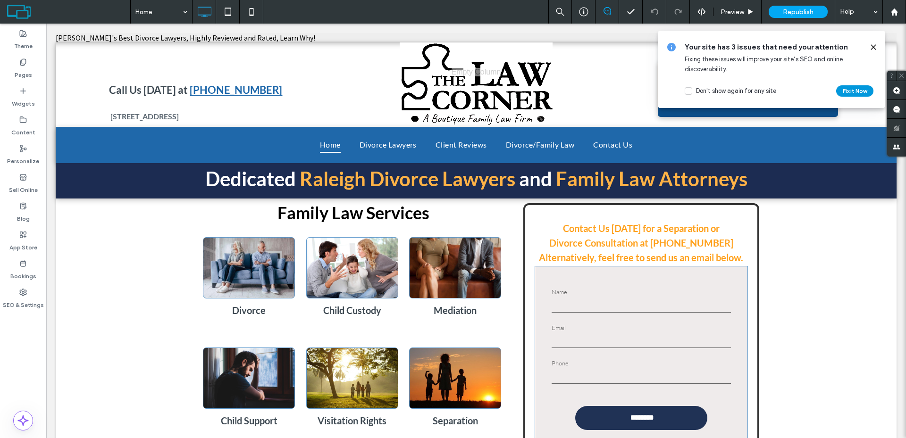
click at [853, 88] on button "Fix it Now" at bounding box center [854, 90] width 37 height 11
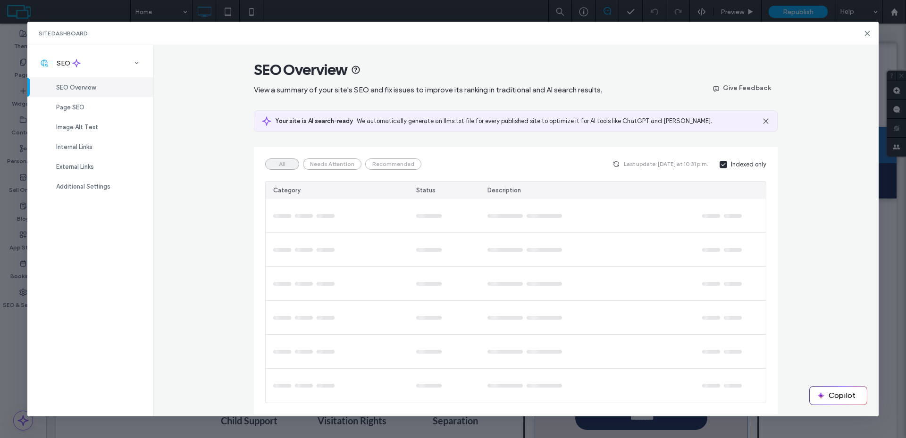
click at [766, 120] on icon at bounding box center [766, 121] width 8 height 8
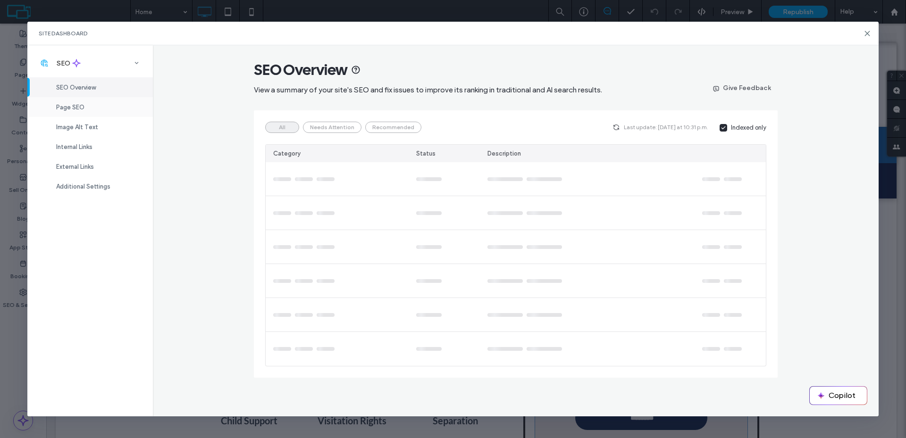
click at [88, 101] on div "Page SEO" at bounding box center [89, 107] width 125 height 20
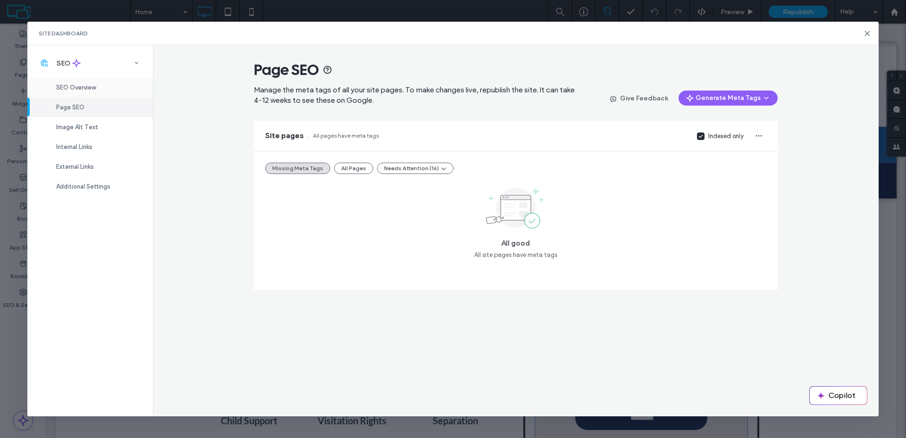
click at [105, 91] on div "SEO Overview" at bounding box center [89, 87] width 125 height 20
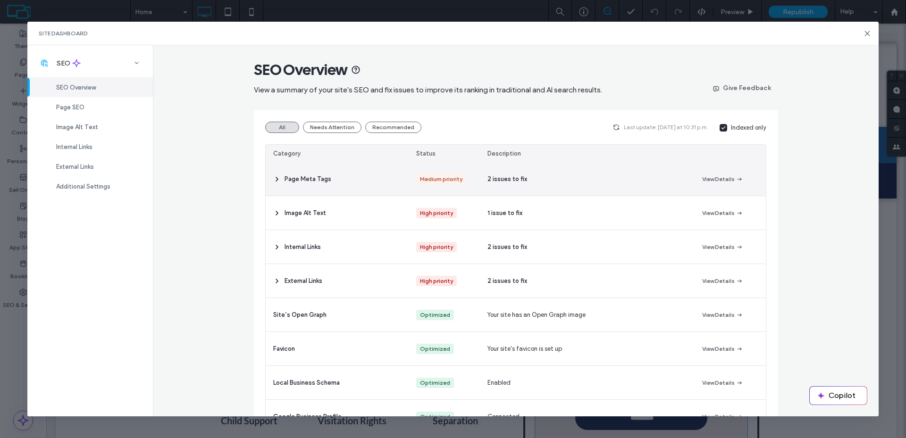
click at [267, 178] on div "Page Meta Tags" at bounding box center [337, 178] width 143 height 33
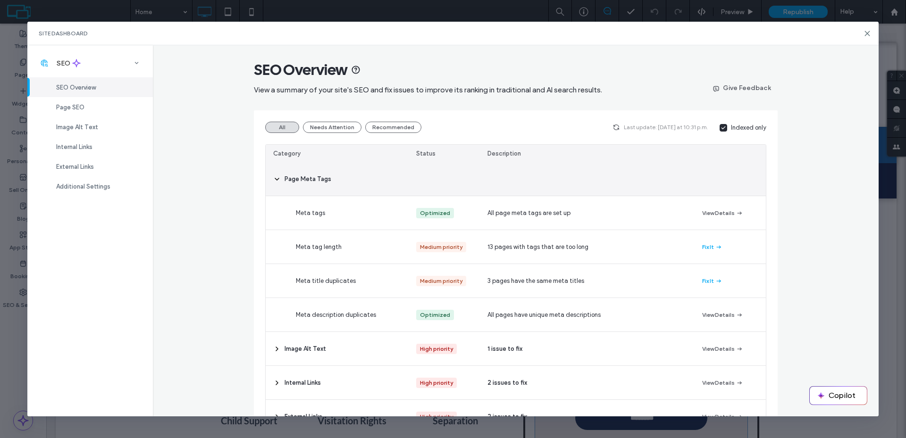
click at [267, 178] on div "Page Meta Tags" at bounding box center [337, 178] width 143 height 33
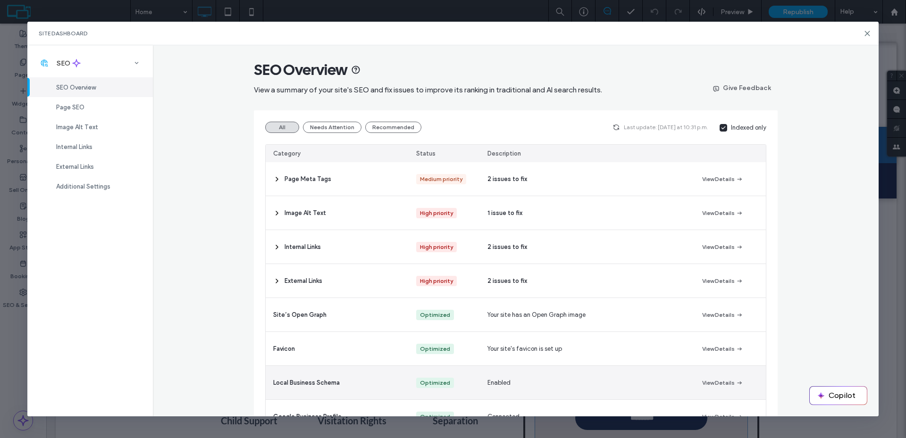
click at [321, 385] on span "Local Business Schema" at bounding box center [306, 382] width 67 height 9
click at [725, 384] on button "View Details" at bounding box center [722, 382] width 41 height 11
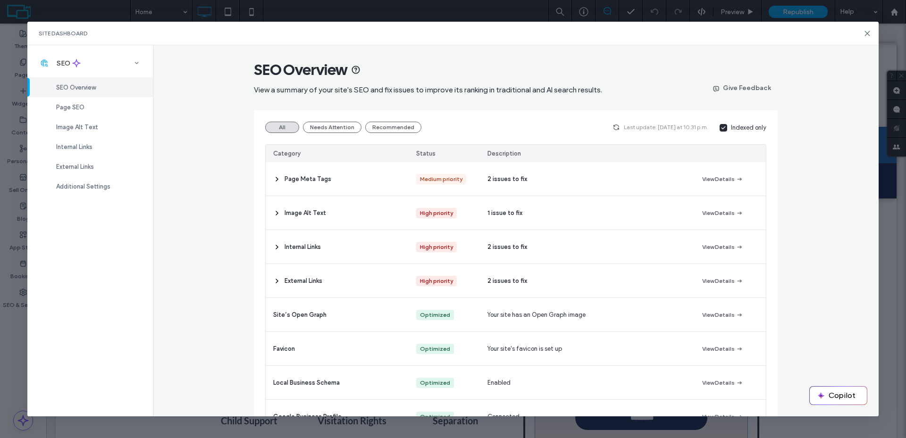
click at [862, 33] on div "Site Dashboard" at bounding box center [453, 34] width 852 height 24
click at [865, 34] on icon at bounding box center [867, 34] width 8 height 8
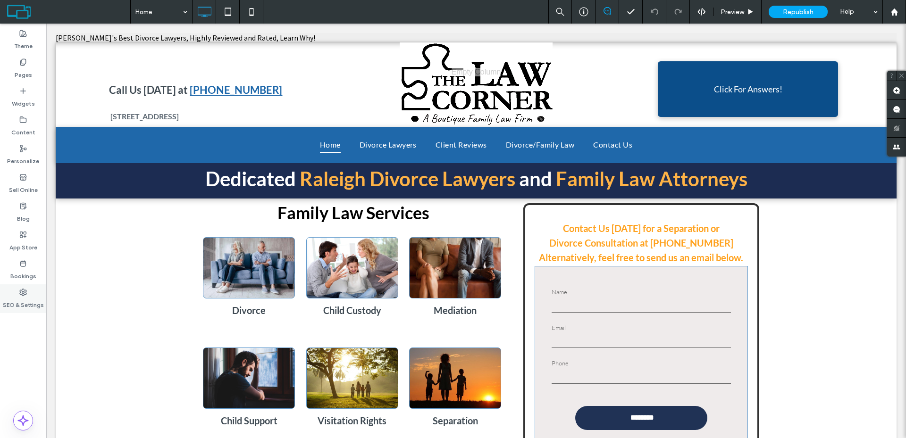
click at [25, 293] on icon at bounding box center [23, 293] width 8 height 8
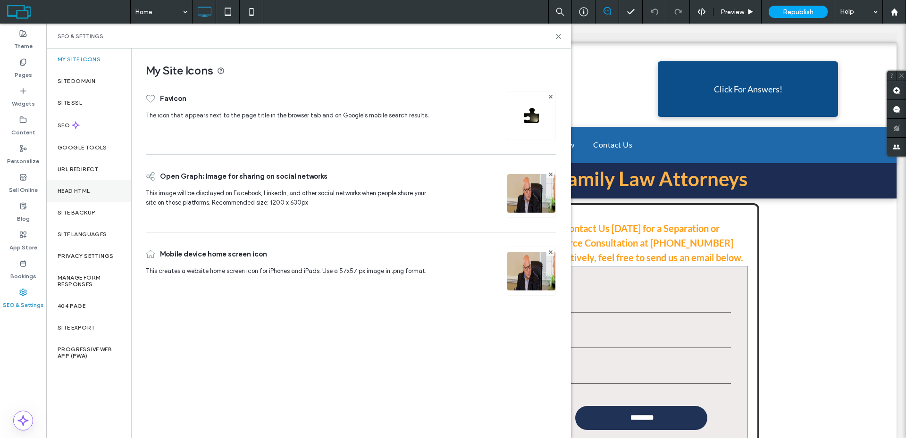
click at [96, 186] on div "Head HTML" at bounding box center [88, 191] width 85 height 22
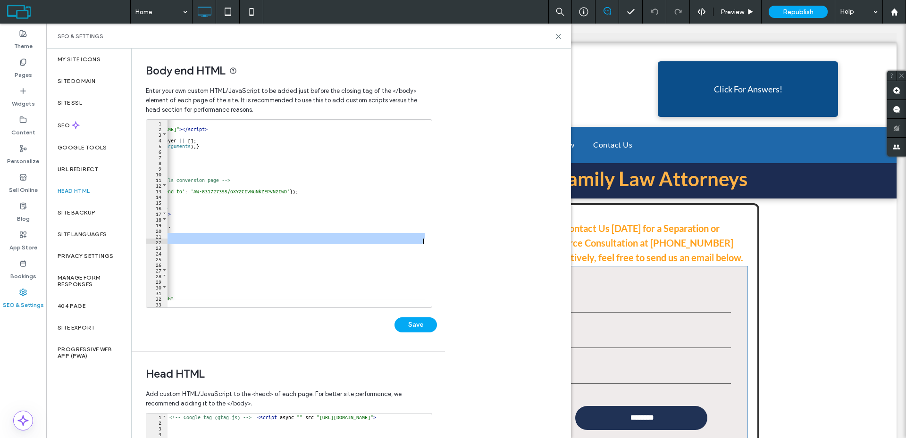
scroll to position [0, 98]
drag, startPoint x: 175, startPoint y: 236, endPoint x: 428, endPoint y: 242, distance: 252.9
click at [428, 242] on div "** 1 2 3 4 5 6 7 8 9 10 11 12 13 14 15 16 17 18 19 20 21 22 23 24 25 26 27 28 2…" at bounding box center [289, 213] width 286 height 189
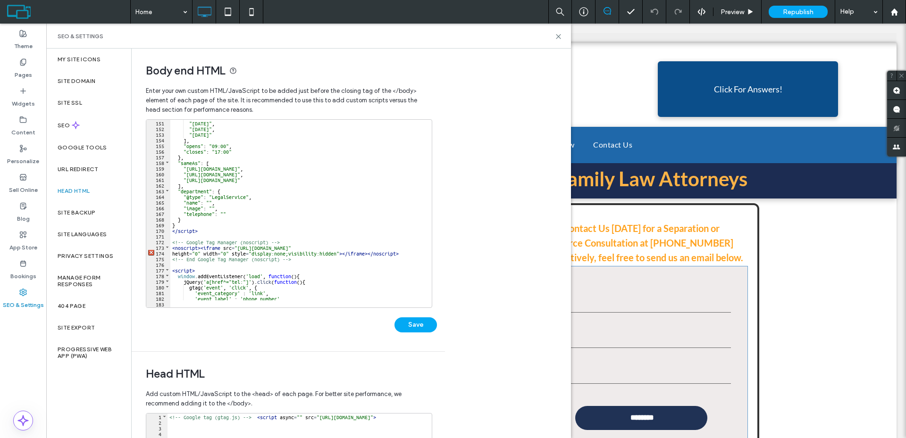
scroll to position [849, 0]
click at [208, 202] on div ""Wednesday" , "Thursday" , "Friday" ] , "opens" : "09:00" , "closes" : "17:00" …" at bounding box center [347, 216] width 355 height 192
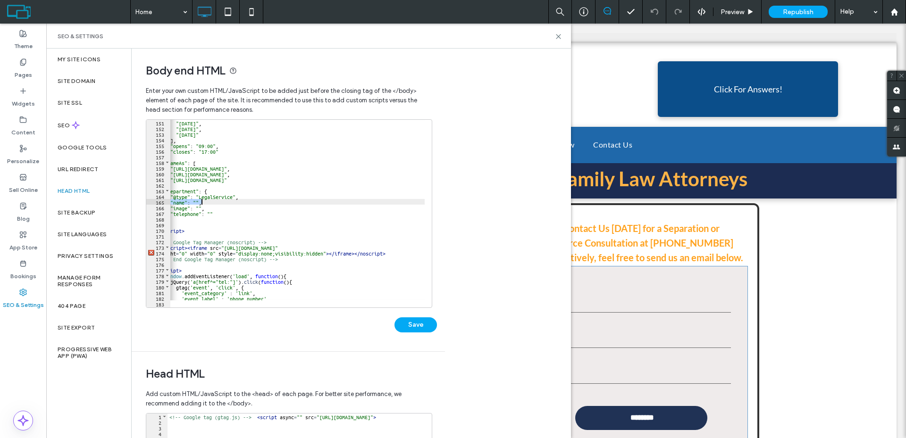
scroll to position [0, 0]
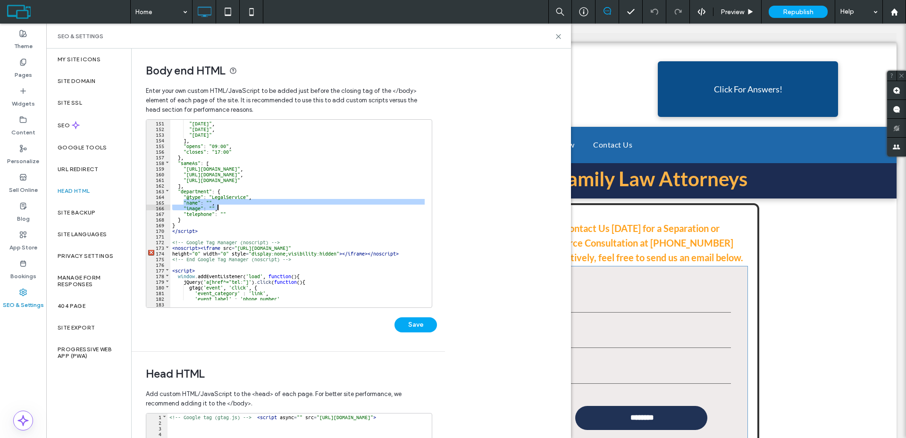
paste textarea
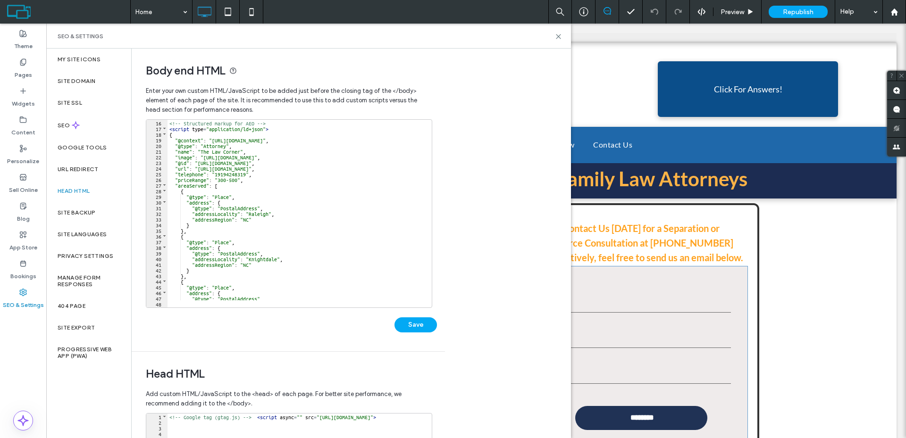
scroll to position [85, 0]
click at [176, 174] on div "<!-- Structured markup for AEO --> < script type = "application/ld+json" > { "@…" at bounding box center [347, 216] width 360 height 192
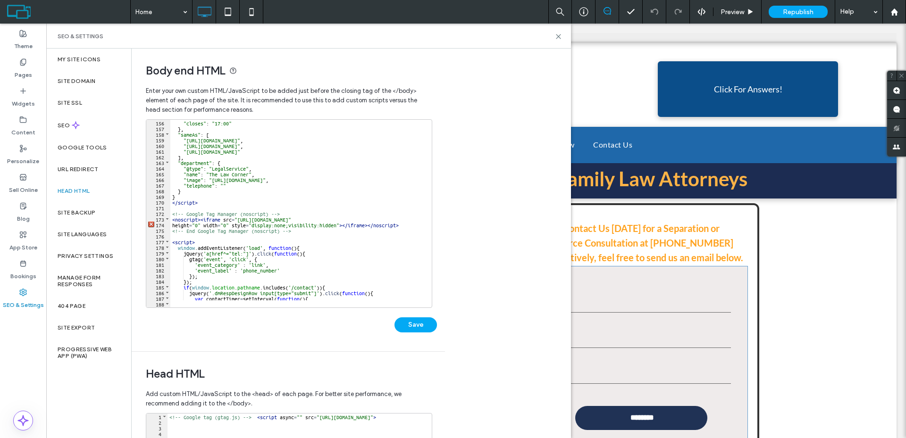
scroll to position [877, 0]
click at [185, 186] on div ""closes" : "17:00" } , "sameAs" : [ "https://facebook.com/thelawcorner" , "http…" at bounding box center [350, 216] width 360 height 192
paste textarea
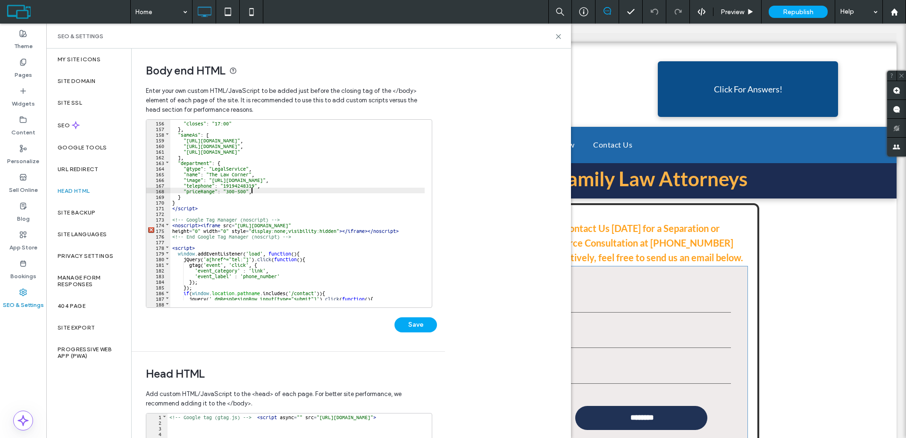
type textarea "**"
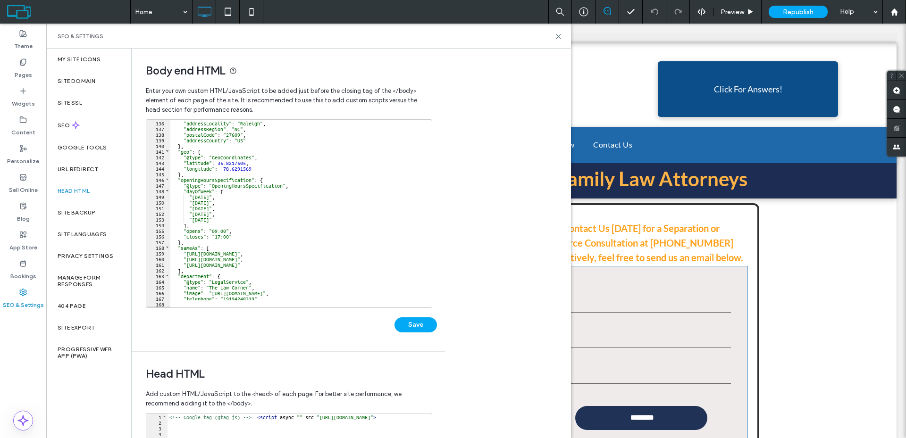
scroll to position [764, 0]
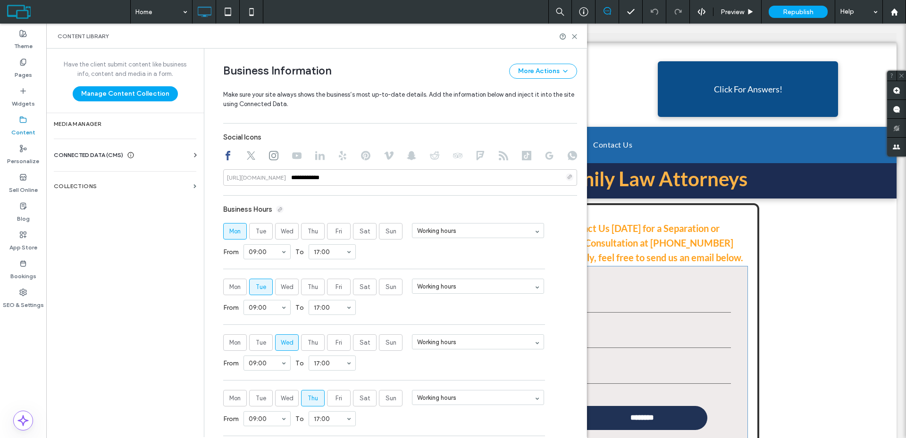
scroll to position [378, 0]
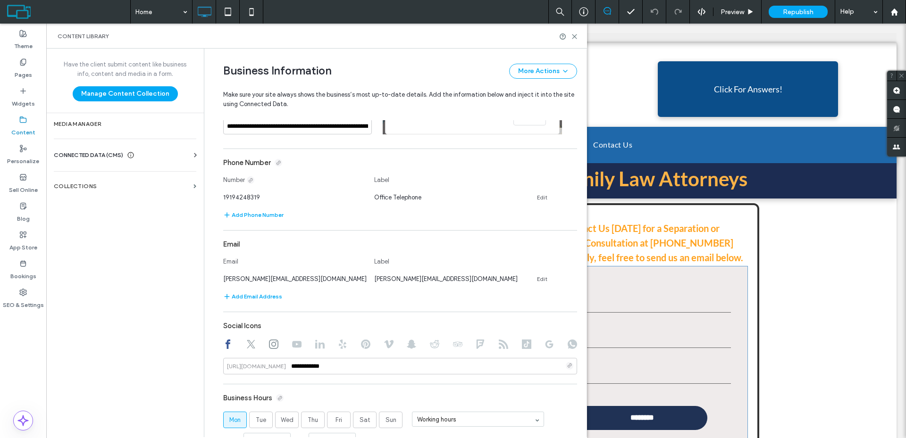
click at [248, 349] on icon at bounding box center [250, 344] width 9 height 9
click at [275, 345] on use at bounding box center [273, 344] width 9 height 9
click at [303, 346] on div at bounding box center [400, 345] width 354 height 11
click at [296, 347] on use at bounding box center [296, 344] width 9 height 7
click at [269, 347] on icon at bounding box center [273, 344] width 9 height 9
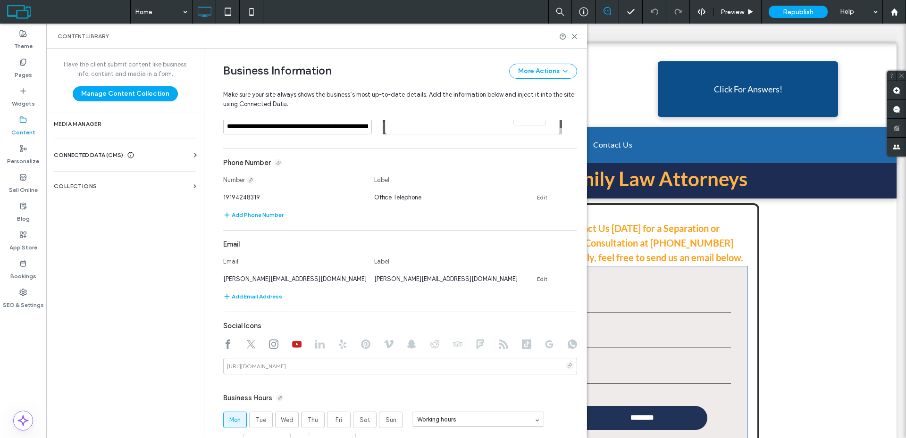
type input "**********"
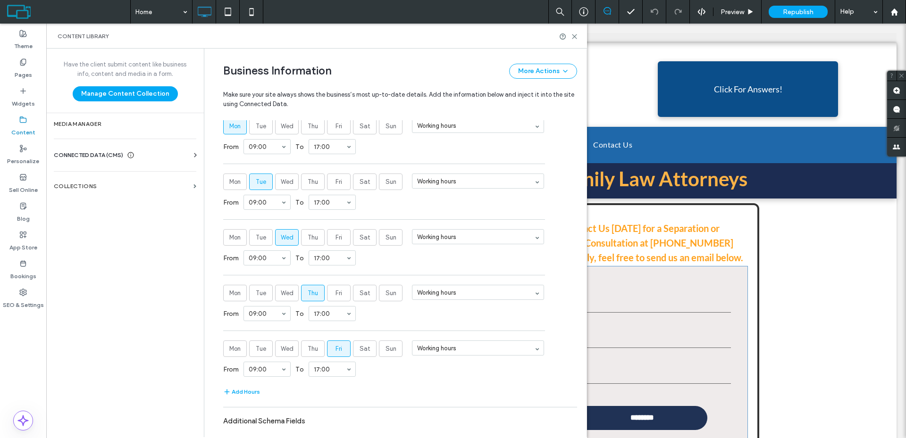
scroll to position [719, 0]
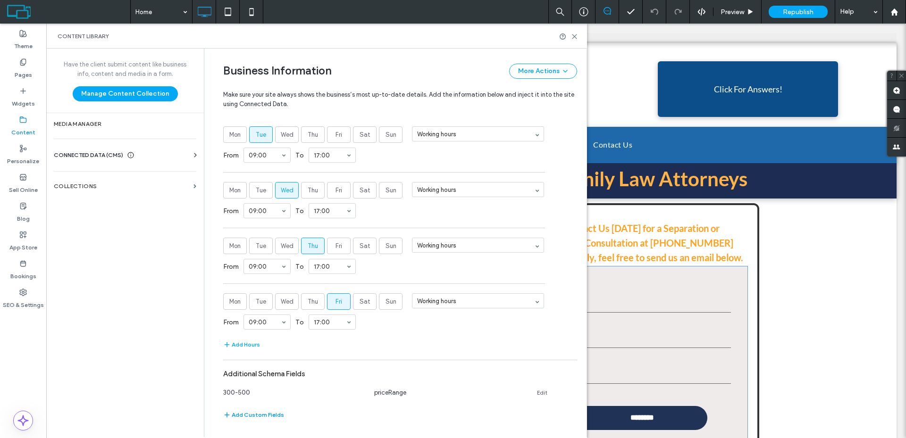
click at [267, 415] on button "Add Custom Fields" at bounding box center [253, 414] width 61 height 11
click at [334, 416] on input at bounding box center [290, 415] width 126 height 8
type input "*"
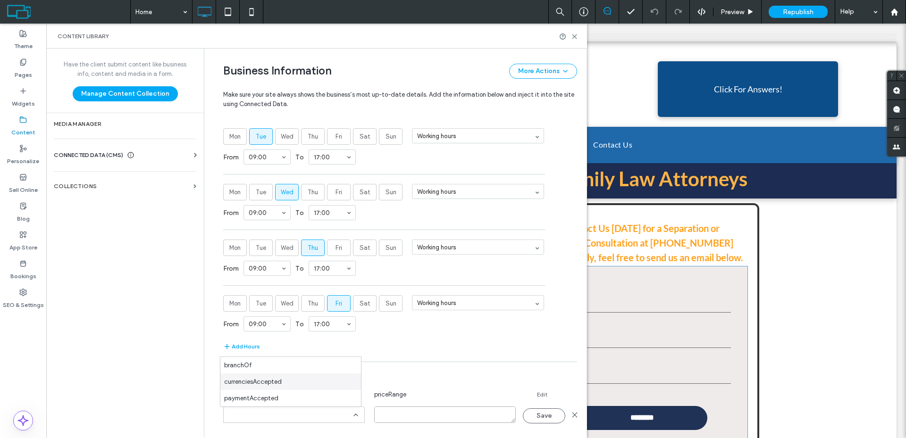
click at [425, 411] on textarea at bounding box center [445, 415] width 142 height 17
drag, startPoint x: 413, startPoint y: 415, endPoint x: 358, endPoint y: 416, distance: 55.7
click at [353, 416] on div "****** Save" at bounding box center [400, 416] width 354 height 19
paste textarea "****"
type textarea "**********"
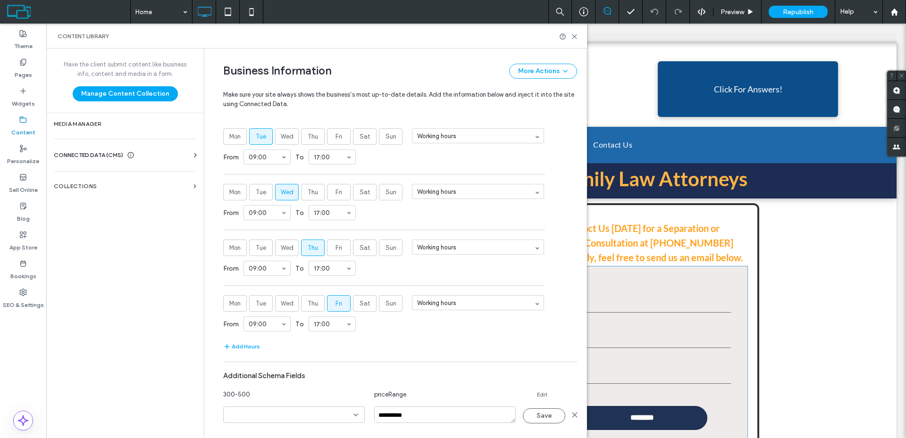
click at [333, 417] on input at bounding box center [290, 415] width 126 height 8
click at [342, 371] on div "branchOf" at bounding box center [290, 365] width 141 height 17
click at [352, 412] on icon at bounding box center [356, 415] width 8 height 8
click at [571, 415] on icon at bounding box center [575, 415] width 8 height 8
click at [537, 393] on link "Edit" at bounding box center [542, 395] width 10 height 8
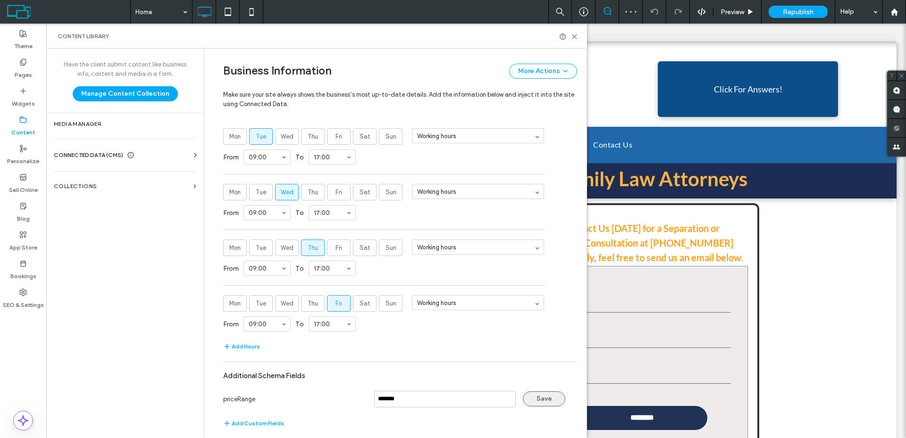
click at [549, 396] on button "Save" at bounding box center [544, 399] width 42 height 15
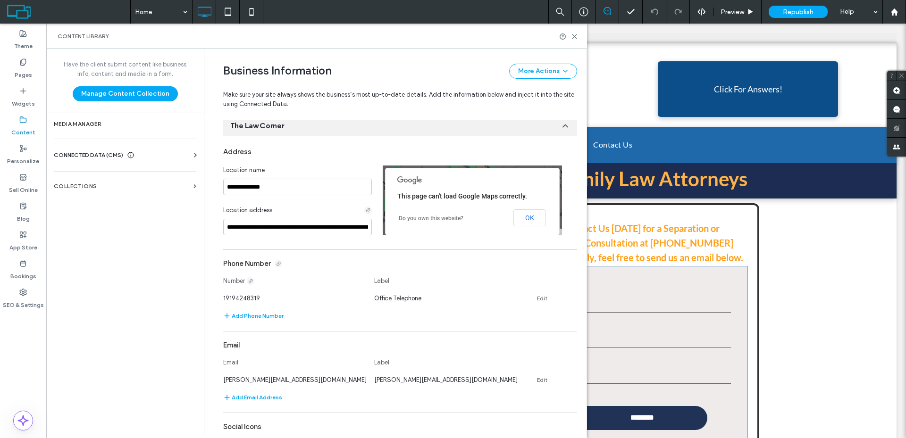
scroll to position [377, 0]
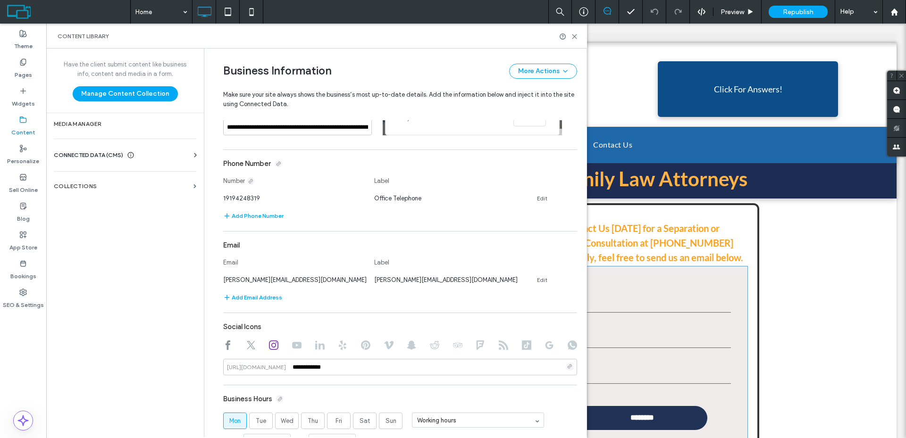
click at [226, 349] on use at bounding box center [228, 345] width 5 height 9
click at [285, 368] on div "[URL][DOMAIN_NAME]" at bounding box center [256, 367] width 67 height 8
click at [311, 369] on input "**********" at bounding box center [400, 367] width 354 height 17
click at [567, 365] on icon at bounding box center [569, 366] width 5 height 5
click at [567, 368] on icon at bounding box center [569, 366] width 5 height 5
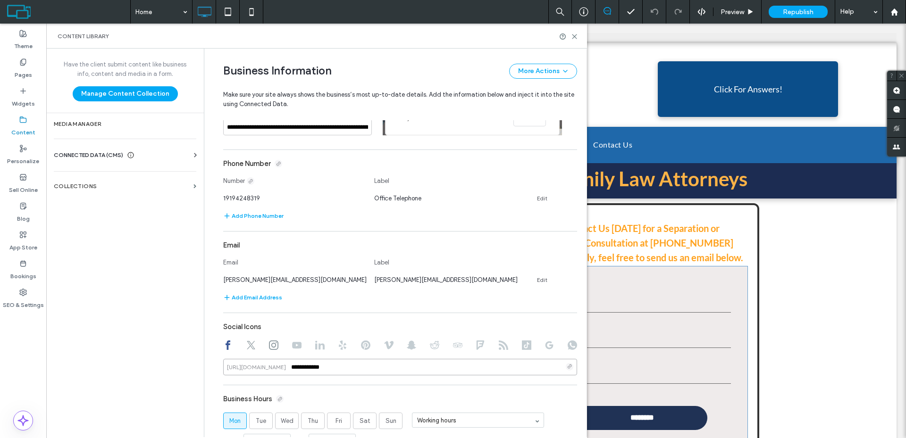
click at [556, 367] on input "**********" at bounding box center [400, 367] width 354 height 17
click at [248, 346] on icon at bounding box center [250, 345] width 9 height 9
click at [272, 345] on icon at bounding box center [273, 345] width 9 height 9
drag, startPoint x: 153, startPoint y: 230, endPoint x: 295, endPoint y: 213, distance: 143.5
click at [159, 229] on div "Have the client submit content like business info, content and media in a form.…" at bounding box center [125, 243] width 158 height 388
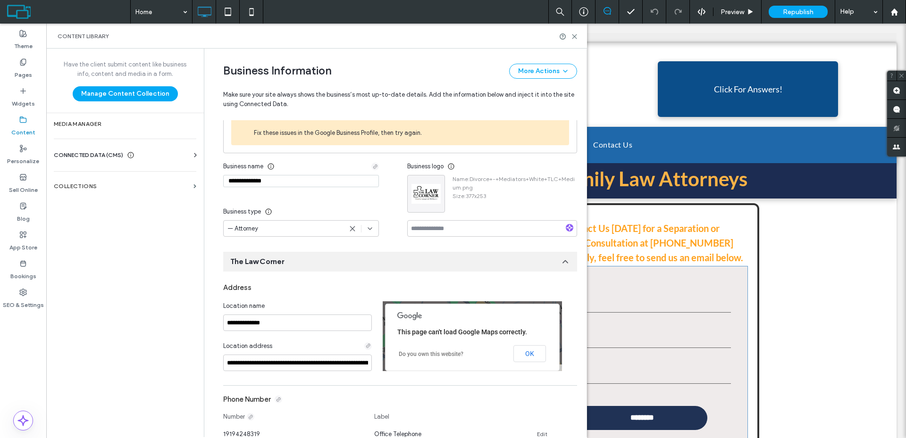
scroll to position [0, 0]
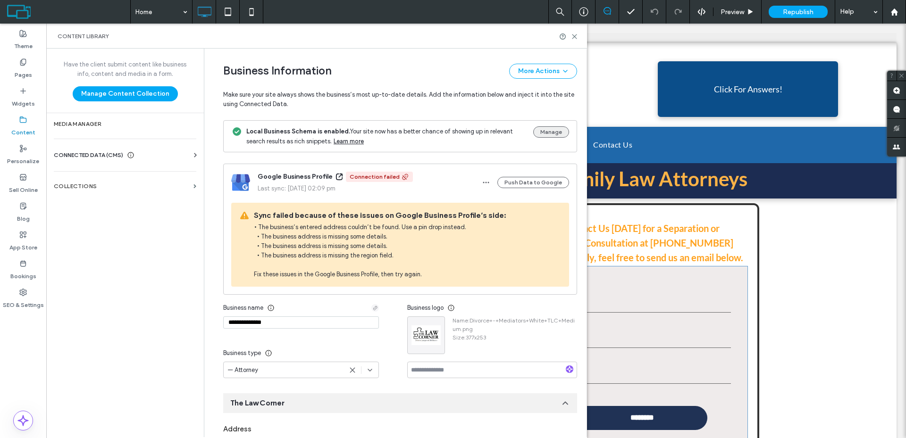
click at [547, 130] on button "Manage" at bounding box center [551, 131] width 36 height 11
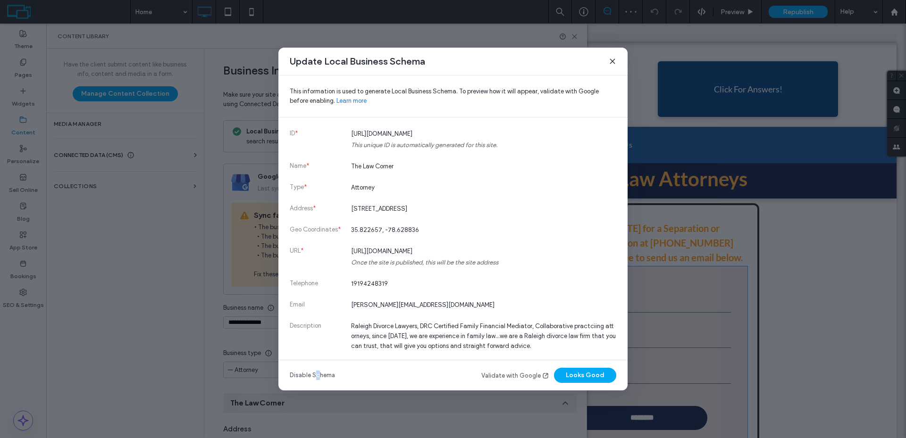
click at [318, 375] on link "Disable Schema" at bounding box center [312, 375] width 45 height 9
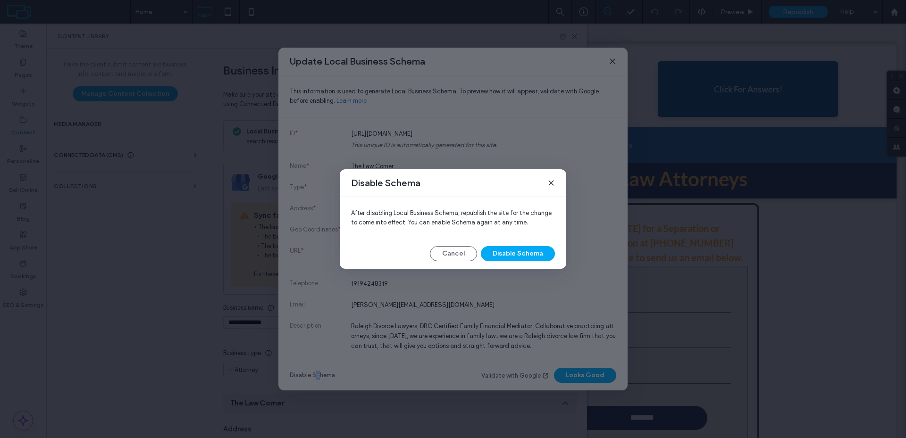
click at [530, 255] on button "Disable Schema" at bounding box center [518, 253] width 74 height 15
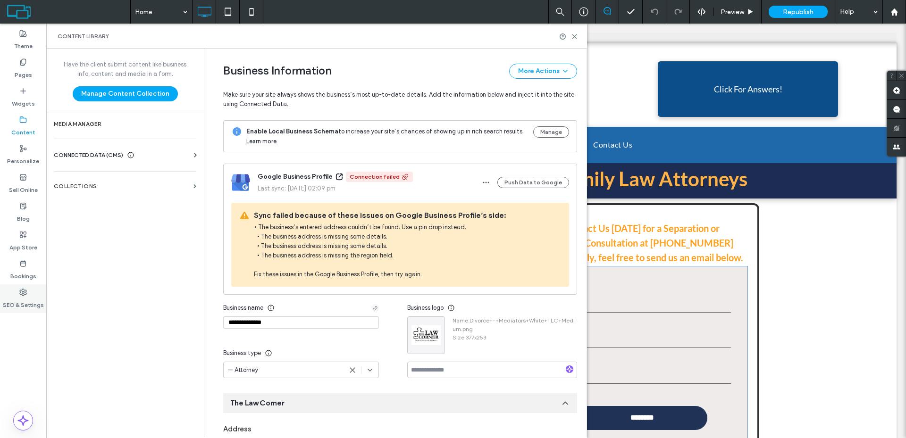
click at [31, 298] on label "SEO & Settings" at bounding box center [23, 302] width 41 height 13
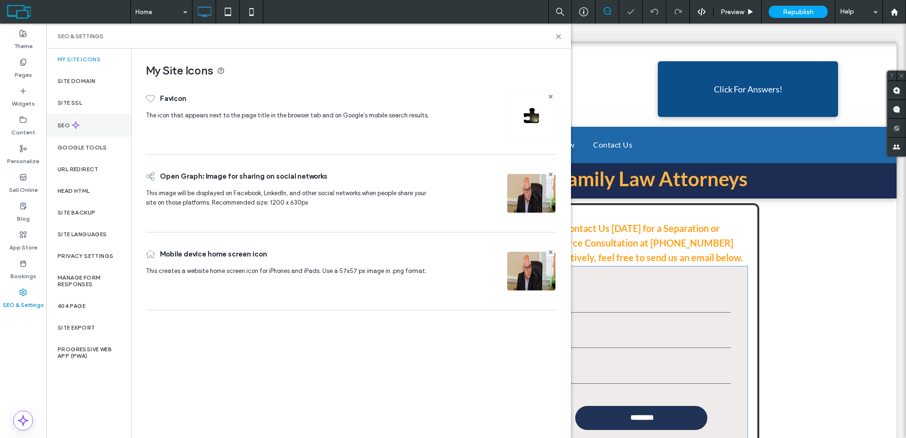
click at [100, 118] on div "SEO" at bounding box center [88, 125] width 85 height 23
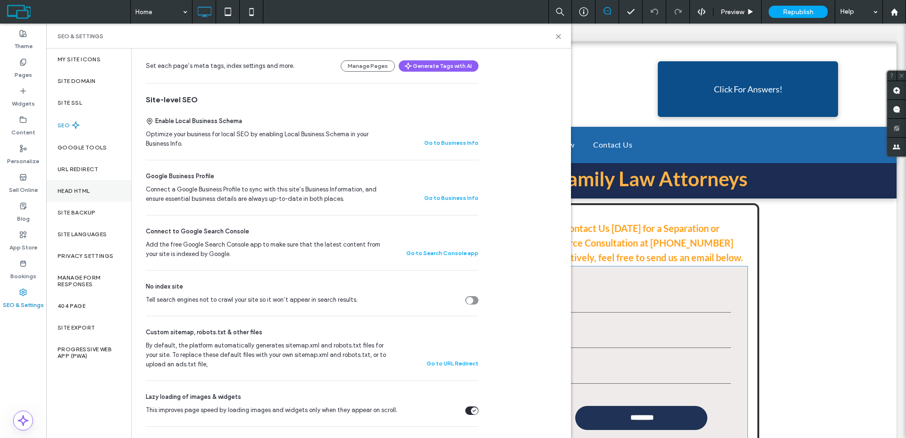
click at [92, 190] on div "Head HTML" at bounding box center [88, 191] width 85 height 22
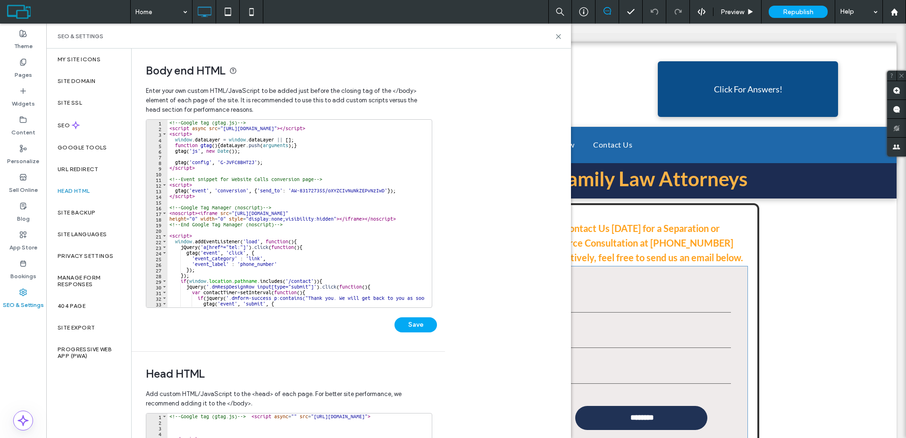
type textarea "*********"
click at [217, 167] on div "<!-- Google tag (gtag.js) --> < script async src = "https://www.googletagmanage…" at bounding box center [338, 216] width 343 height 192
type textarea "*********"
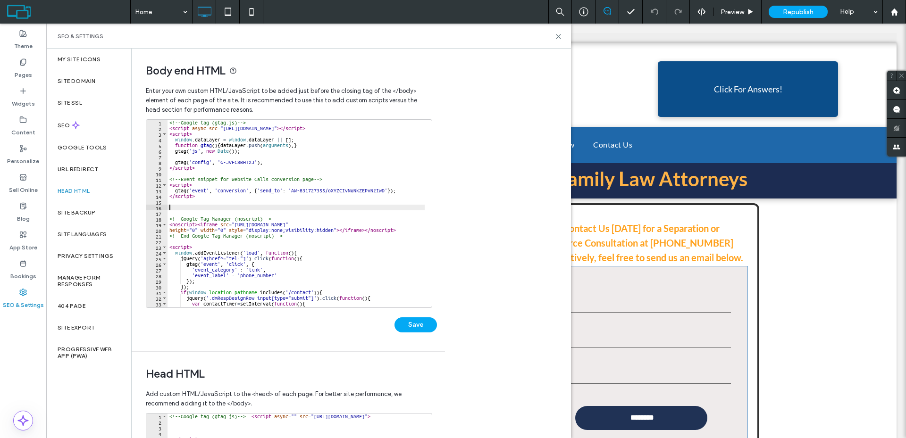
paste textarea "*********"
type textarea "*********"
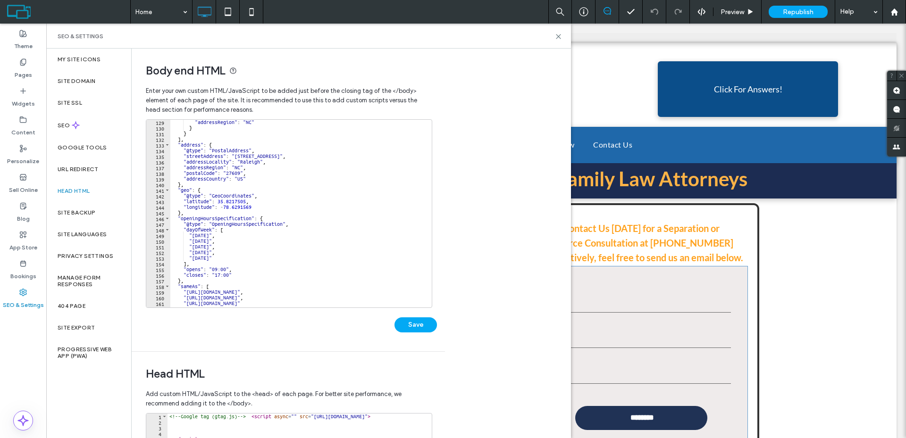
scroll to position [867, 0]
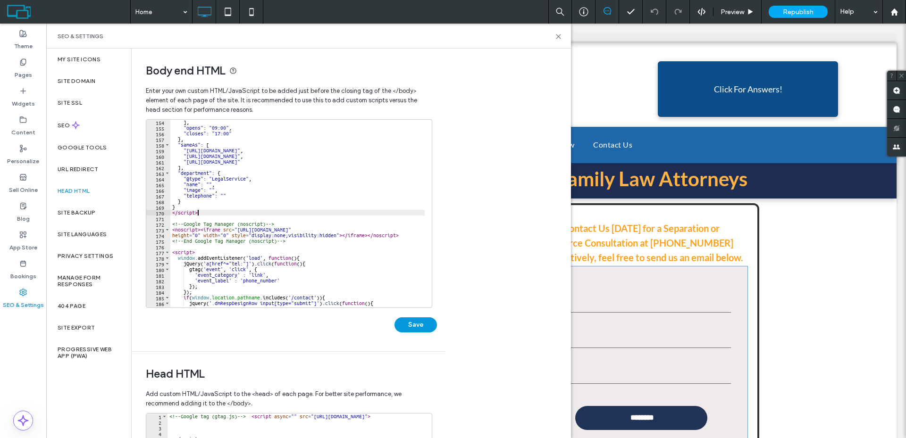
click at [407, 329] on button "Save" at bounding box center [415, 325] width 42 height 15
click at [558, 39] on icon at bounding box center [558, 36] width 7 height 7
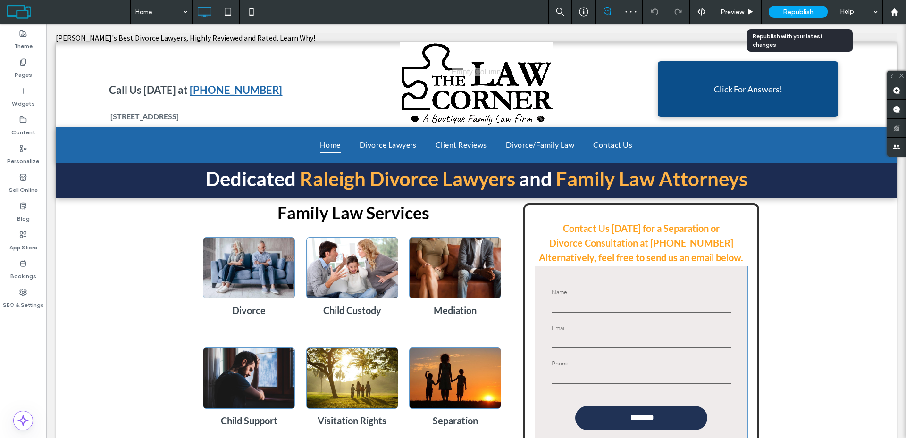
click at [798, 11] on span "Republish" at bounding box center [798, 12] width 31 height 8
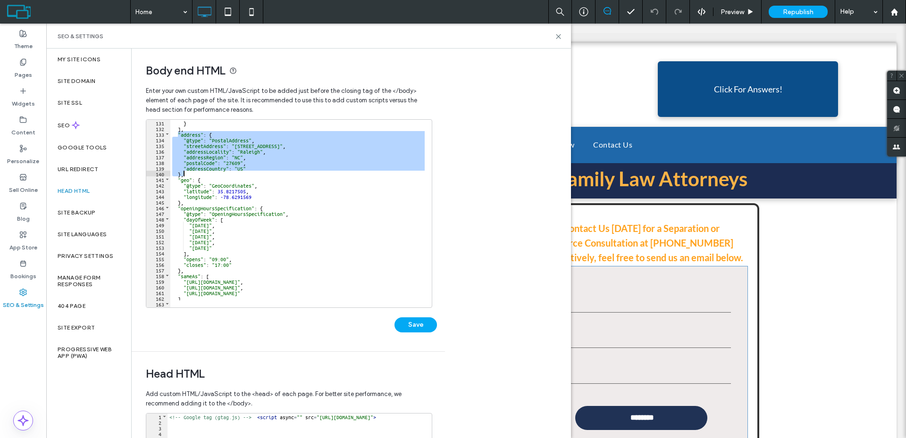
drag, startPoint x: 177, startPoint y: 134, endPoint x: 202, endPoint y: 171, distance: 45.5
click at [202, 171] on div "} ] , "address" : { "@type" : "PostalAddress" , "streetAddress" : "[STREET_ADDR…" at bounding box center [350, 216] width 360 height 192
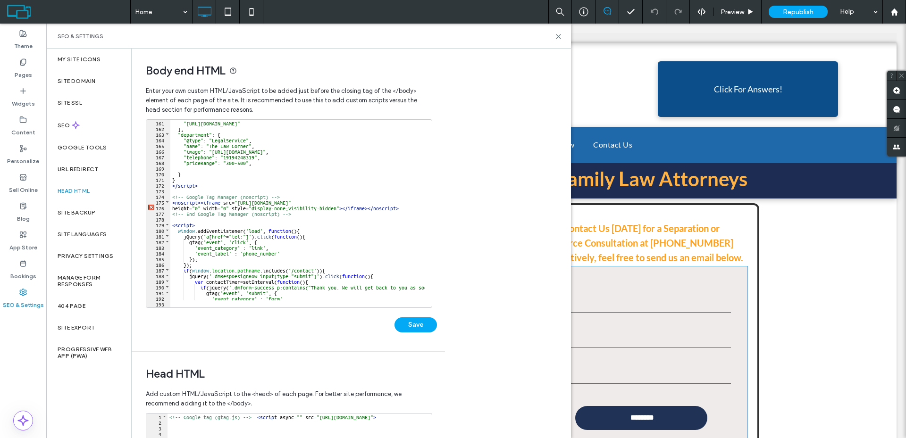
scroll to position [821, 0]
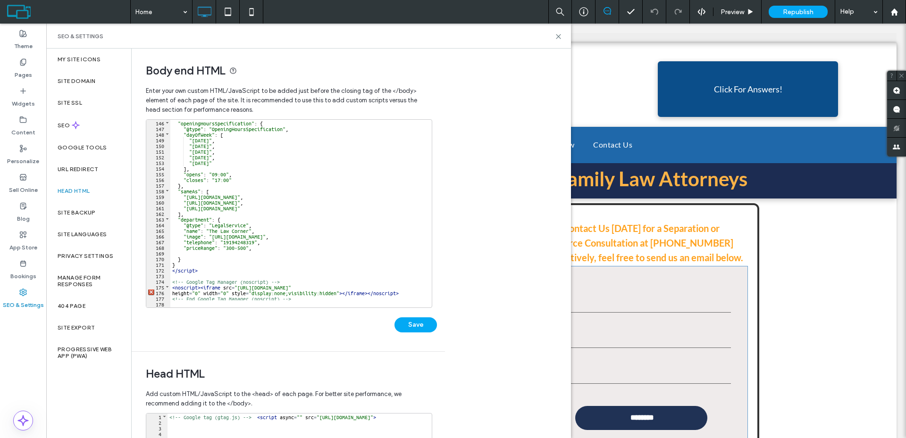
click at [225, 251] on div ""openingHoursSpecification" : { "@type" : "OpeningHoursSpecification" , "dayOfW…" at bounding box center [350, 216] width 360 height 192
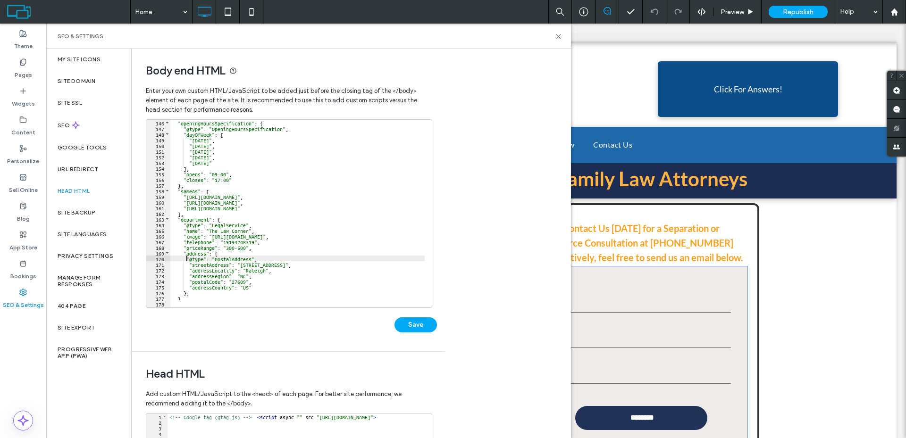
type textarea "**"
click at [420, 323] on button "Save" at bounding box center [415, 325] width 42 height 15
click at [781, 9] on div "Republish" at bounding box center [798, 12] width 59 height 12
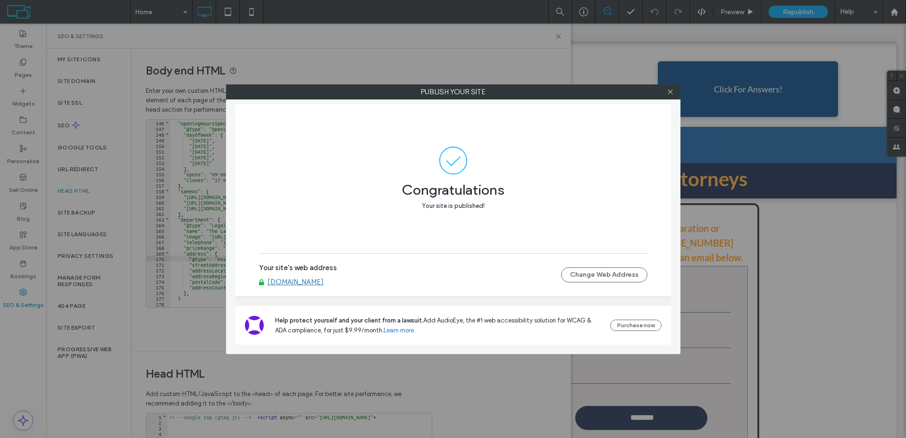
click at [147, 248] on div "Publish your site Congratulations Your site is published! Your site's web addre…" at bounding box center [453, 219] width 906 height 438
click at [671, 97] on span at bounding box center [670, 92] width 7 height 14
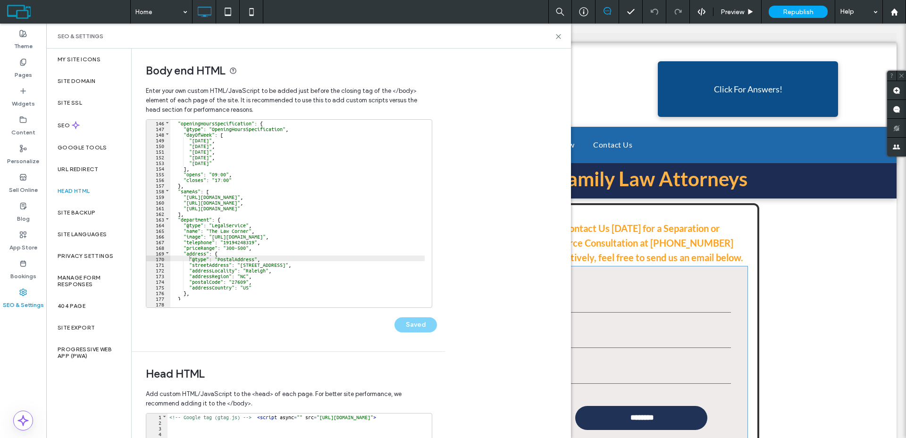
scroll to position [849, 0]
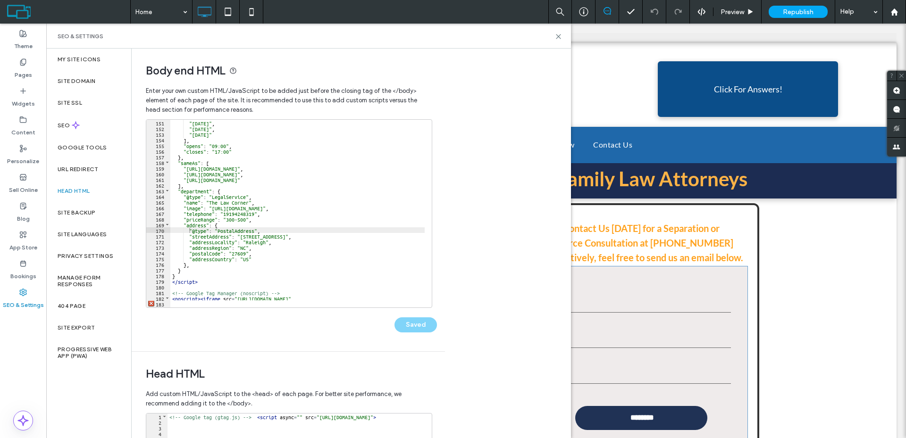
click at [209, 266] on div ""[DATE]" , "[DATE]" , "[DATE]" ] , "opens" : "09:00" , "closes" : "17:00" } , "…" at bounding box center [350, 216] width 360 height 192
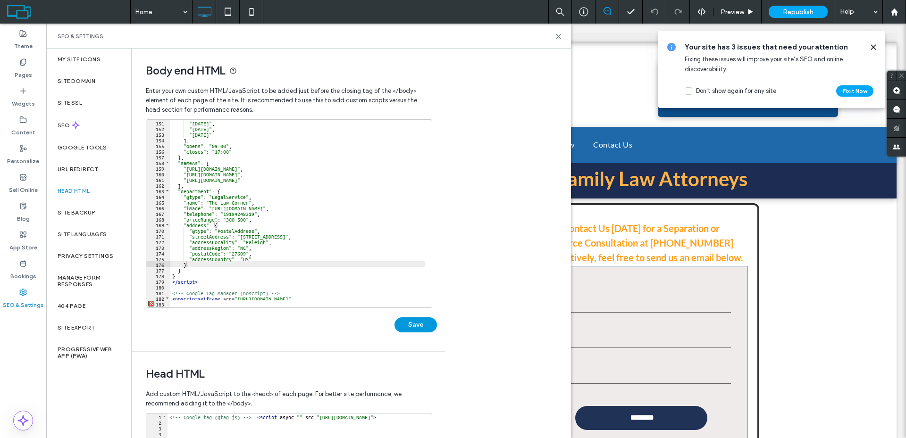
click at [416, 323] on button "Save" at bounding box center [415, 325] width 42 height 15
click at [787, 9] on span "Republish" at bounding box center [798, 12] width 31 height 8
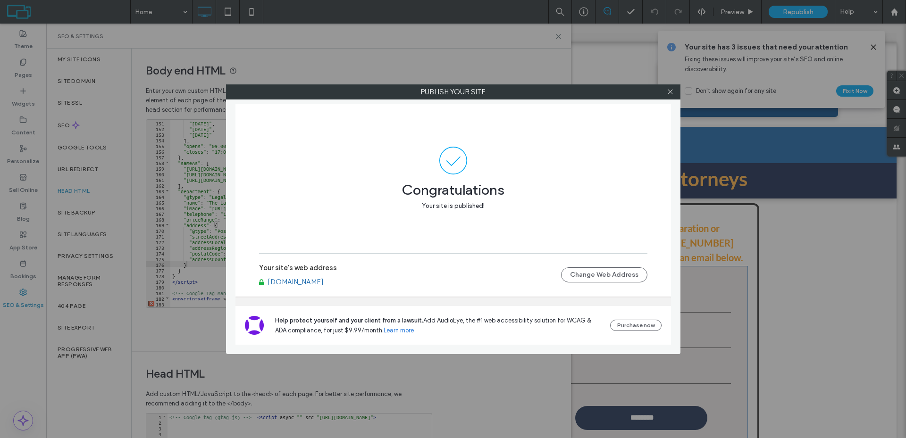
click at [531, 75] on div "Publish your site Congratulations Your site is published! Your site's web addre…" at bounding box center [453, 219] width 906 height 438
click at [666, 92] on div at bounding box center [670, 92] width 14 height 14
click at [672, 92] on icon at bounding box center [670, 91] width 7 height 7
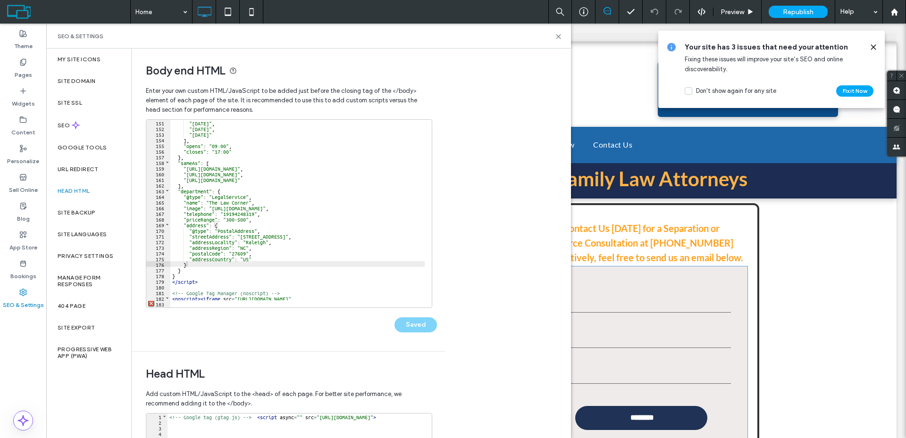
click at [198, 261] on div ""[DATE]" , "[DATE]" , "[DATE]" ] , "opens" : "09:00" , "closes" : "17:00" } , "…" at bounding box center [350, 216] width 360 height 192
click at [199, 266] on div ""[DATE]" , "[DATE]" , "[DATE]" ] , "opens" : "09:00" , "closes" : "17:00" } , "…" at bounding box center [350, 216] width 360 height 192
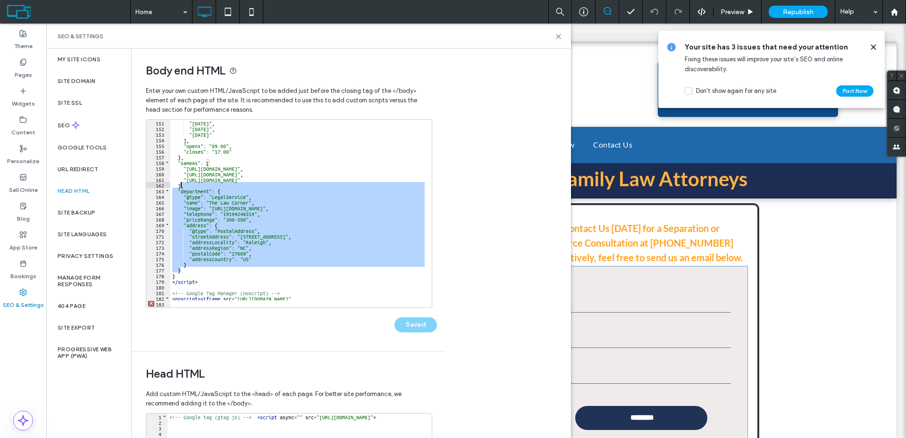
drag, startPoint x: 184, startPoint y: 270, endPoint x: 182, endPoint y: 183, distance: 86.8
click at [182, 183] on div ""[DATE]" , "[DATE]" , "[DATE]" ] , "opens" : "09:00" , "closes" : "17:00" } , "…" at bounding box center [350, 216] width 360 height 192
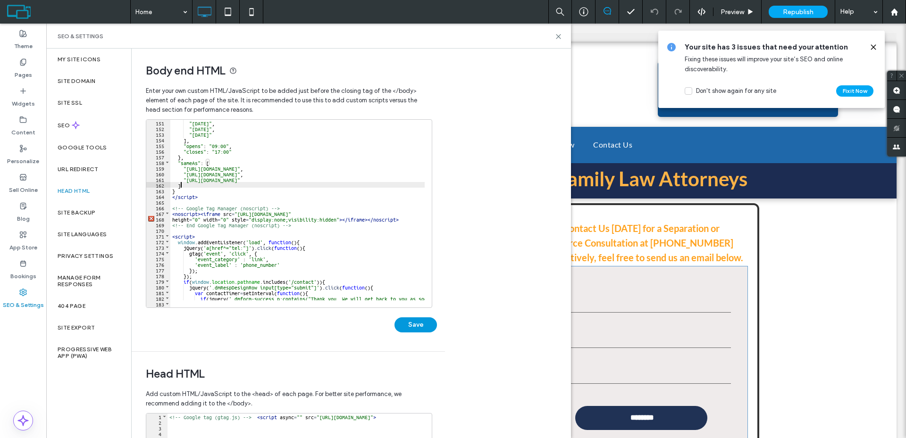
click at [408, 319] on button "Save" at bounding box center [415, 325] width 42 height 15
click at [802, 16] on div "Republish" at bounding box center [798, 12] width 59 height 12
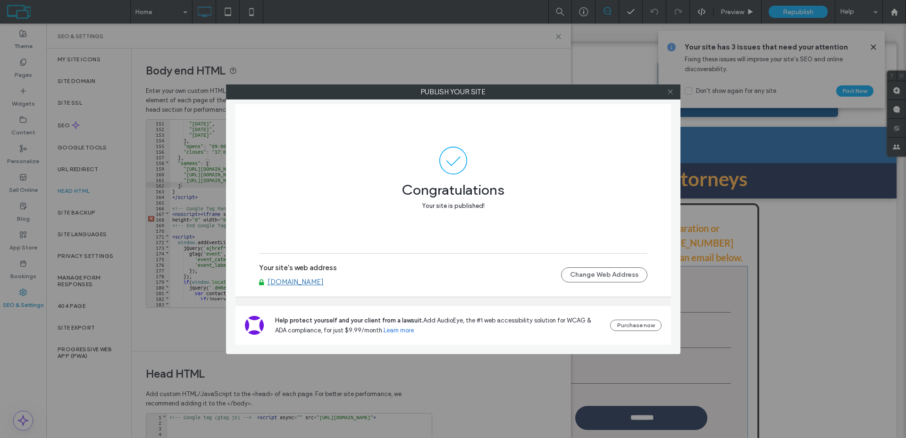
click at [673, 95] on span at bounding box center [670, 92] width 7 height 14
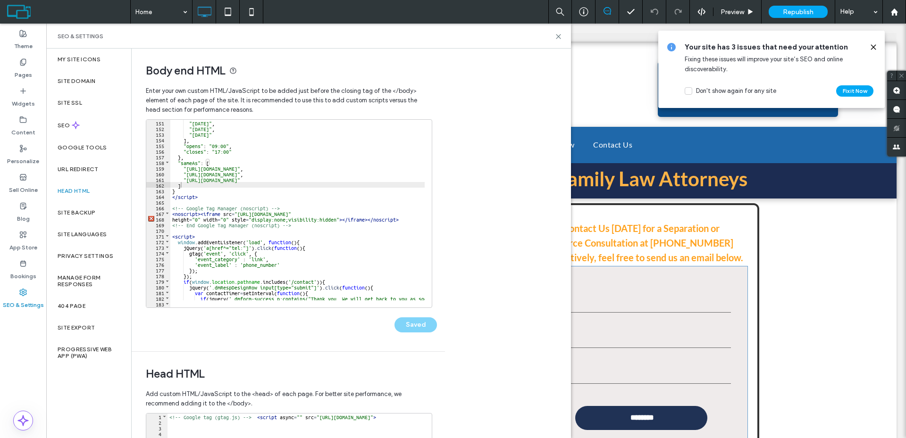
click at [215, 196] on div ""[DATE]" , "[DATE]" , "[DATE]" ] , "opens" : "09:00" , "closes" : "17:00" } , "…" at bounding box center [347, 216] width 355 height 192
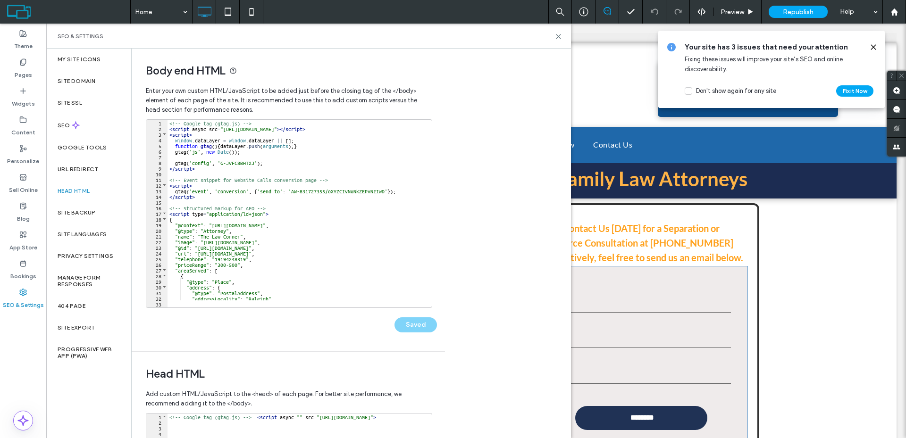
scroll to position [0, 0]
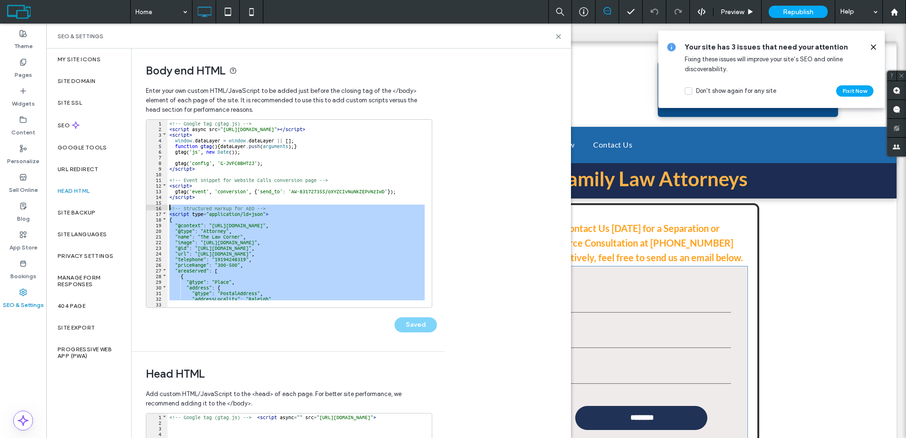
click at [169, 209] on div "<!-- Google tag (gtag.js) --> < script async src = "[URL][DOMAIN_NAME]" > </ sc…" at bounding box center [344, 216] width 355 height 192
click at [559, 41] on div "SEO & Settings" at bounding box center [308, 36] width 525 height 25
click at [202, 218] on div "<!-- Google tag (gtag.js) --> < script async src = "[URL][DOMAIN_NAME]" > </ sc…" at bounding box center [295, 210] width 257 height 181
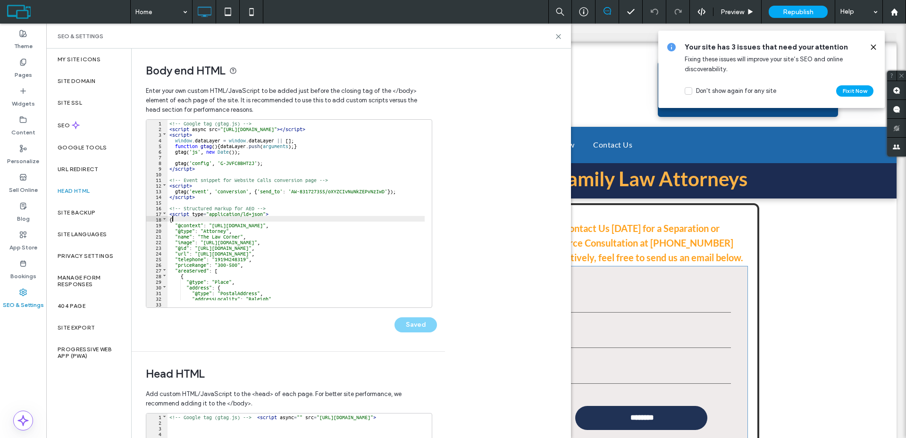
click at [168, 211] on div "<!-- Google tag (gtag.js) --> < script async src = "[URL][DOMAIN_NAME]" > </ sc…" at bounding box center [344, 216] width 355 height 192
click at [168, 209] on div "<!-- Google tag (gtag.js) --> < script async src = "[URL][DOMAIN_NAME]" > </ sc…" at bounding box center [344, 216] width 355 height 192
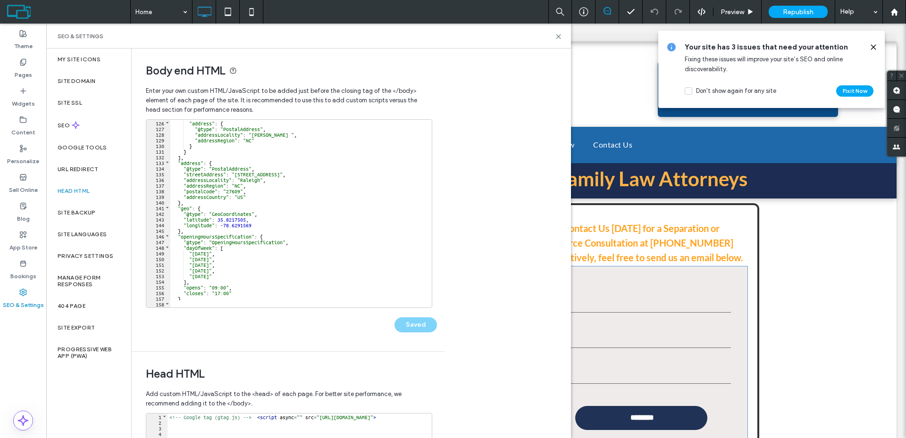
scroll to position [793, 0]
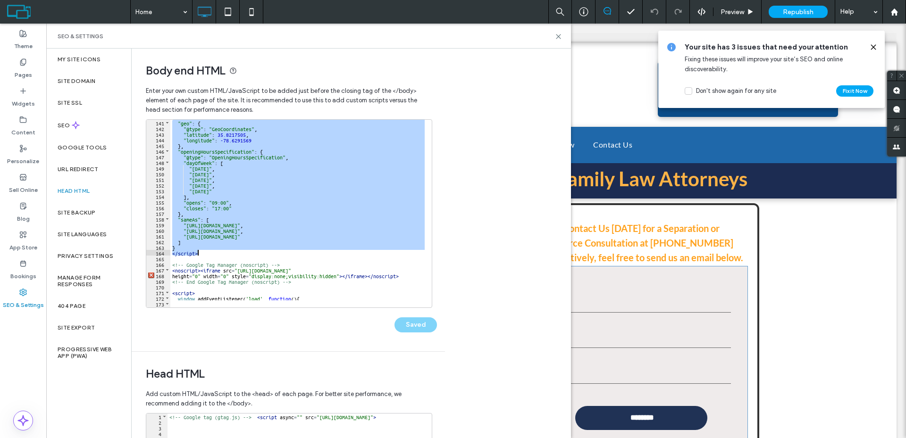
click at [201, 252] on div ""geo" : { "@type" : "GeoCoordinates" , "[GEOGRAPHIC_DATA] } , "openingHoursSpec…" at bounding box center [347, 216] width 355 height 192
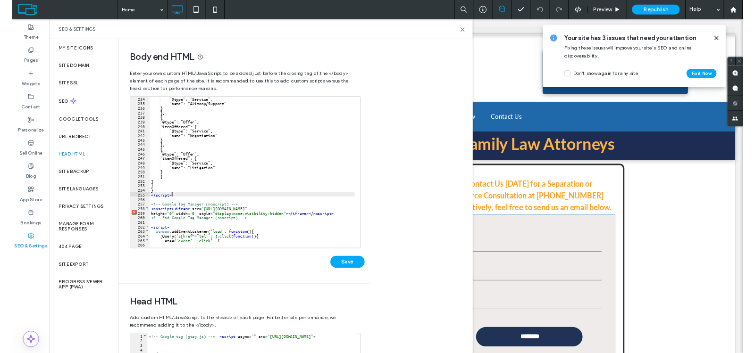
scroll to position [1320, 0]
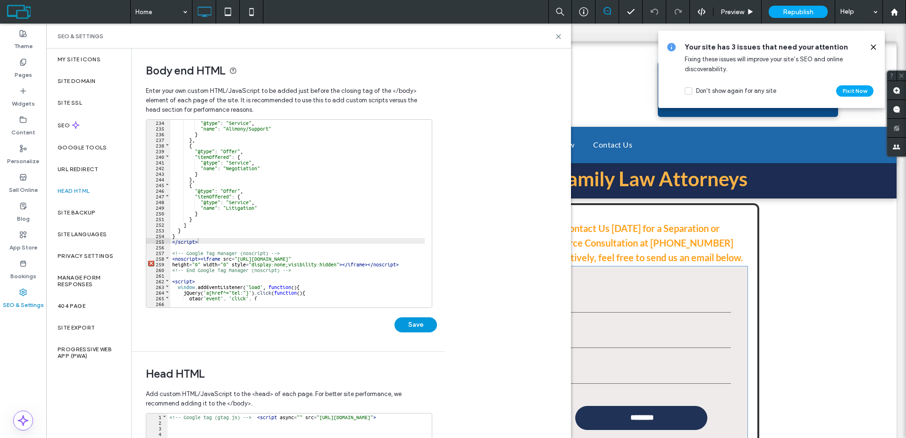
click at [423, 325] on button "Save" at bounding box center [415, 325] width 42 height 15
click at [808, 10] on span "Republish" at bounding box center [798, 12] width 31 height 8
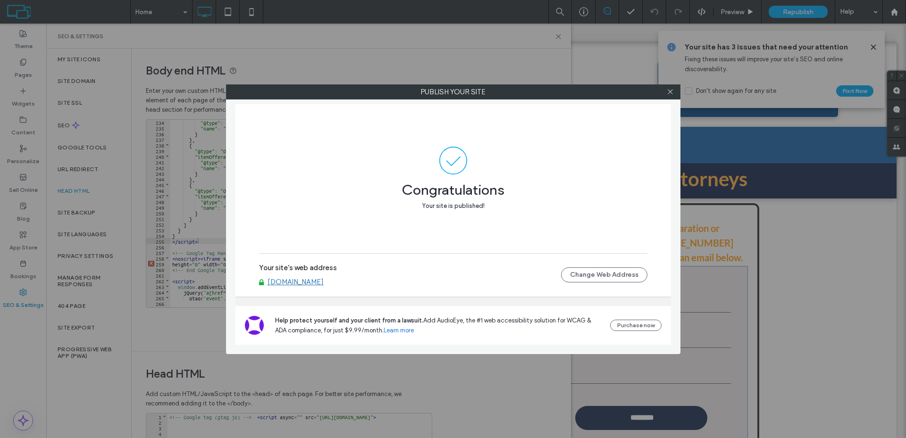
click at [363, 53] on div "Publish your site Congratulations Your site is published! Your site's web addre…" at bounding box center [453, 219] width 906 height 438
